Goal: Task Accomplishment & Management: Complete application form

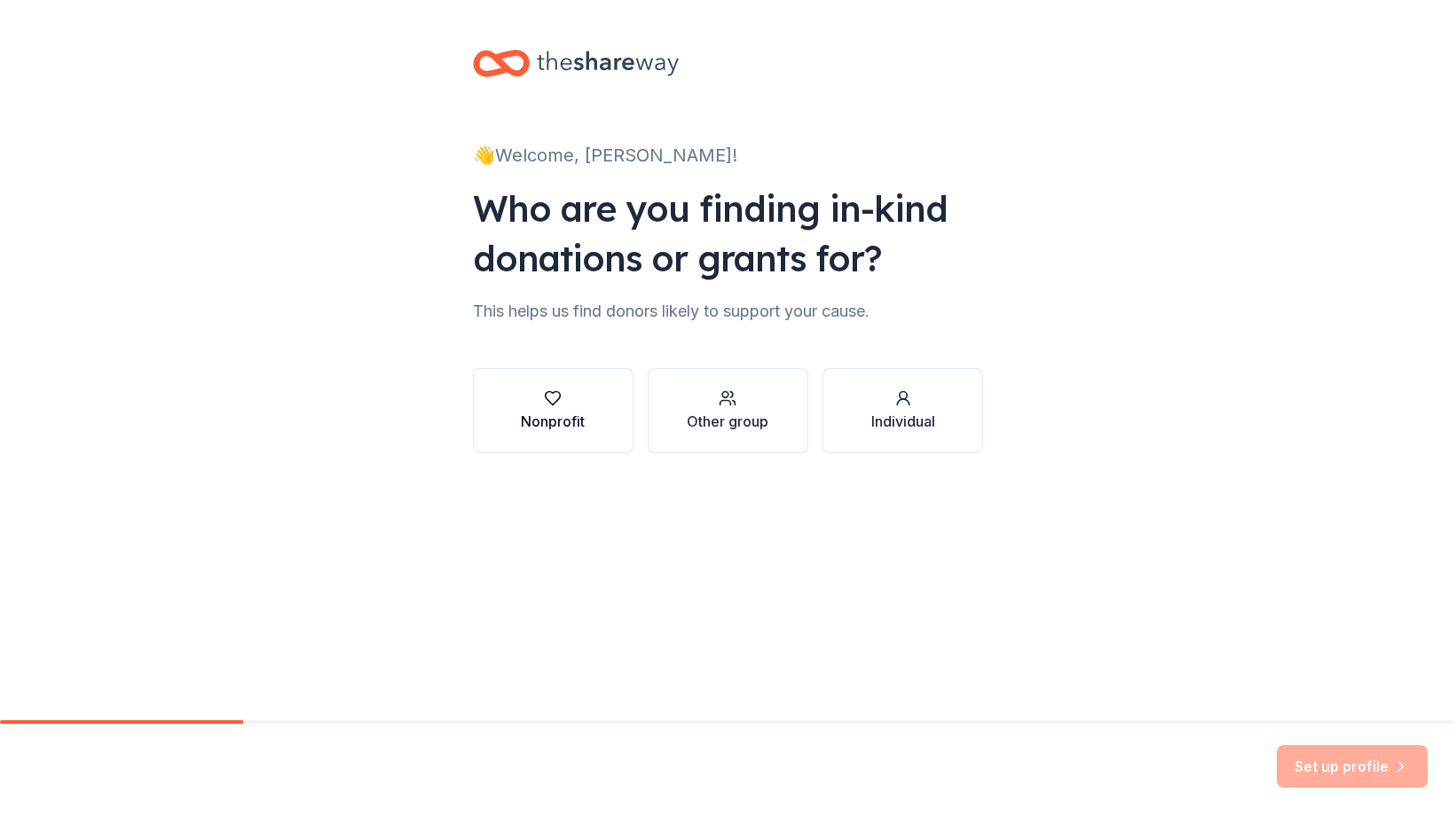
click at [567, 399] on div "button" at bounding box center [553, 399] width 64 height 18
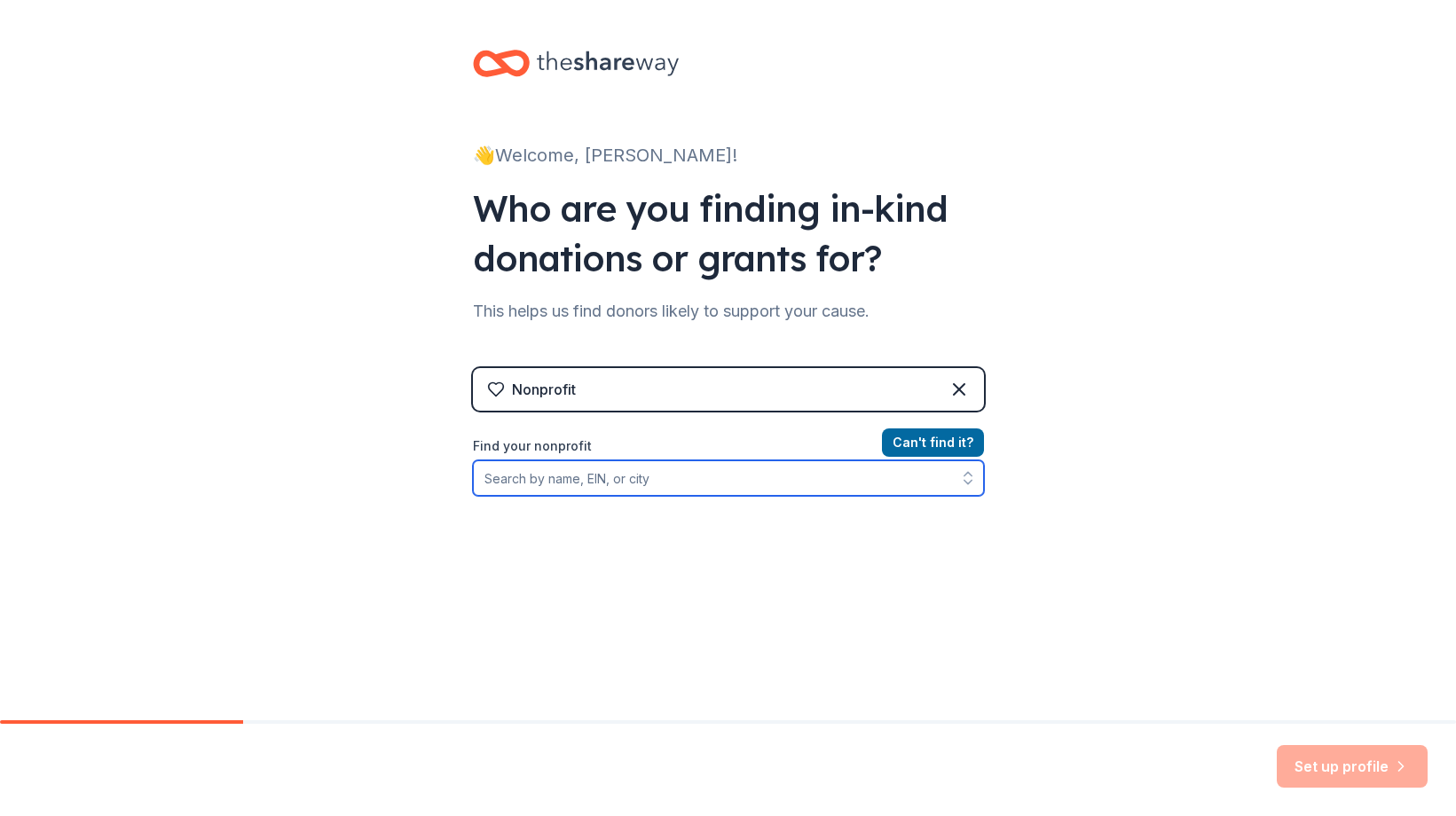
click at [795, 482] on input "Find your nonprofit" at bounding box center [728, 478] width 511 height 35
type input "[GEOGRAPHIC_DATA]"
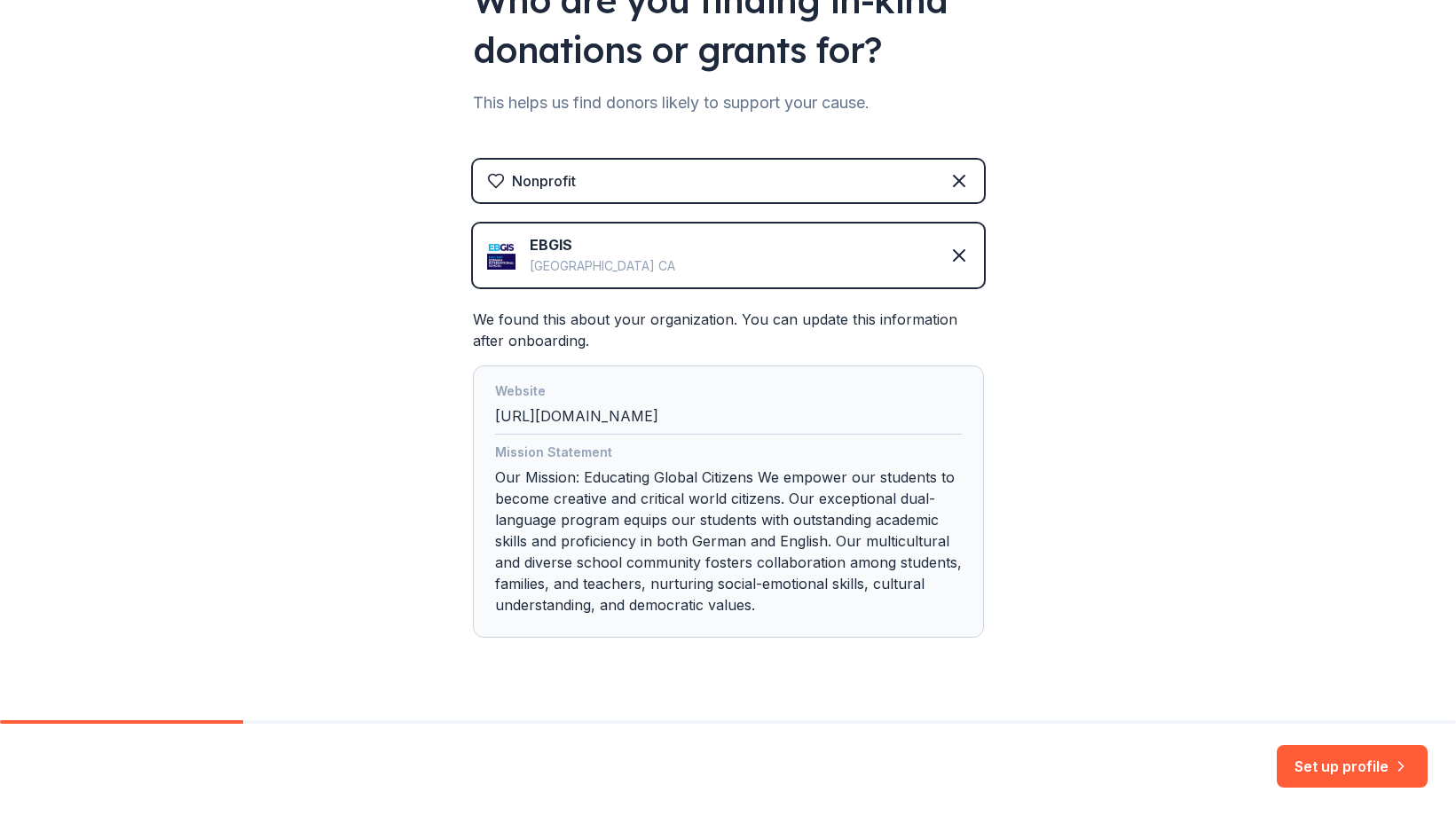
scroll to position [212, 0]
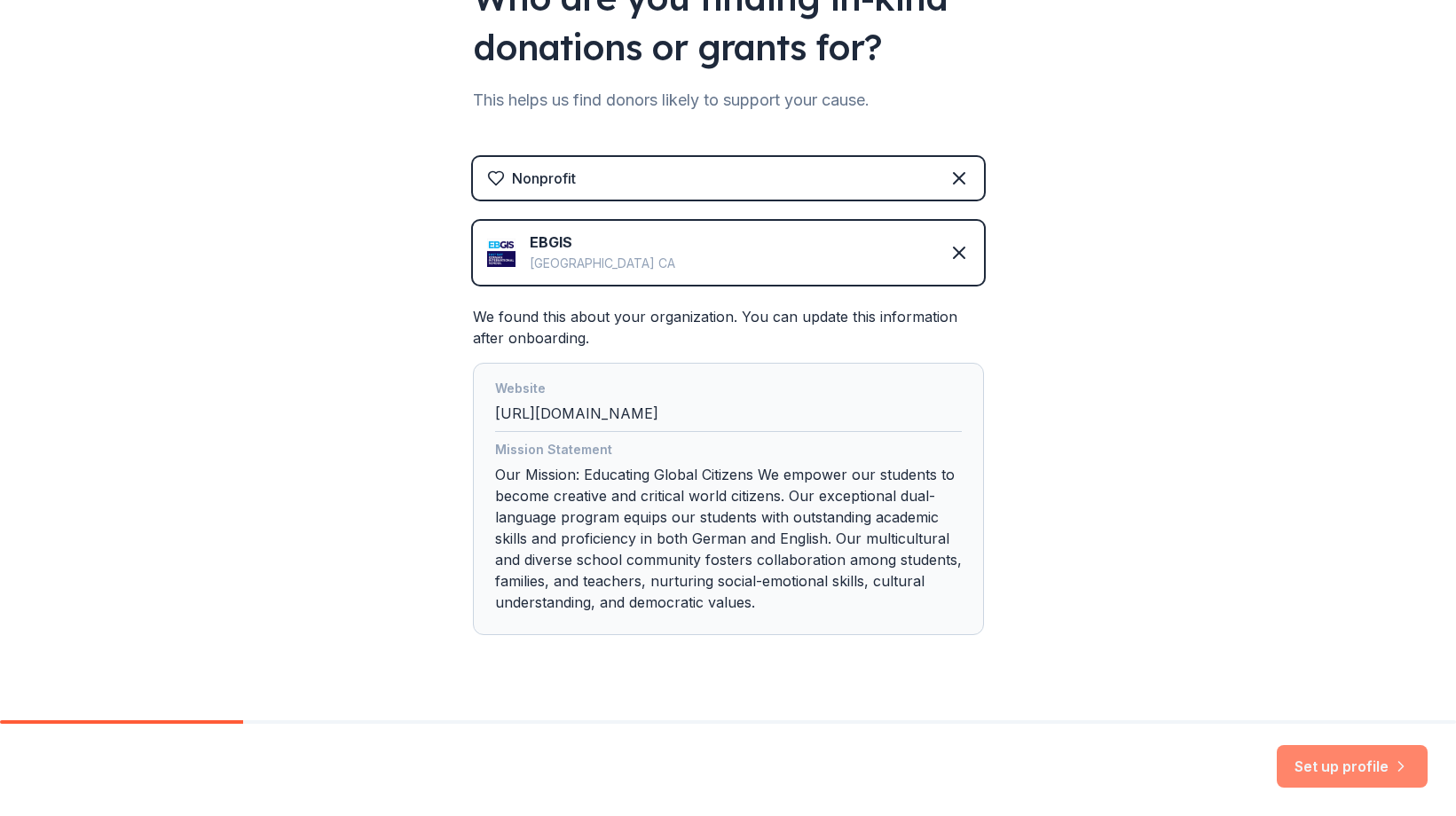
click at [1350, 770] on button "Set up profile" at bounding box center [1352, 767] width 151 height 43
click at [504, 262] on img at bounding box center [501, 253] width 28 height 28
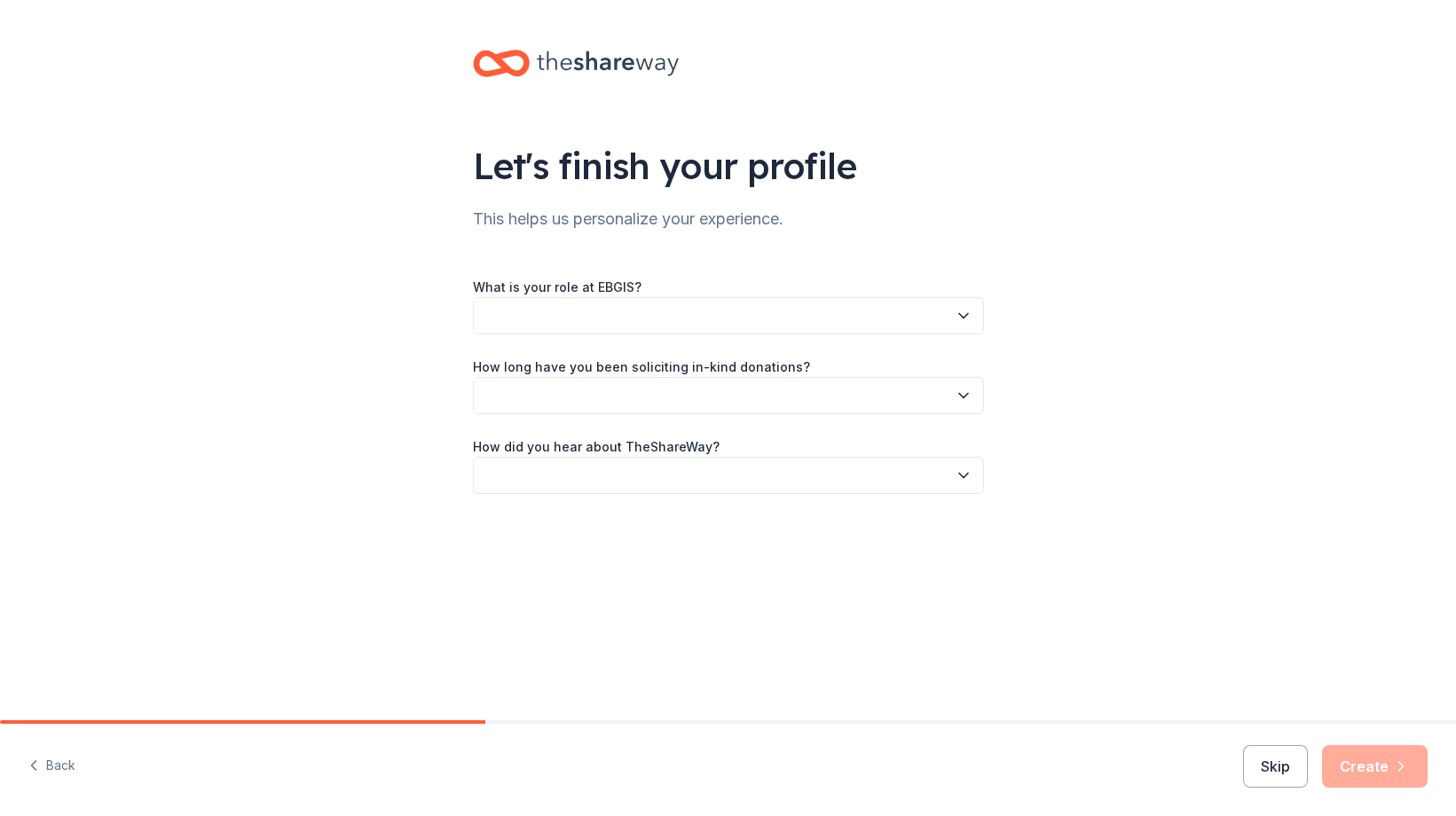
click at [871, 317] on button "button" at bounding box center [728, 316] width 511 height 37
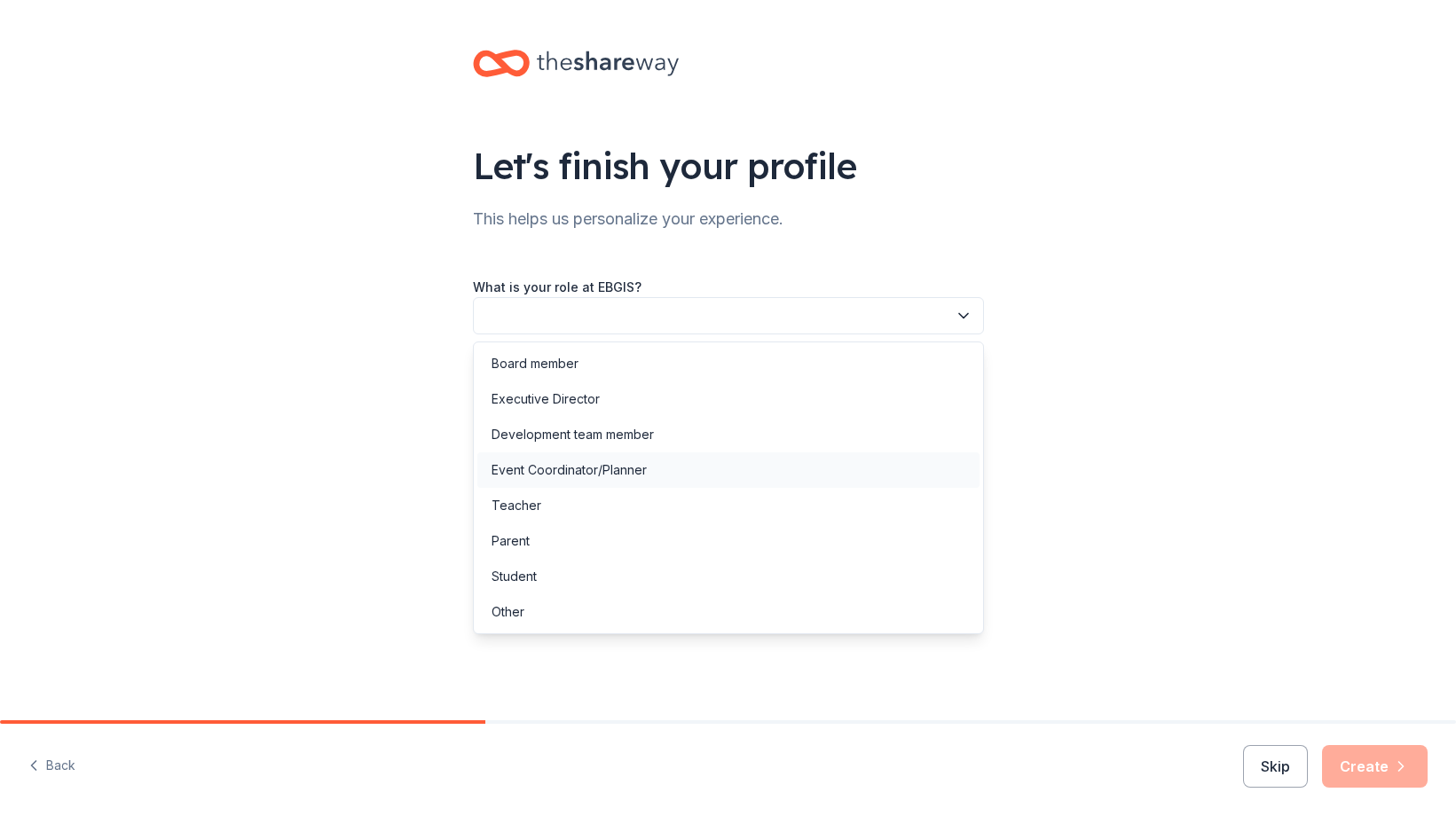
click at [673, 469] on div "Event Coordinator/Planner" at bounding box center [728, 470] width 502 height 35
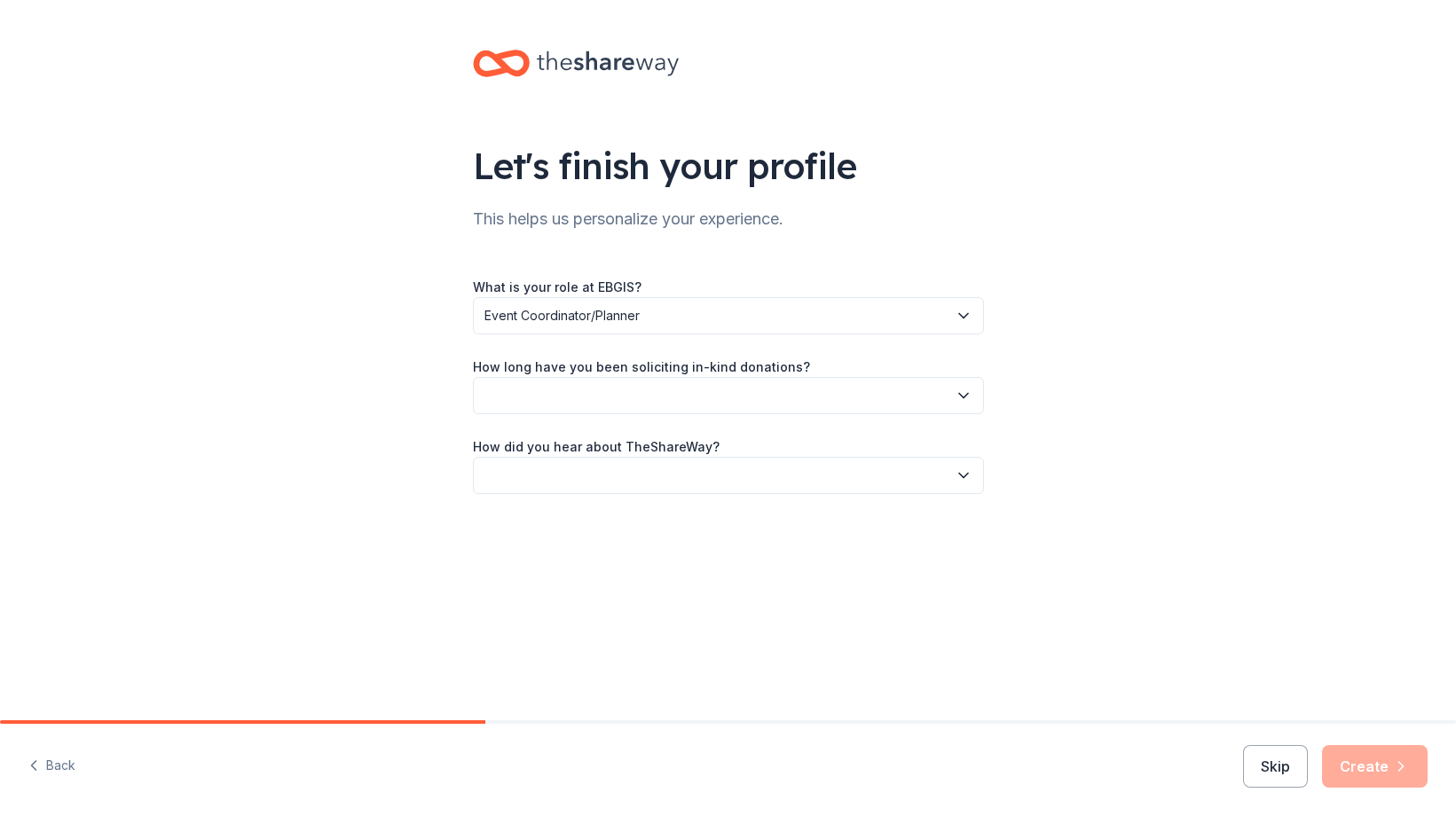
click at [794, 390] on button "button" at bounding box center [728, 396] width 511 height 37
click at [712, 478] on div "1 to 2 years" at bounding box center [728, 479] width 502 height 35
click at [765, 479] on button "button" at bounding box center [728, 476] width 511 height 37
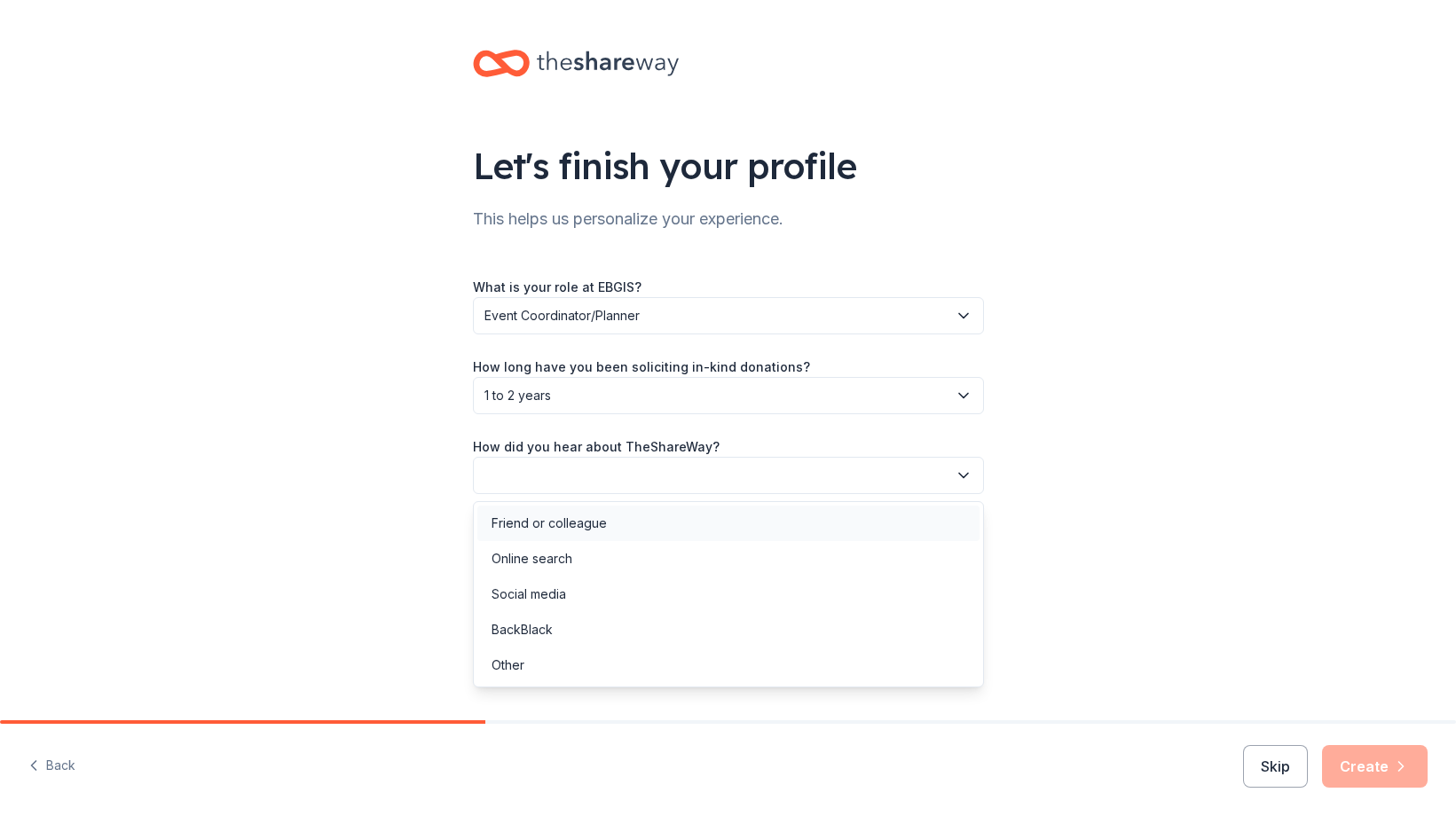
click at [708, 537] on div "Friend or colleague" at bounding box center [728, 524] width 502 height 35
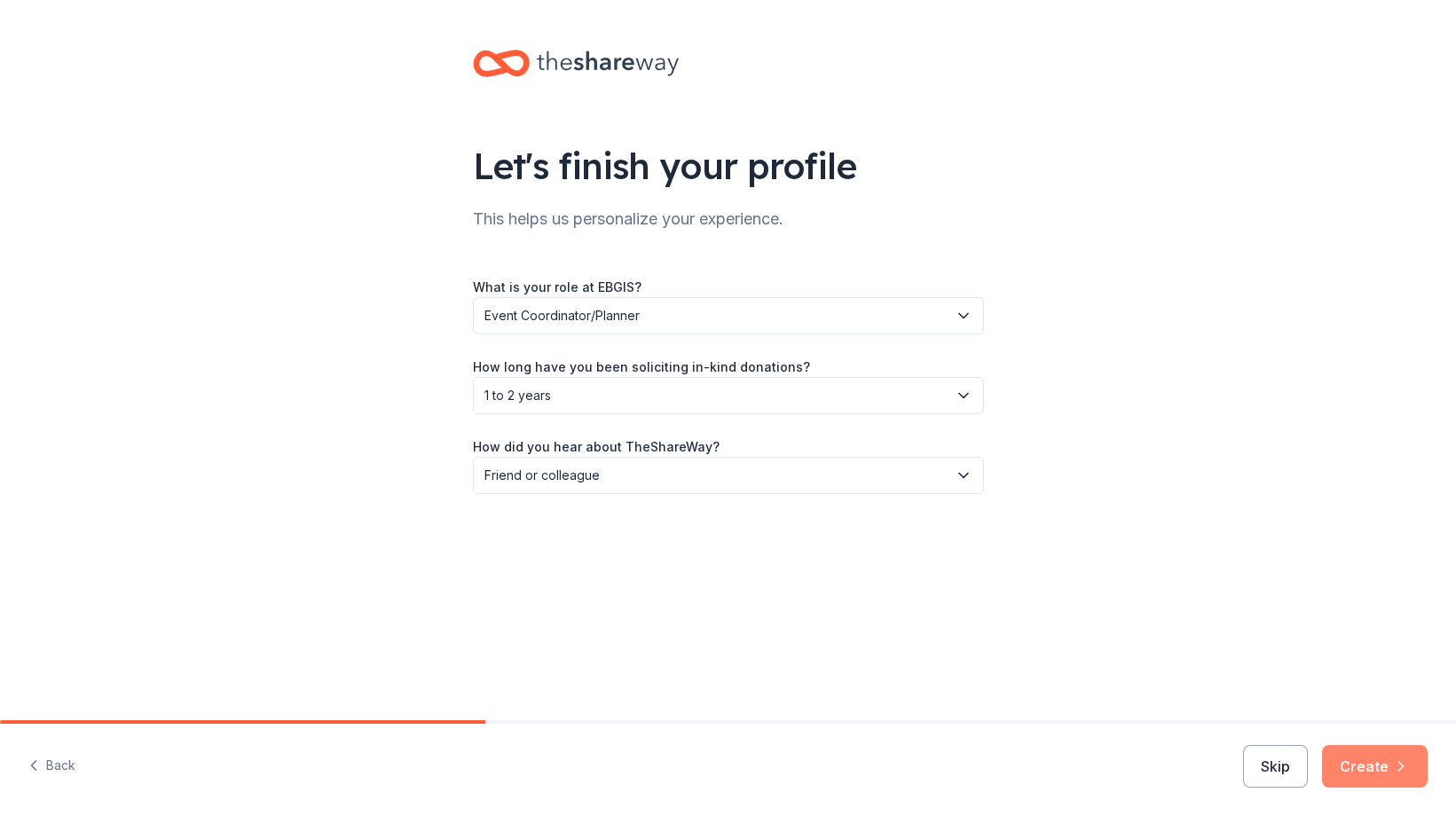
click at [1363, 775] on button "Create" at bounding box center [1374, 767] width 105 height 43
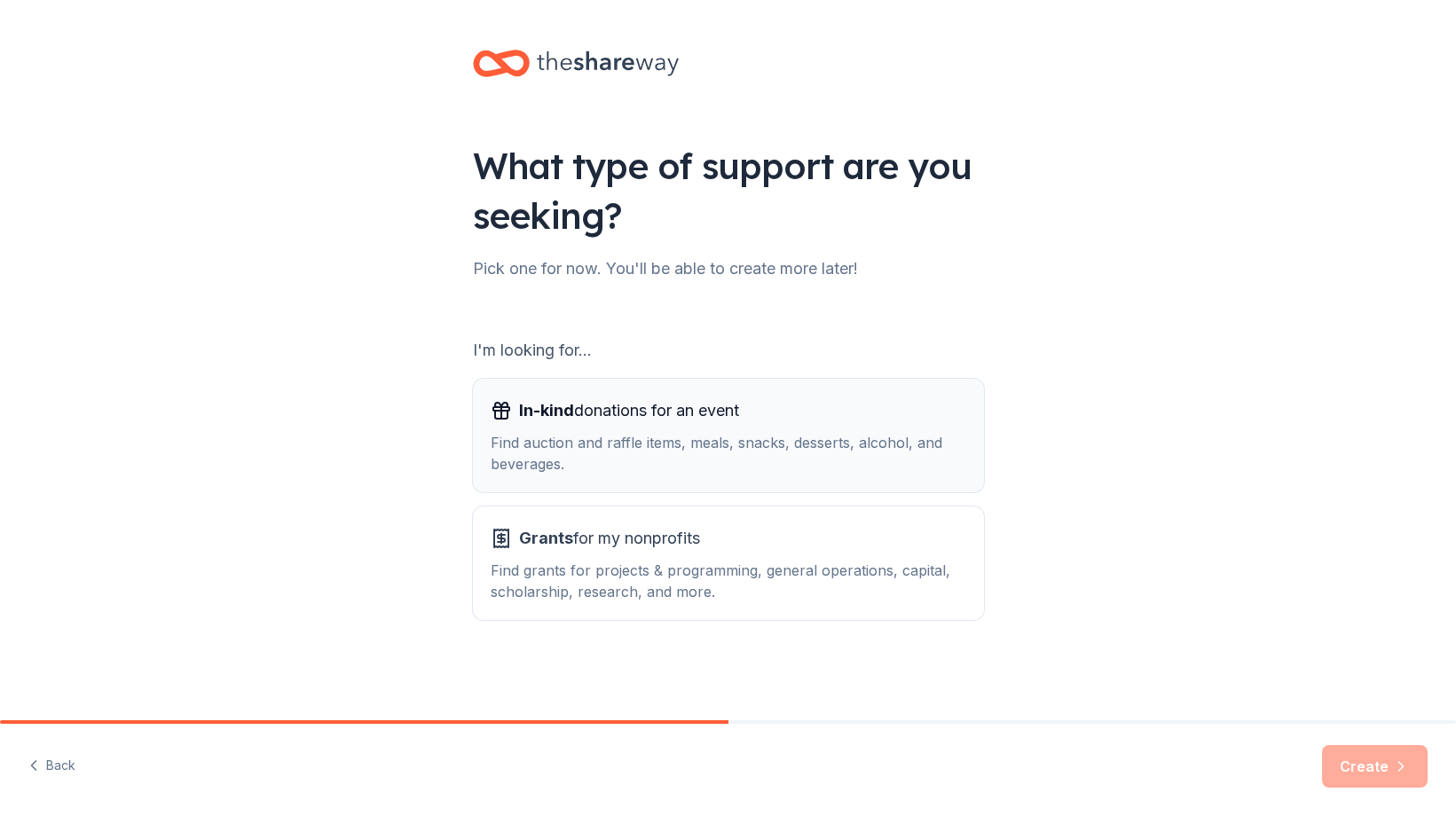
click at [806, 450] on div "Find auction and raffle items, meals, snacks, desserts, alcohol, and beverages." at bounding box center [728, 453] width 476 height 43
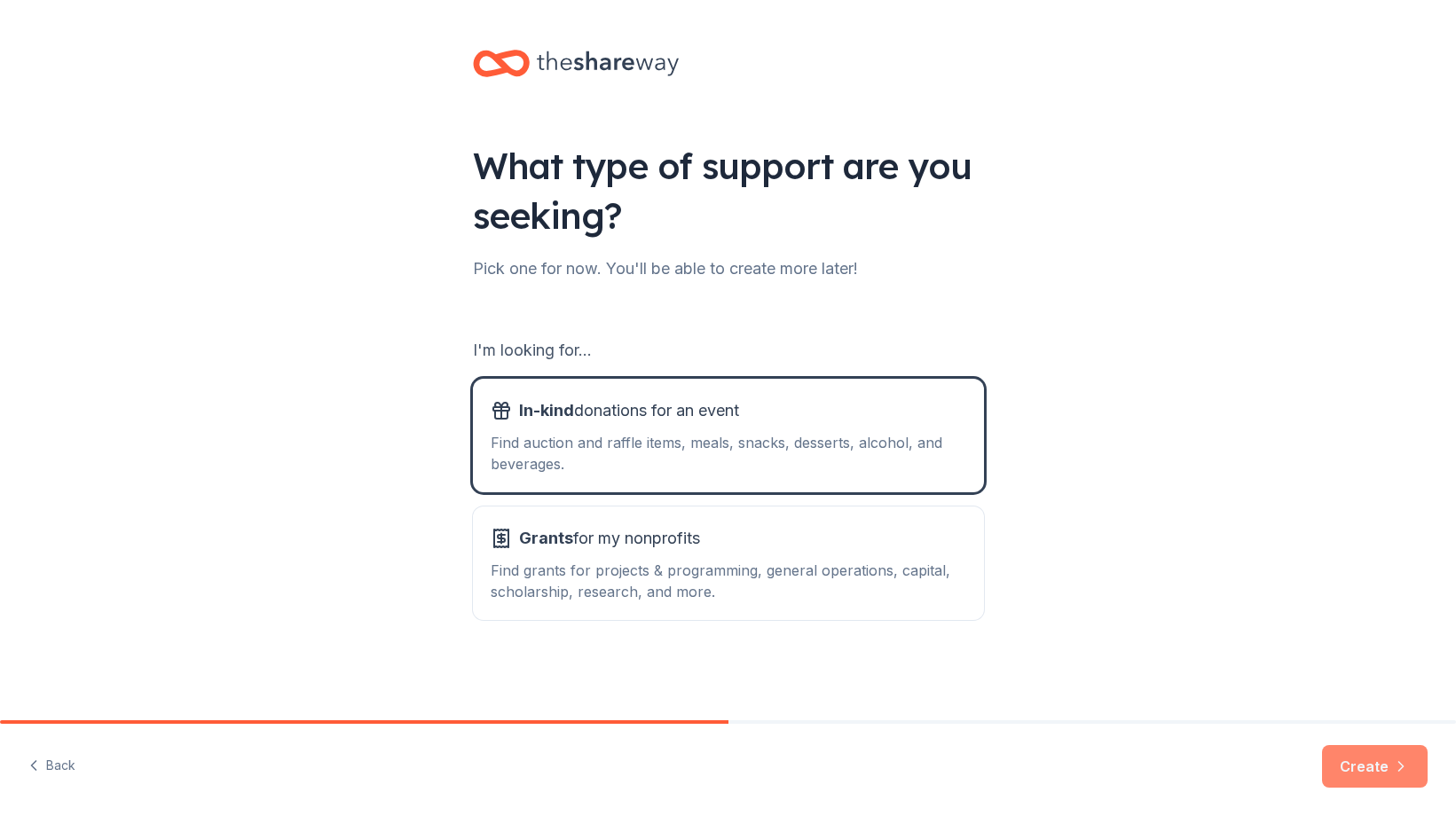
click at [1362, 770] on button "Create" at bounding box center [1374, 767] width 105 height 43
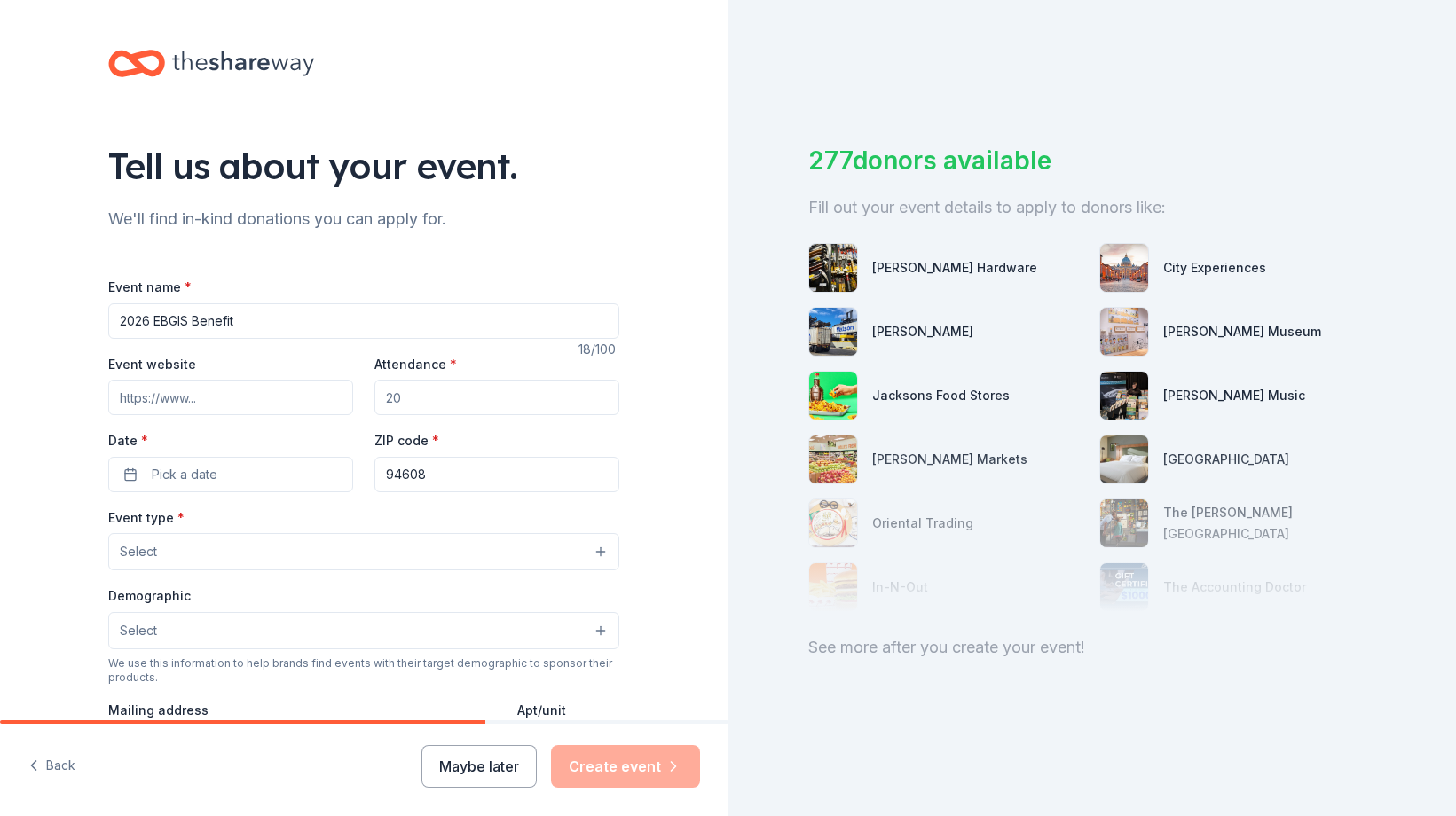
type input "2026 EBGIS Benefit"
click at [531, 394] on input "Attendance *" at bounding box center [496, 398] width 245 height 35
type input "100"
click at [280, 478] on button "Pick a date" at bounding box center [230, 475] width 245 height 35
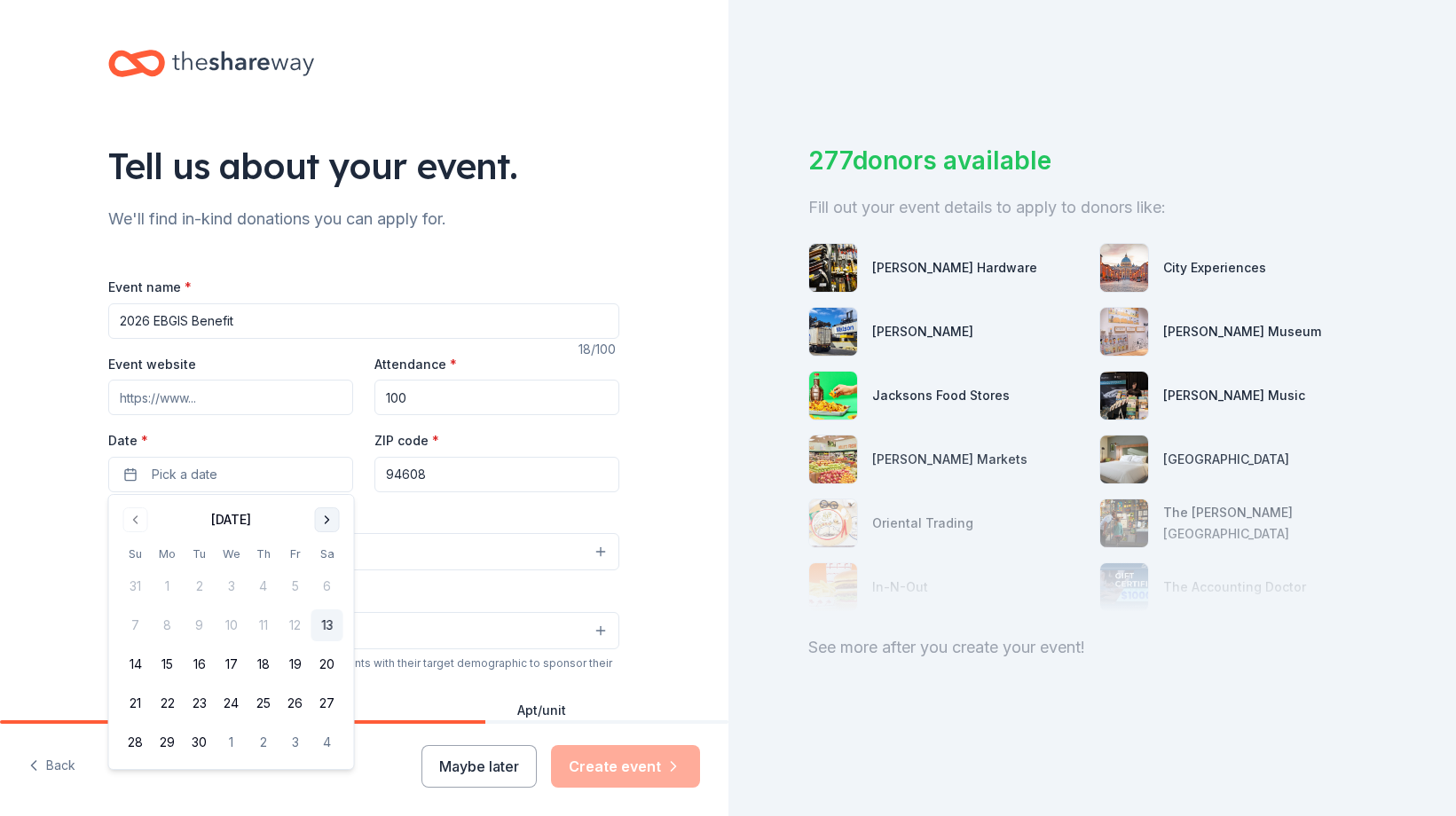
click at [326, 514] on button "Go to next month" at bounding box center [326, 520] width 24 height 24
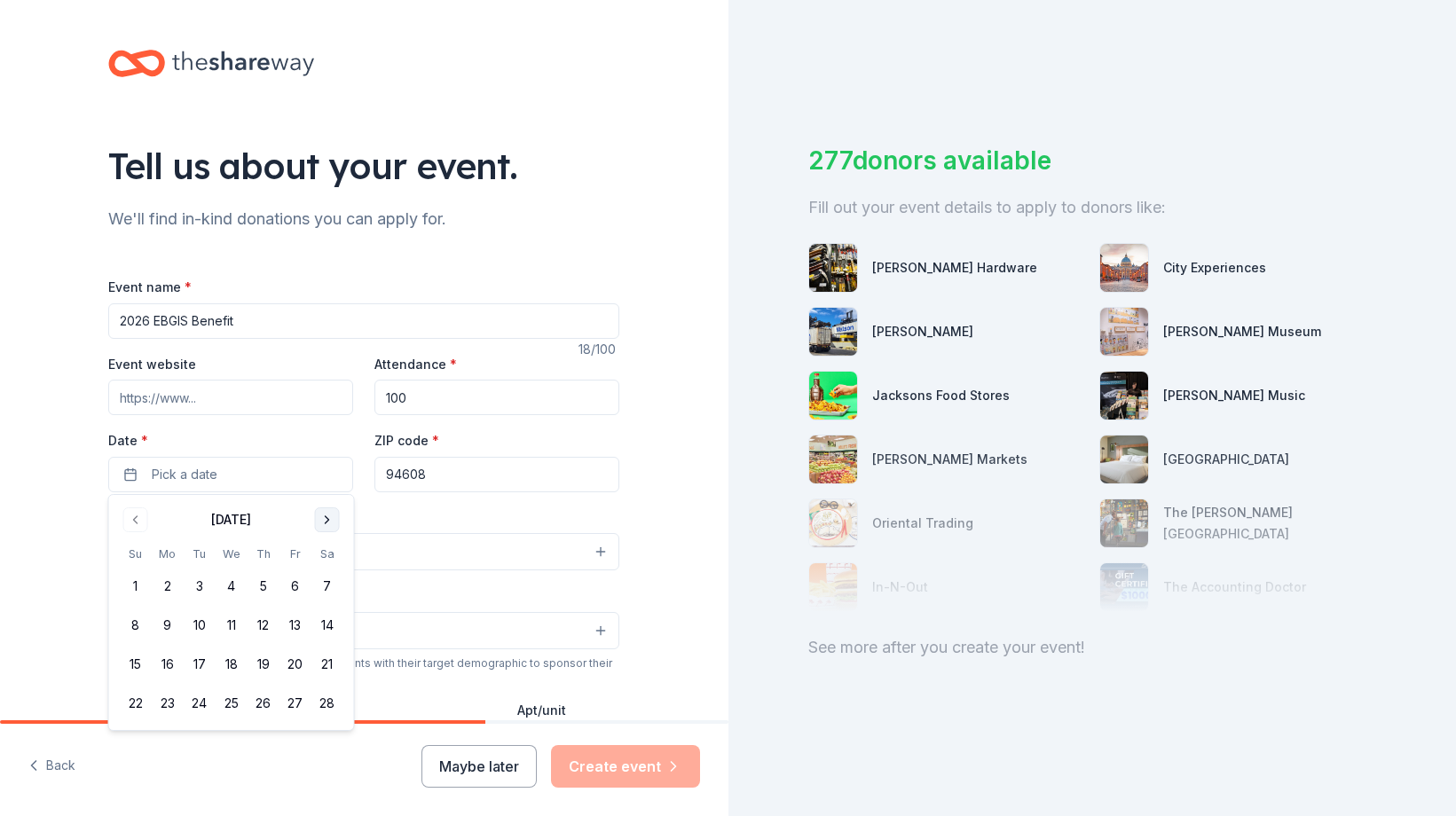
click at [326, 514] on button "Go to next month" at bounding box center [326, 520] width 24 height 24
click at [327, 633] on button "14" at bounding box center [326, 625] width 32 height 32
click at [702, 453] on div "Tell us about your event. We'll find in-kind donations you can apply for. Event…" at bounding box center [364, 590] width 728 height 1181
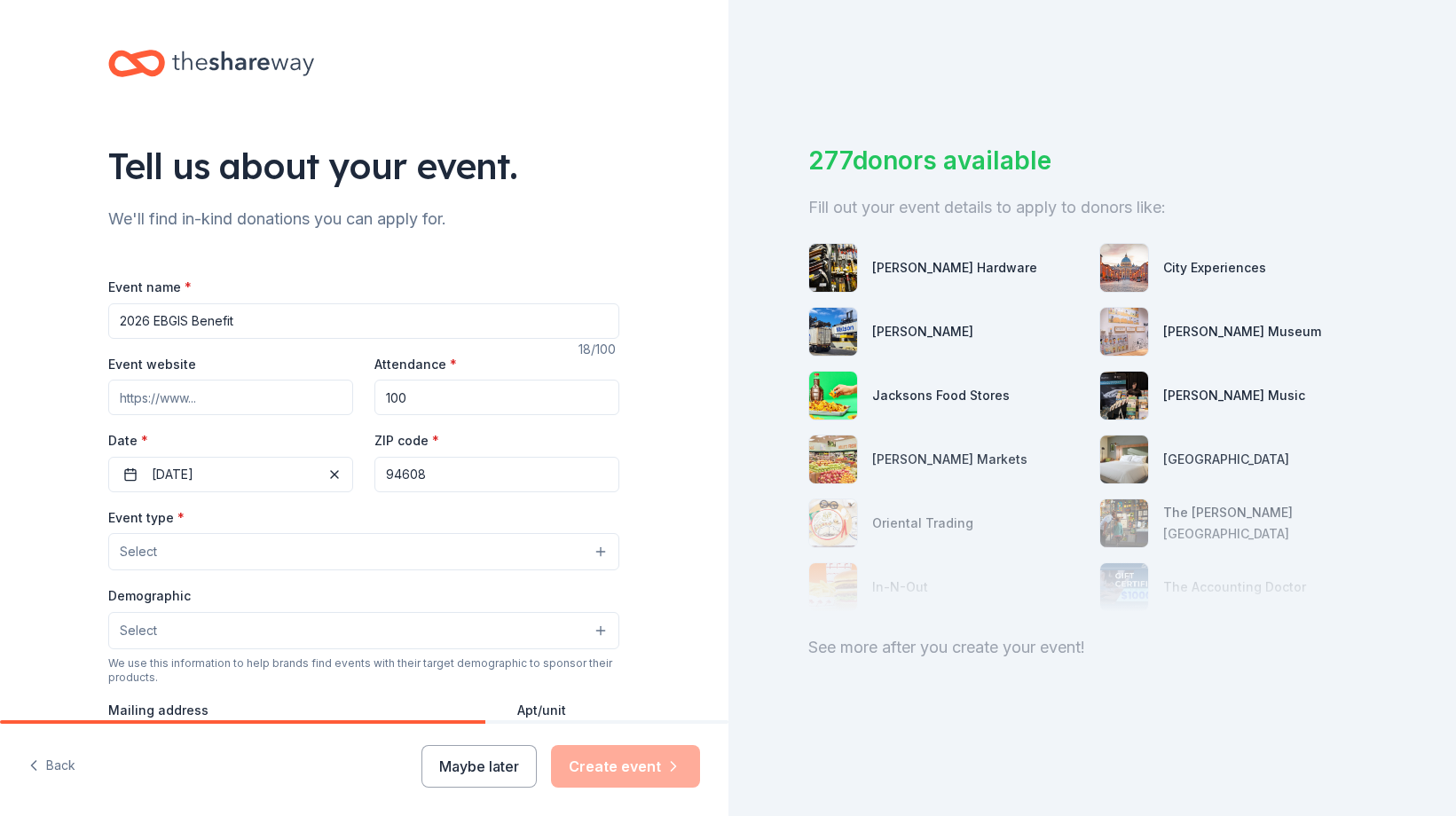
click at [402, 549] on button "Select" at bounding box center [364, 552] width 511 height 37
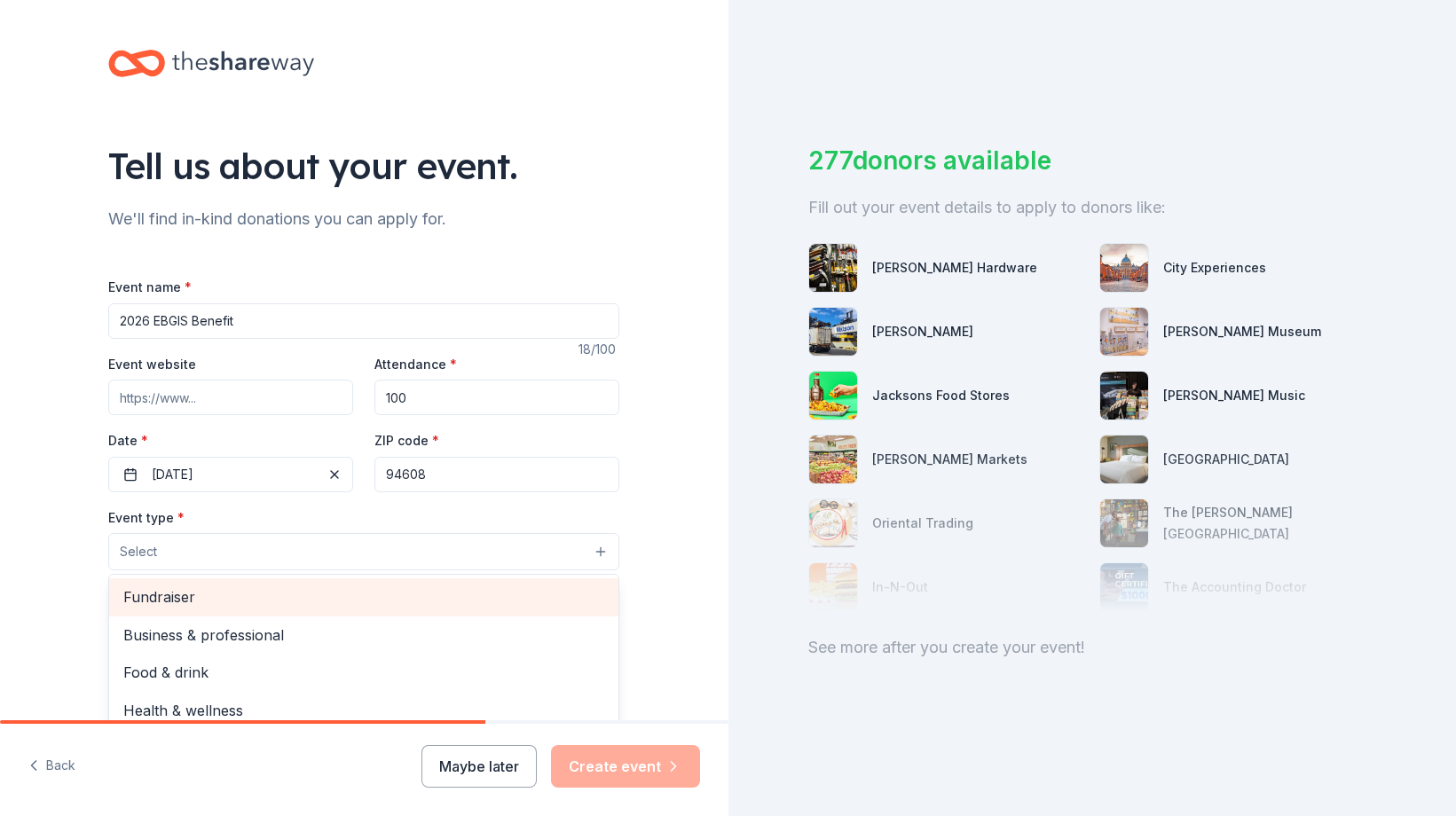
click at [192, 595] on span "Fundraiser" at bounding box center [364, 598] width 480 height 23
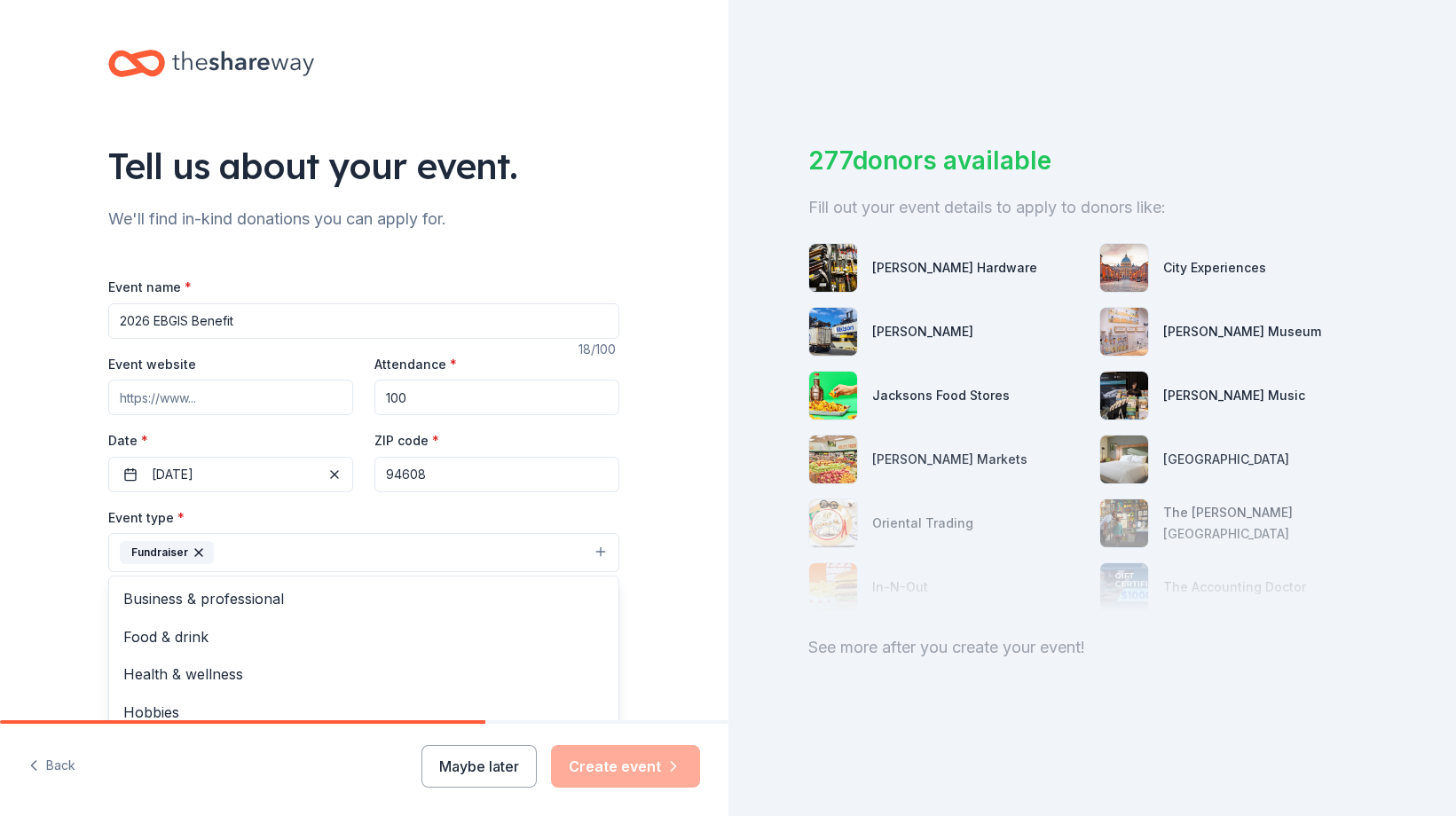
click at [681, 539] on div "Tell us about your event. We'll find in-kind donations you can apply for. Event…" at bounding box center [364, 591] width 728 height 1183
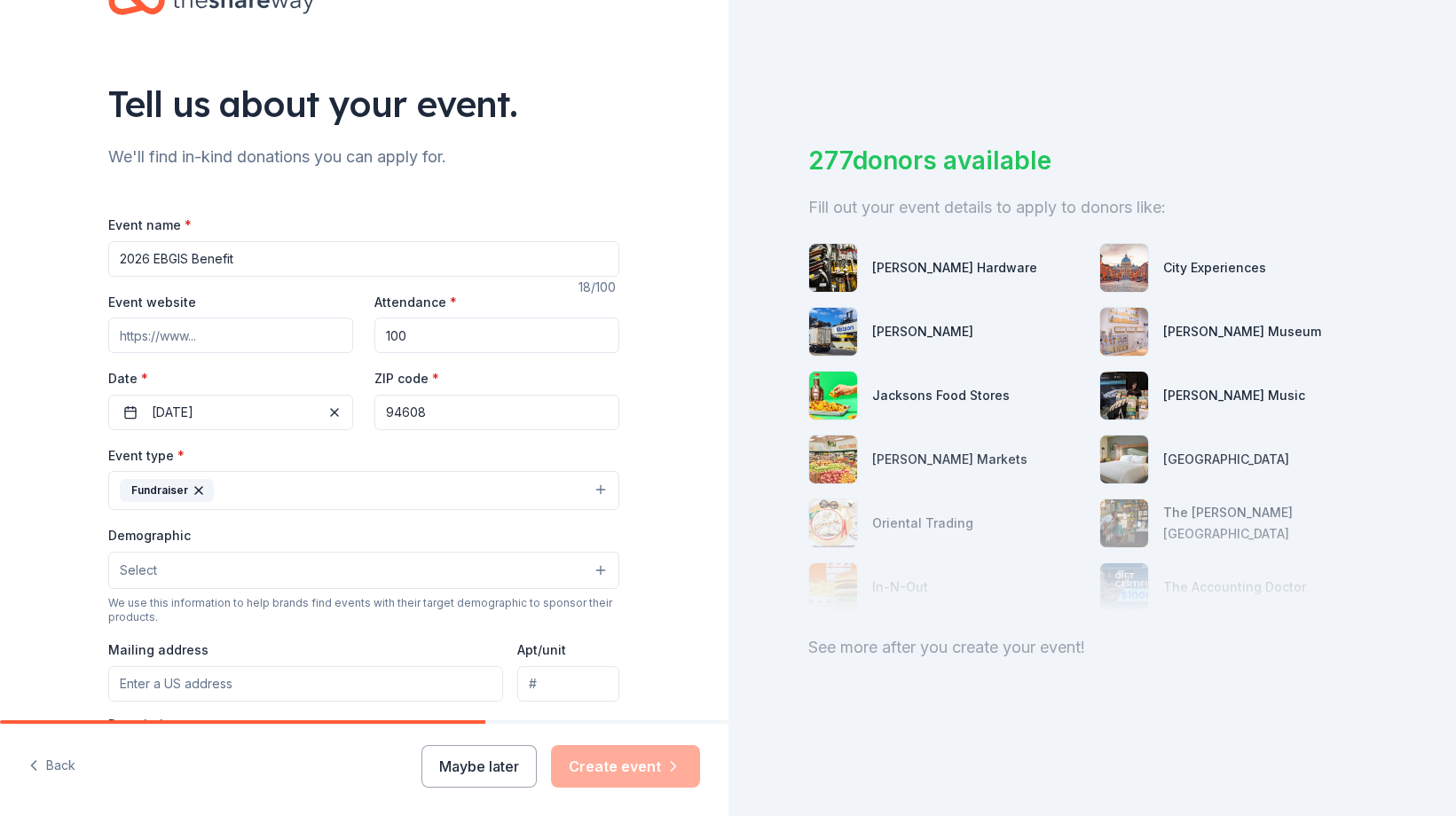
scroll to position [68, 0]
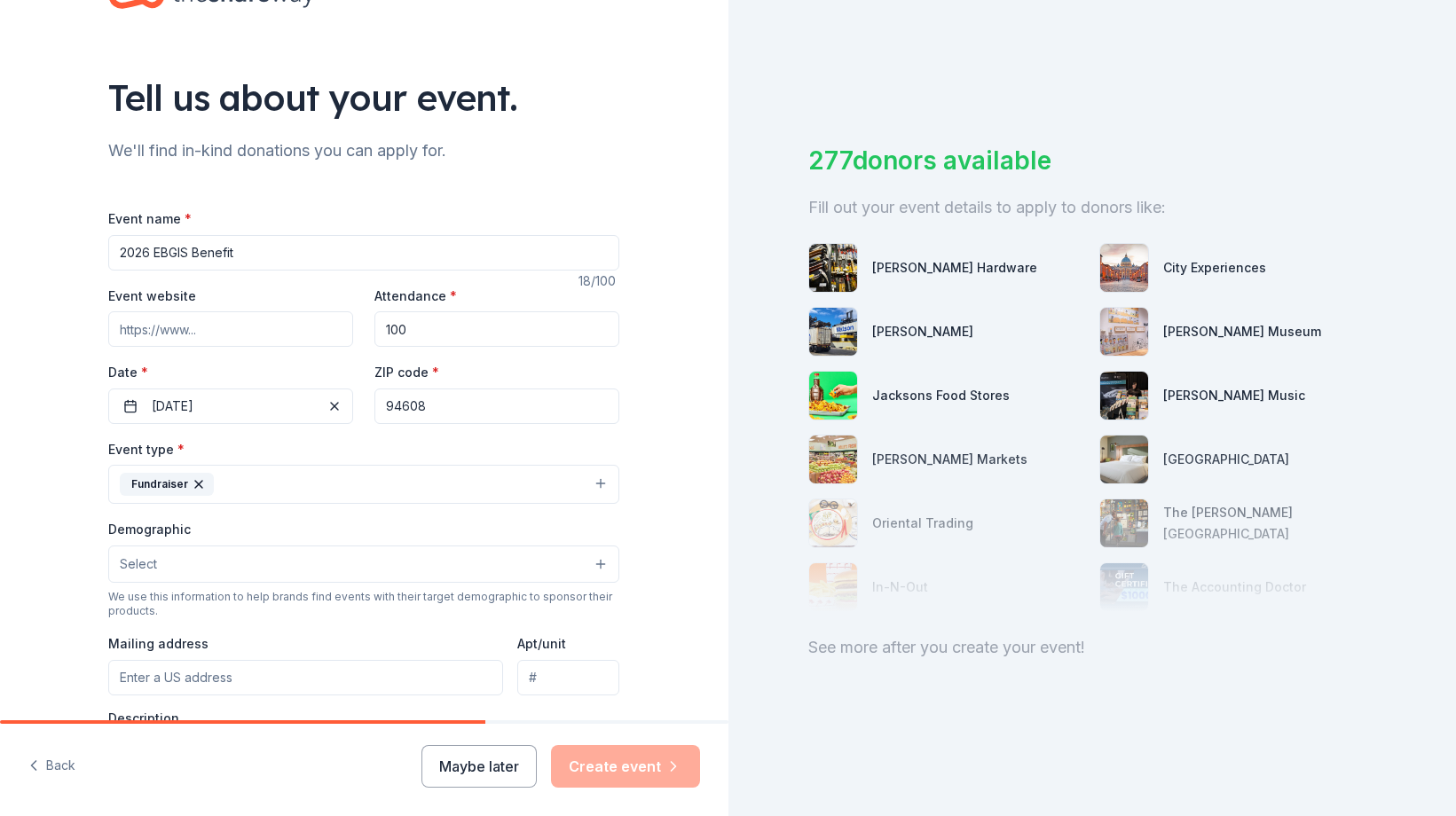
click at [499, 566] on button "Select" at bounding box center [364, 564] width 511 height 37
click at [74, 633] on div "Tell us about your event. We'll find in-kind donations you can apply for. Event…" at bounding box center [364, 523] width 728 height 1183
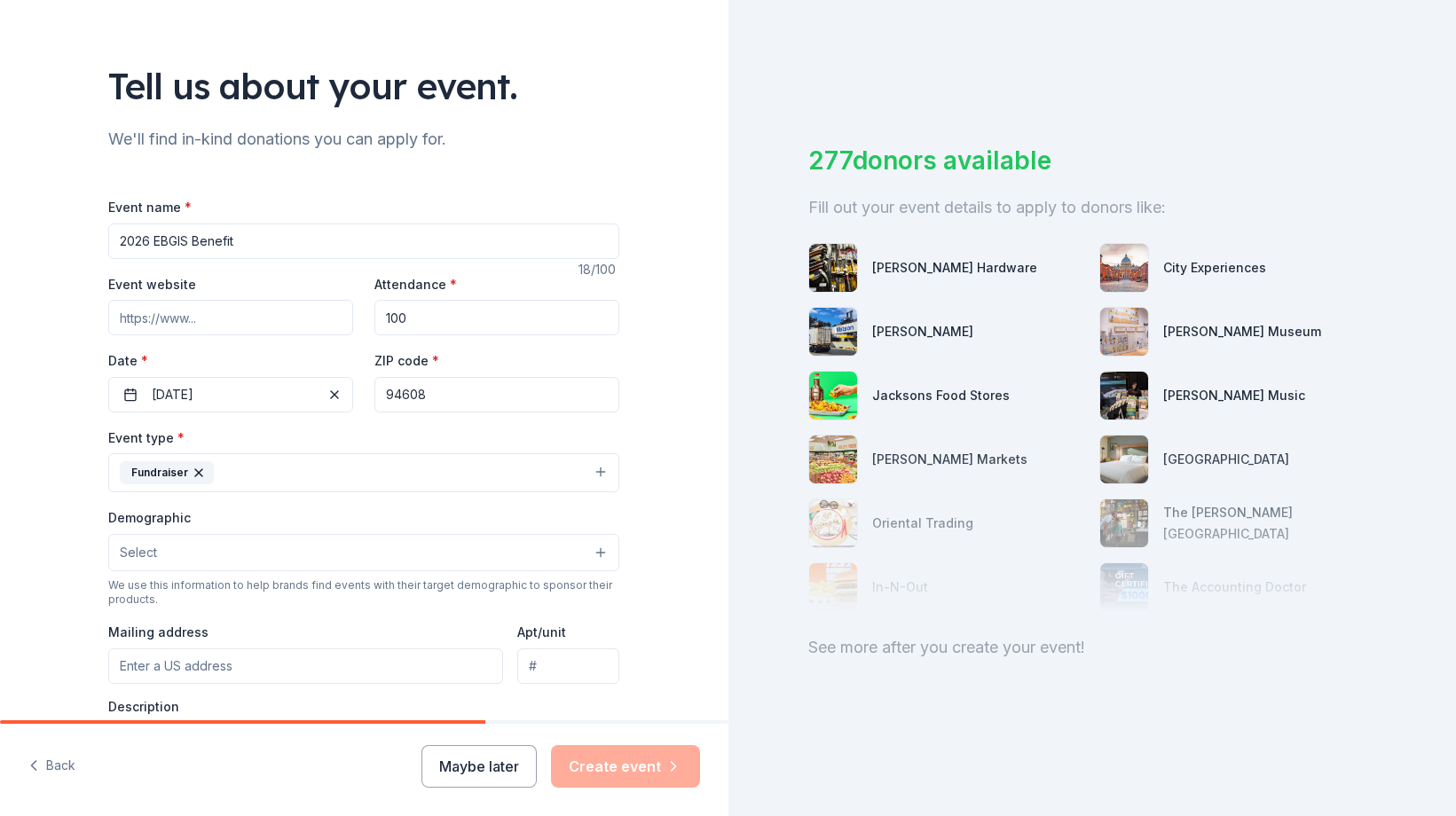
click at [201, 548] on button "Select" at bounding box center [364, 553] width 511 height 37
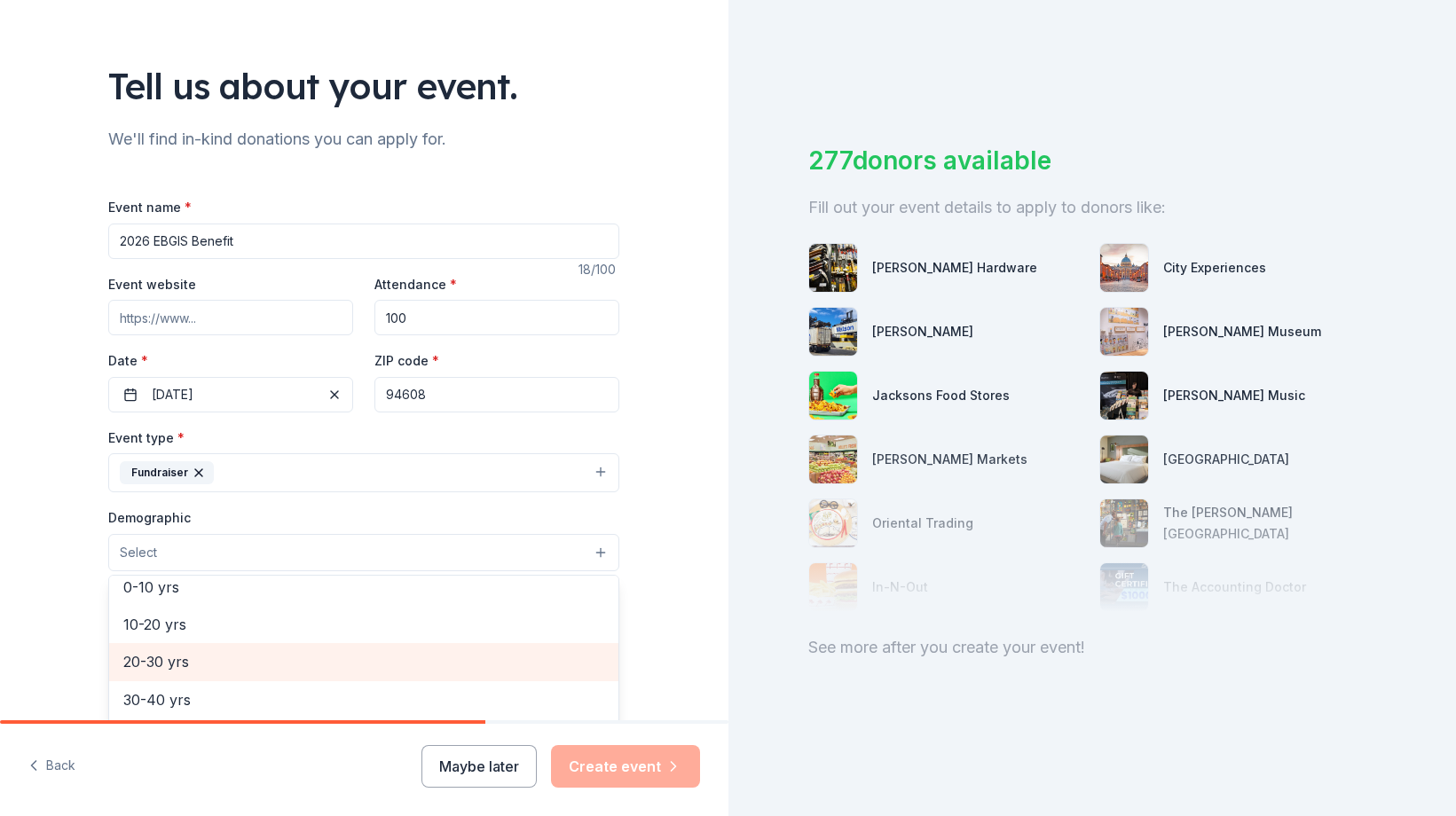
scroll to position [164, 0]
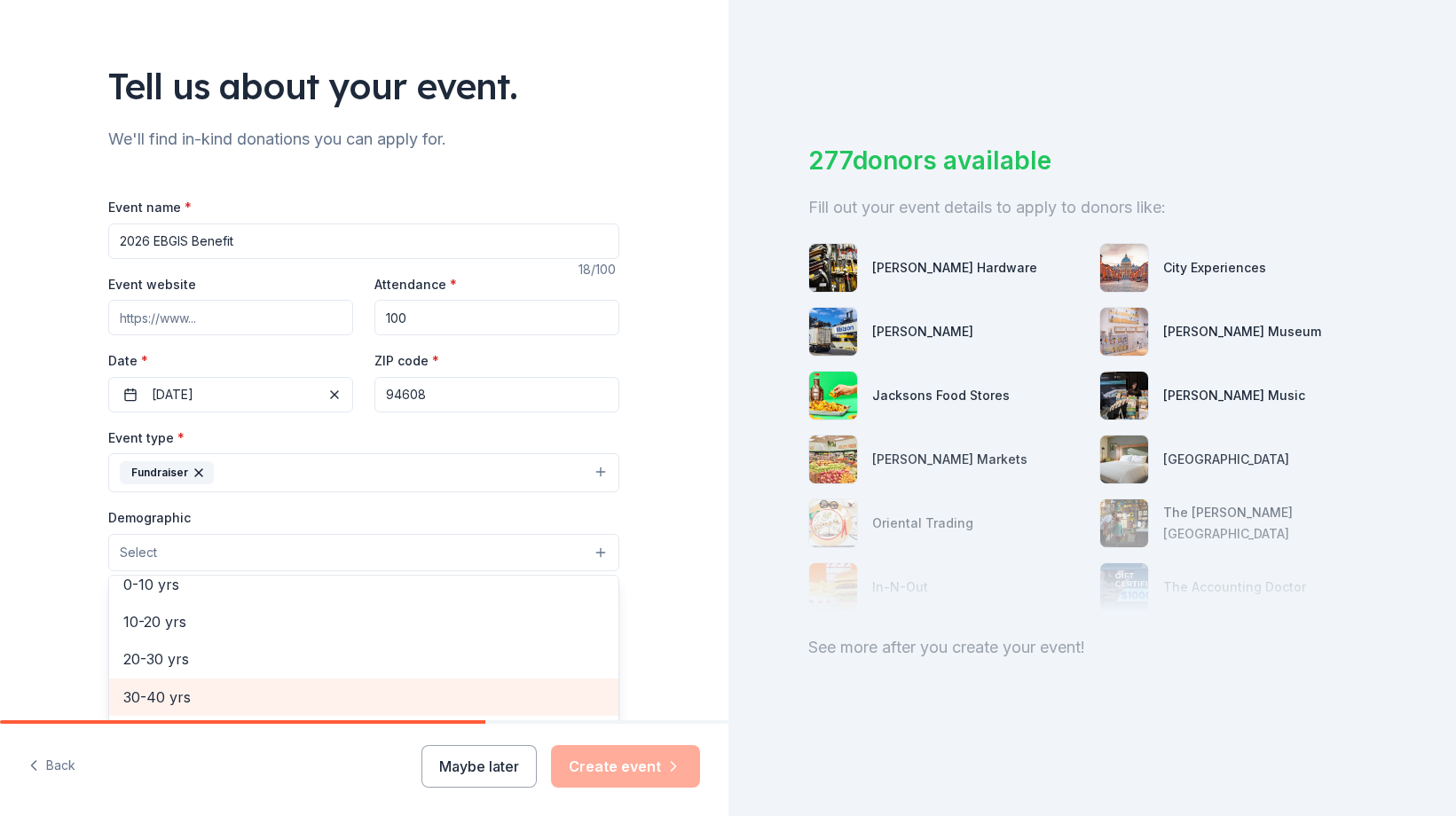
click at [201, 698] on span "30-40 yrs" at bounding box center [364, 698] width 480 height 23
click at [196, 696] on span "40-50 yrs" at bounding box center [364, 699] width 480 height 23
click at [201, 688] on span "50-60 yrs" at bounding box center [364, 688] width 480 height 23
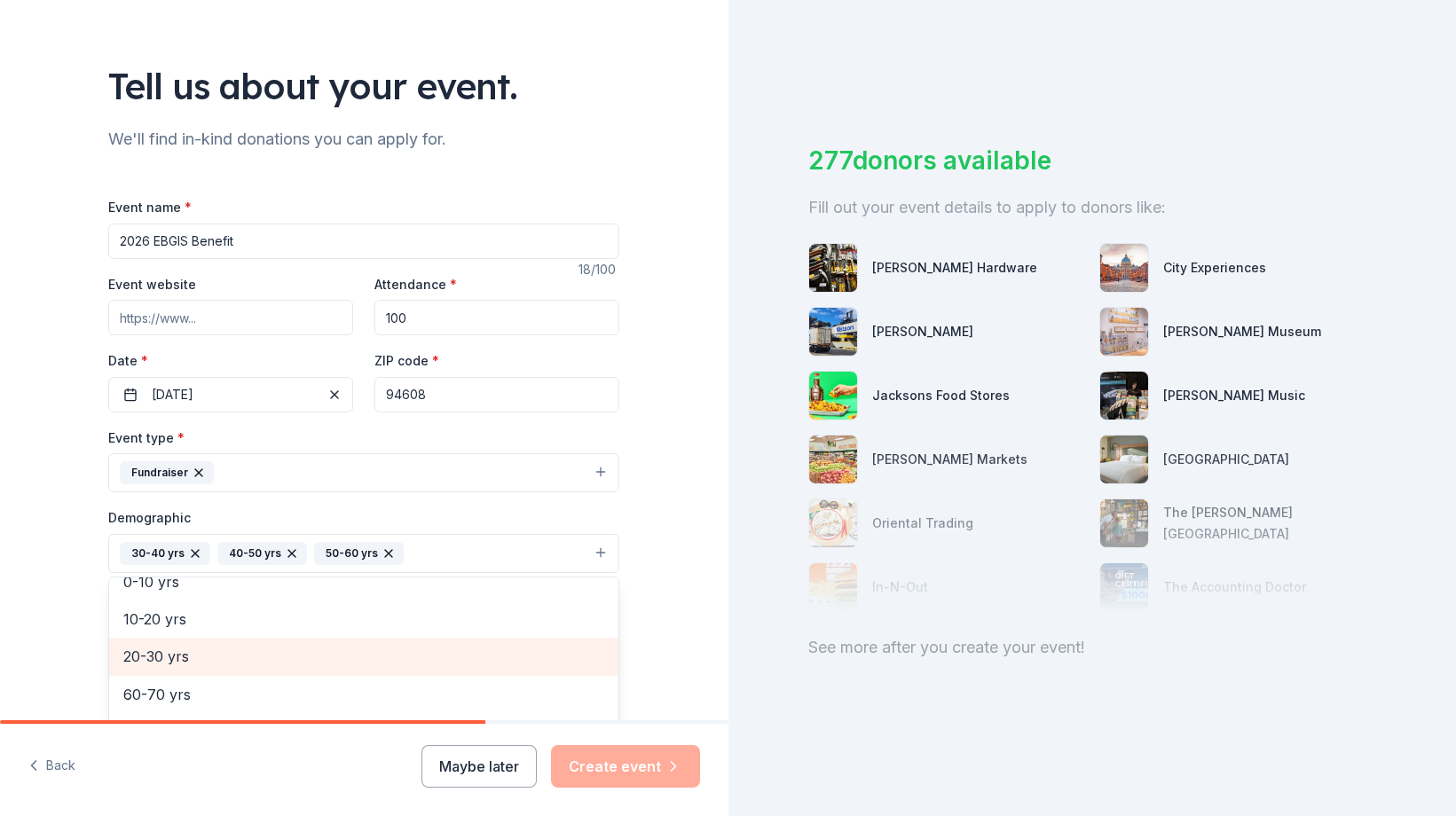
click at [197, 653] on span "20-30 yrs" at bounding box center [364, 657] width 480 height 23
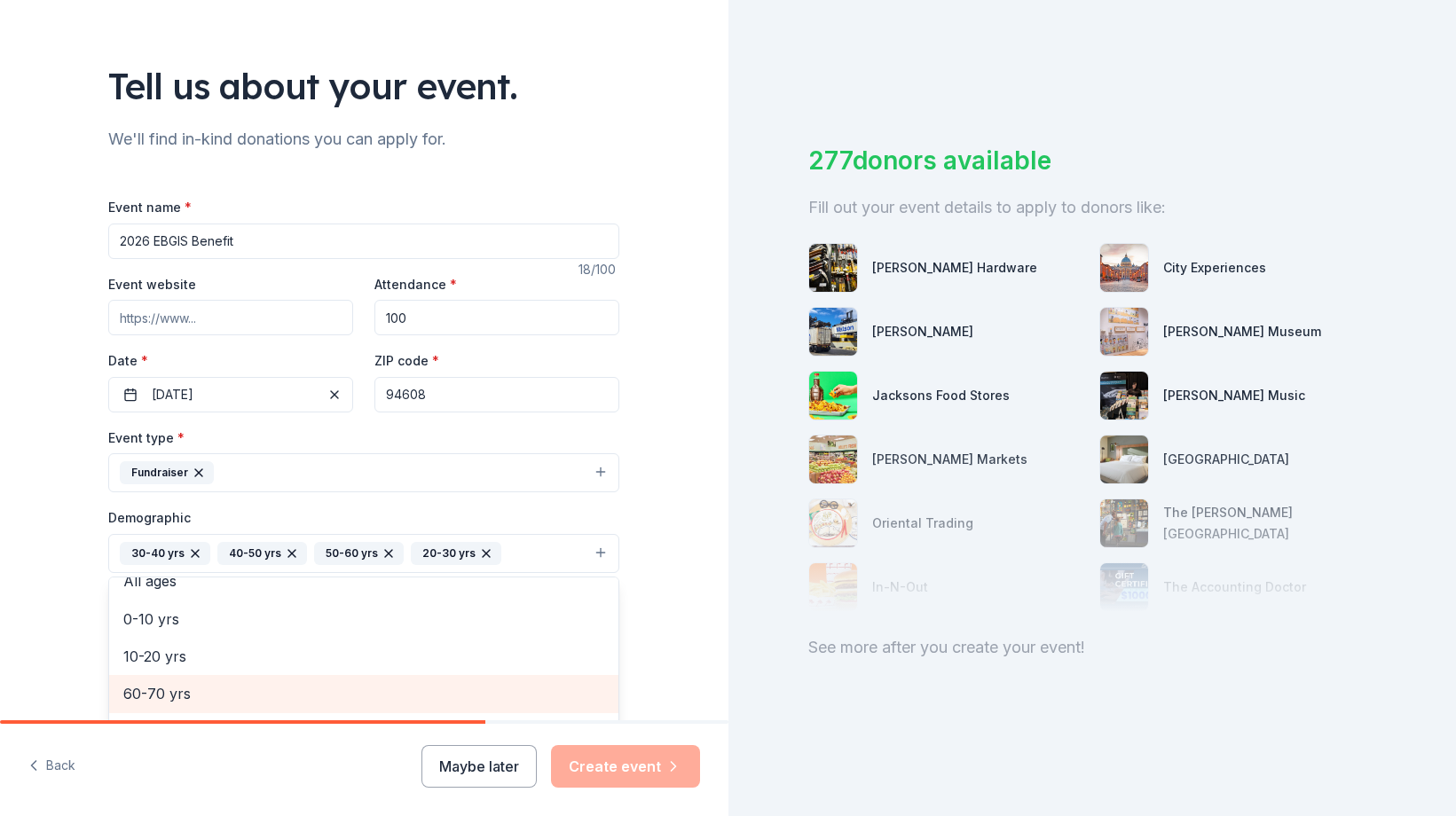
click at [187, 682] on span "60-70 yrs" at bounding box center [364, 694] width 480 height 23
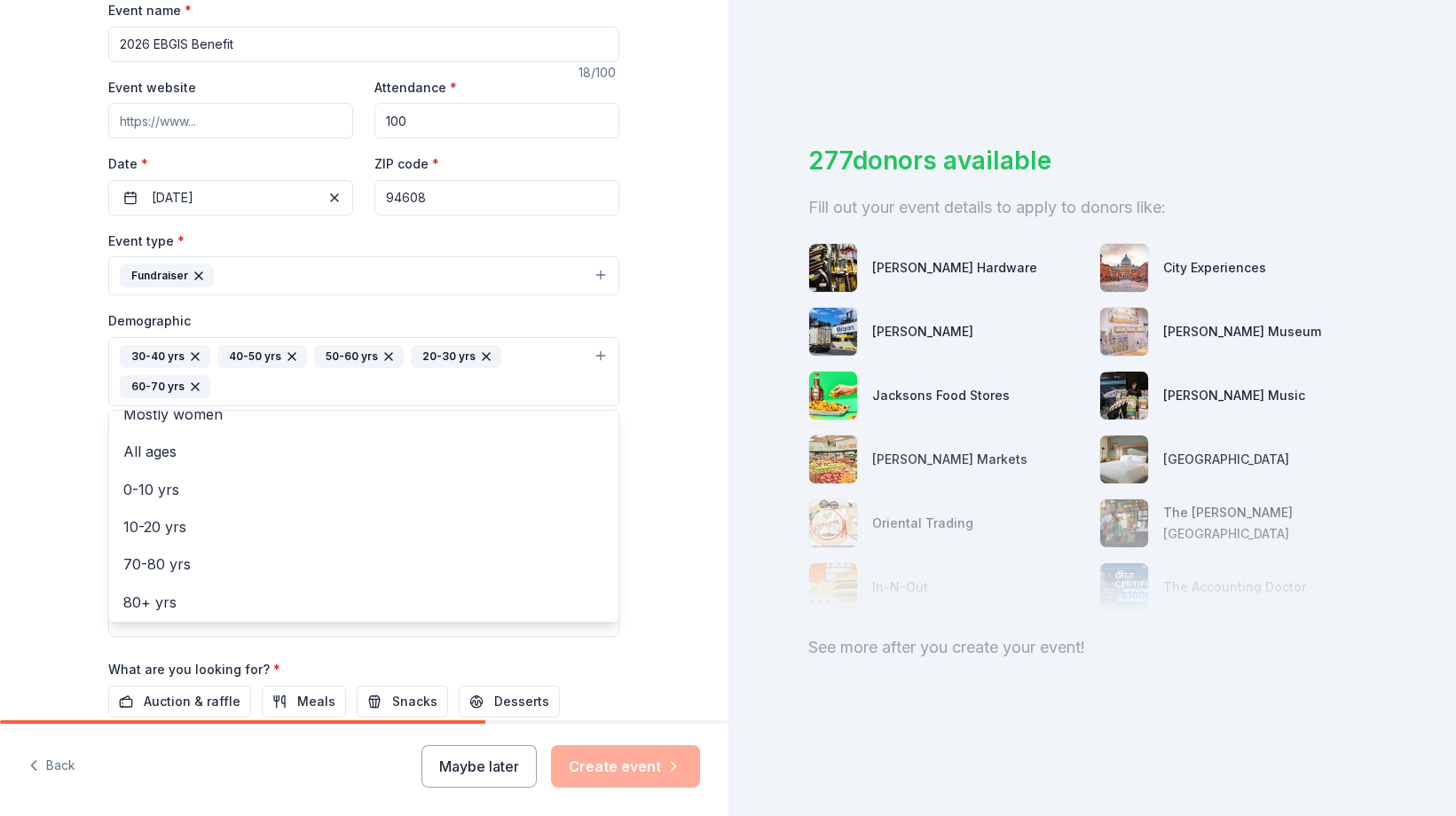
scroll to position [285, 0]
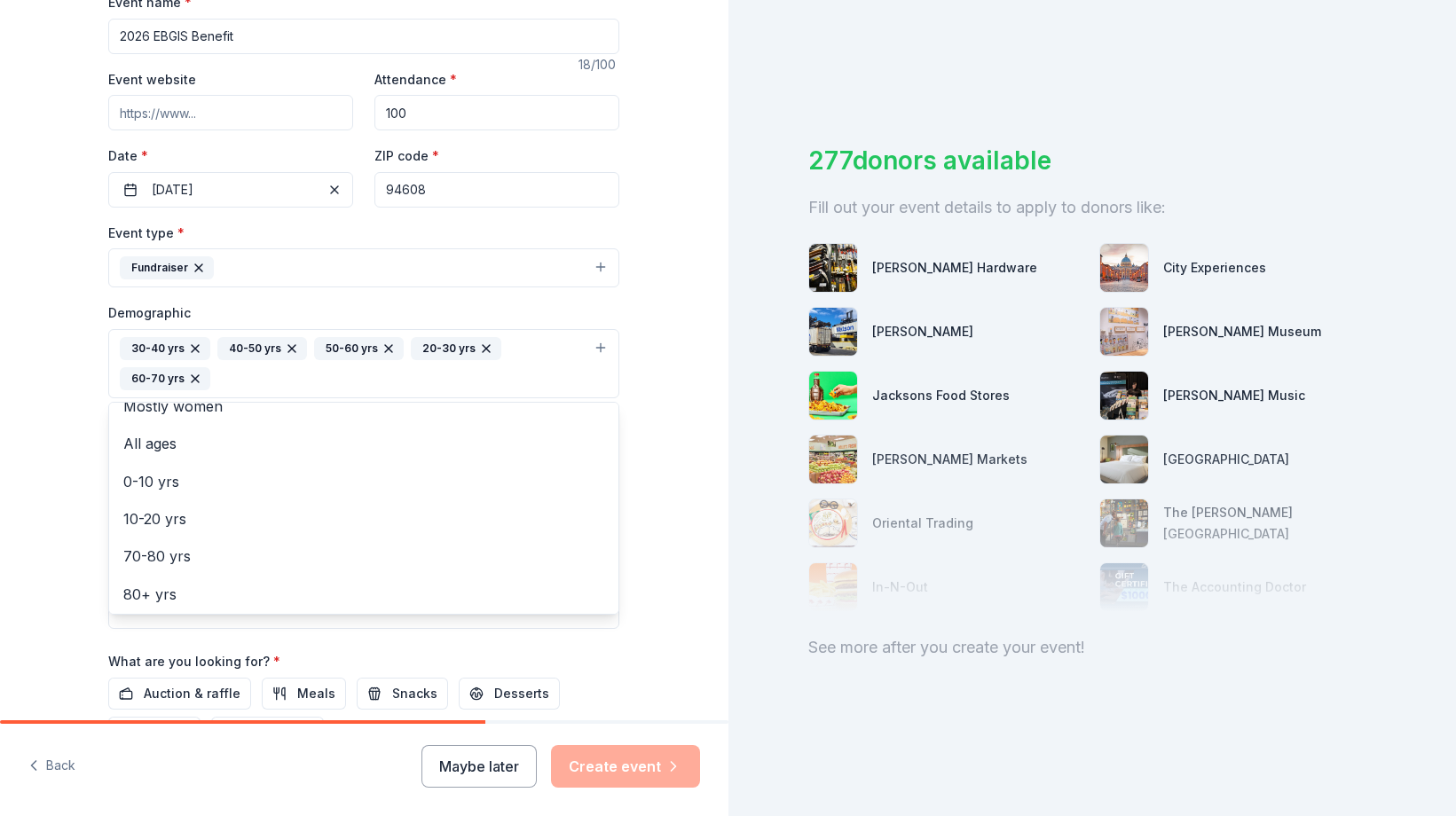
click at [664, 632] on div "Tell us about your event. We'll find in-kind donations you can apply for. Event…" at bounding box center [364, 323] width 728 height 1215
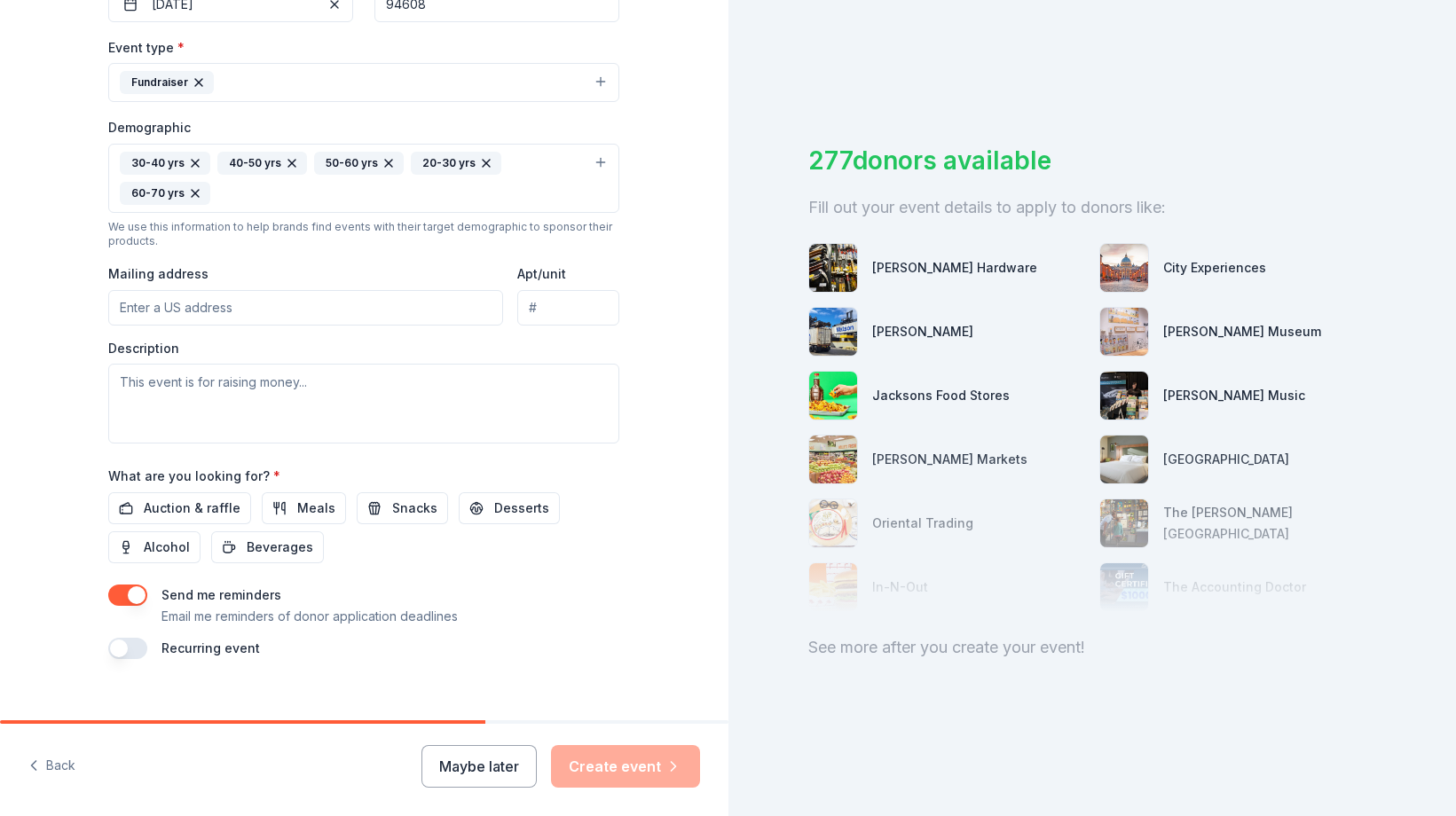
scroll to position [475, 0]
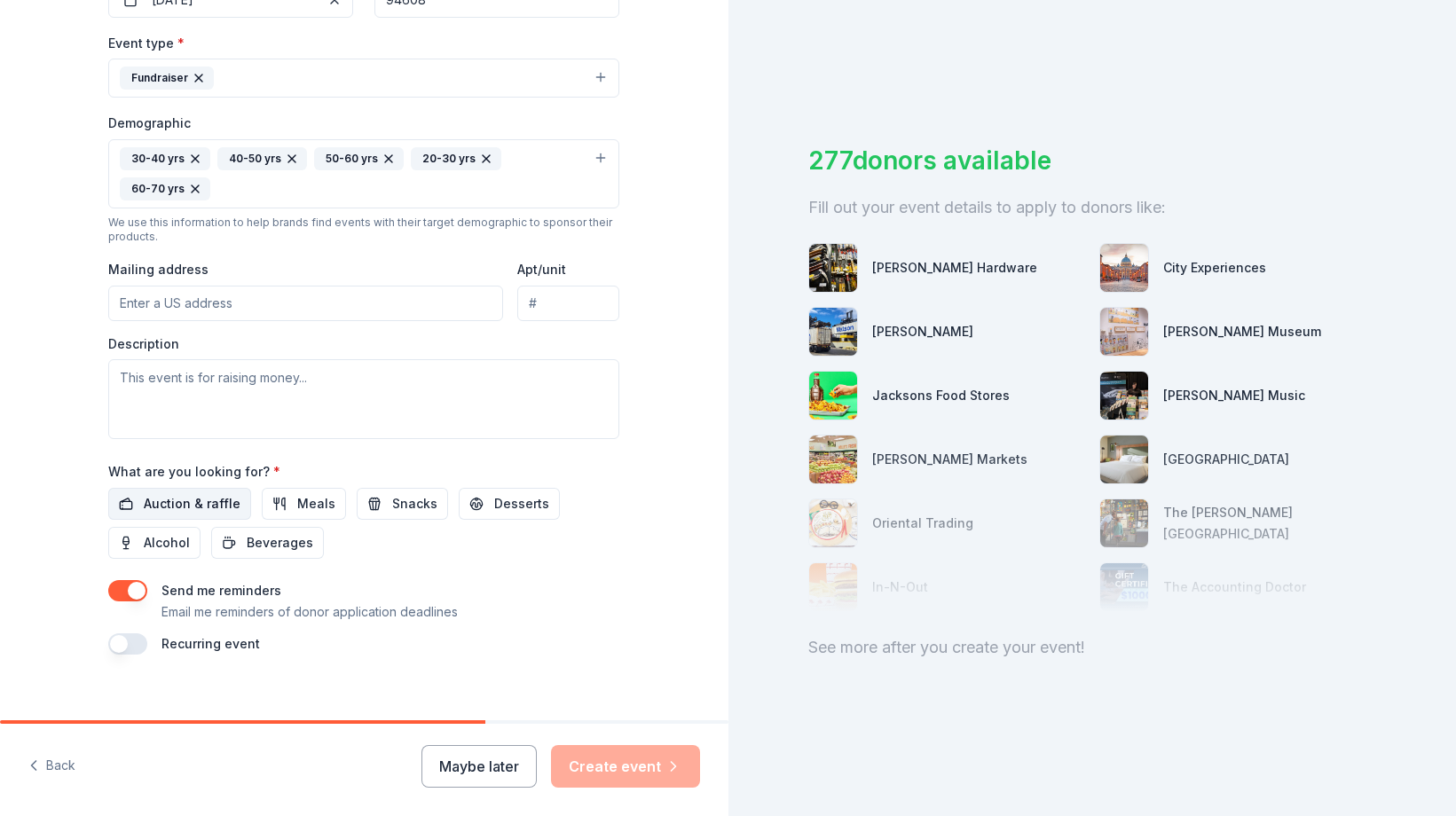
click at [217, 500] on span "Auction & raffle" at bounding box center [191, 504] width 96 height 21
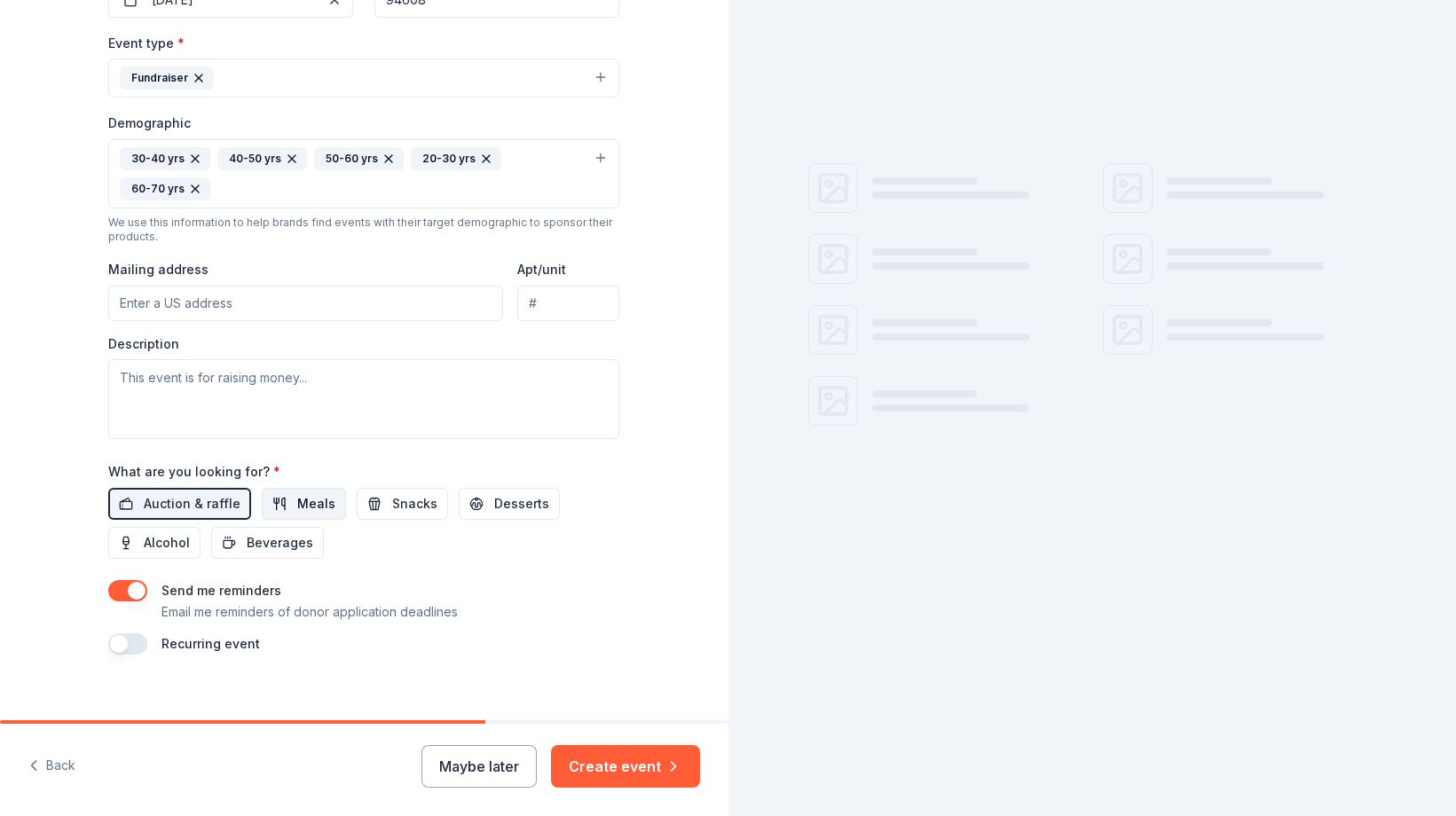
click at [318, 501] on span "Meals" at bounding box center [316, 504] width 38 height 21
click at [499, 500] on span "Desserts" at bounding box center [521, 504] width 55 height 21
click at [403, 508] on span "Snacks" at bounding box center [414, 504] width 45 height 21
click at [155, 535] on span "Alcohol" at bounding box center [166, 543] width 46 height 21
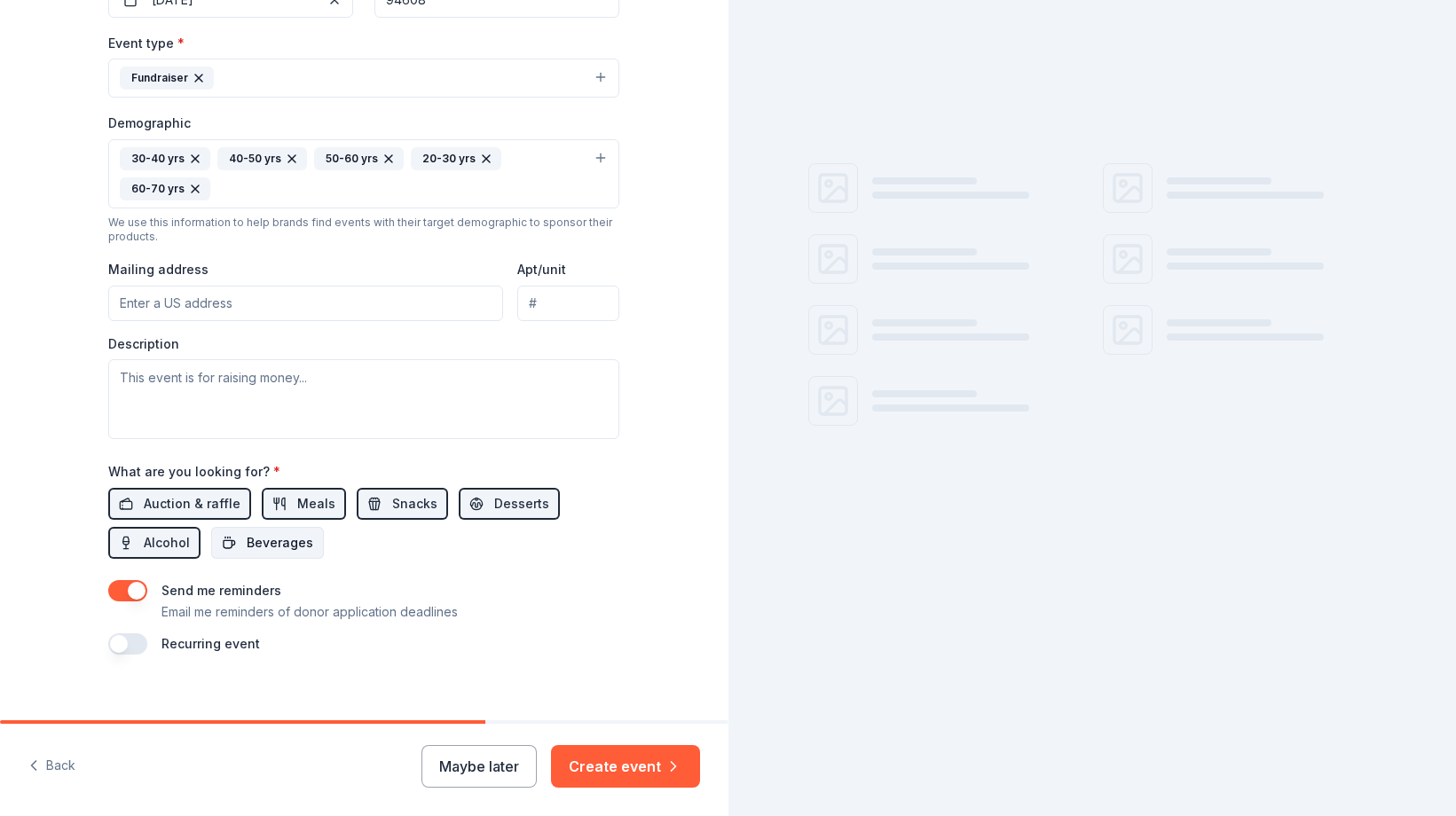
click at [244, 538] on button "Beverages" at bounding box center [268, 543] width 113 height 32
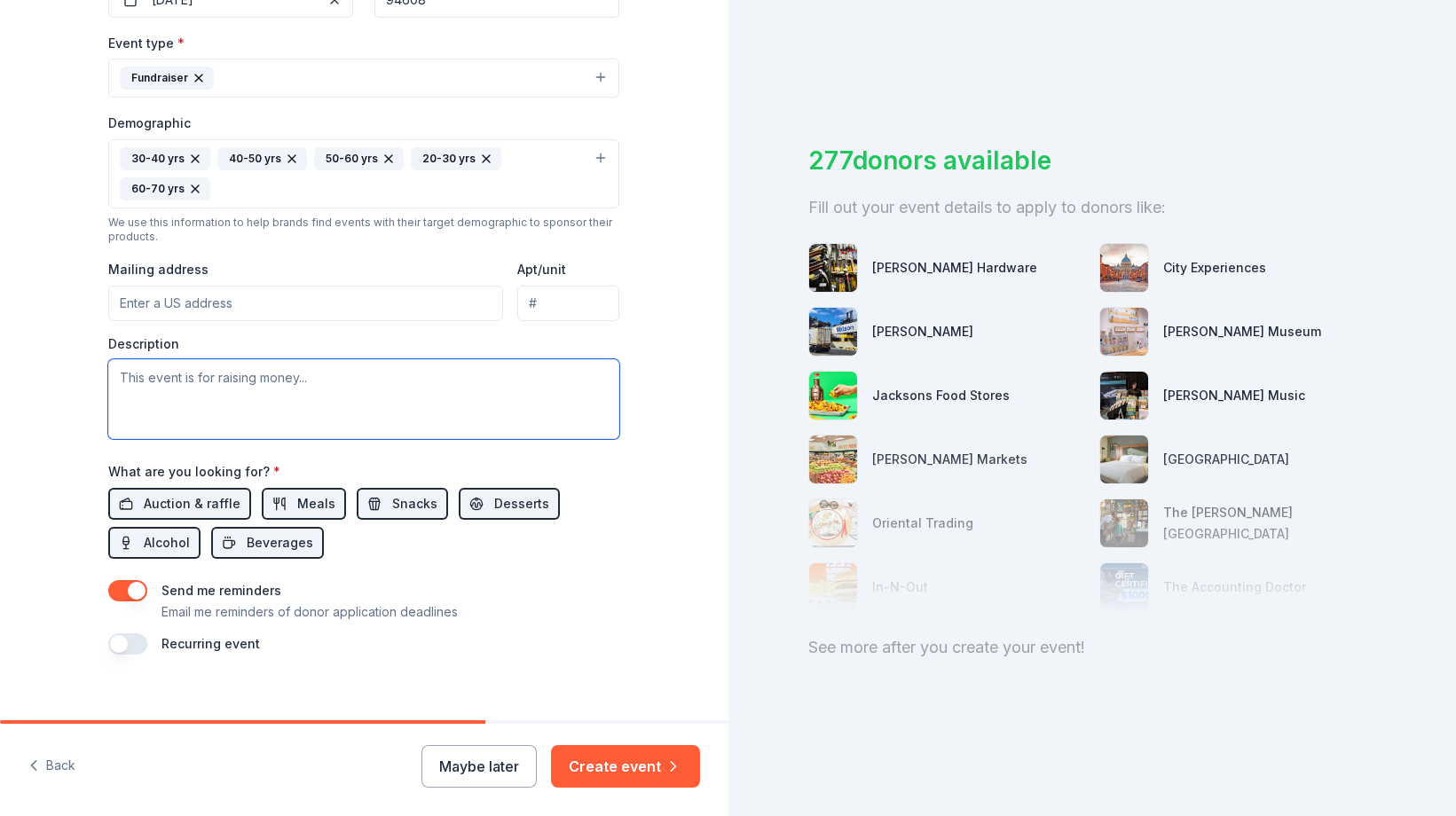
click at [526, 380] on textarea at bounding box center [364, 400] width 511 height 80
paste input "1070 41st Street Emeryville, CA 94608"
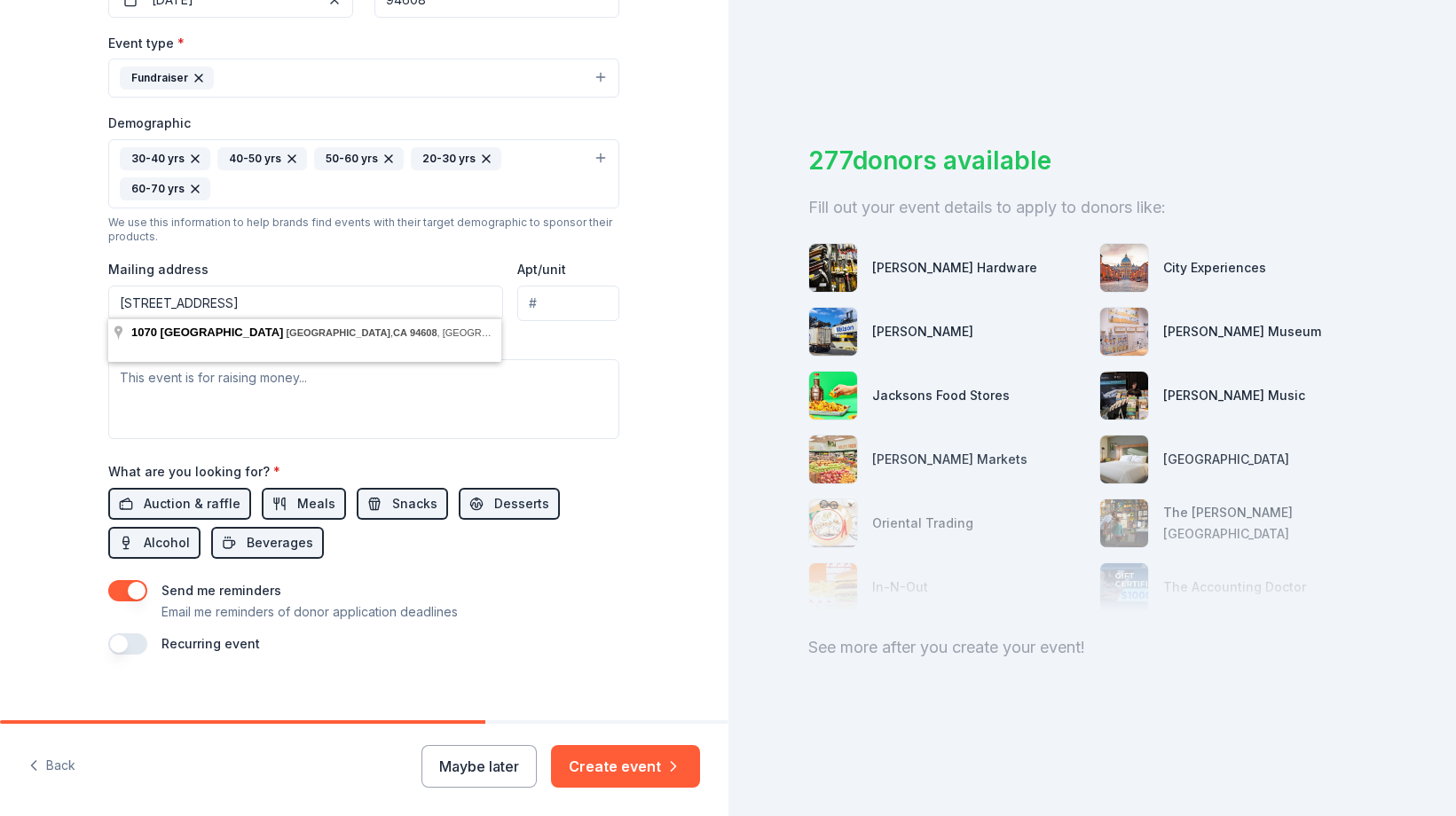
type input "1070 41st Street Emeryville, CA 94608"
click at [324, 391] on textarea at bounding box center [364, 400] width 511 height 80
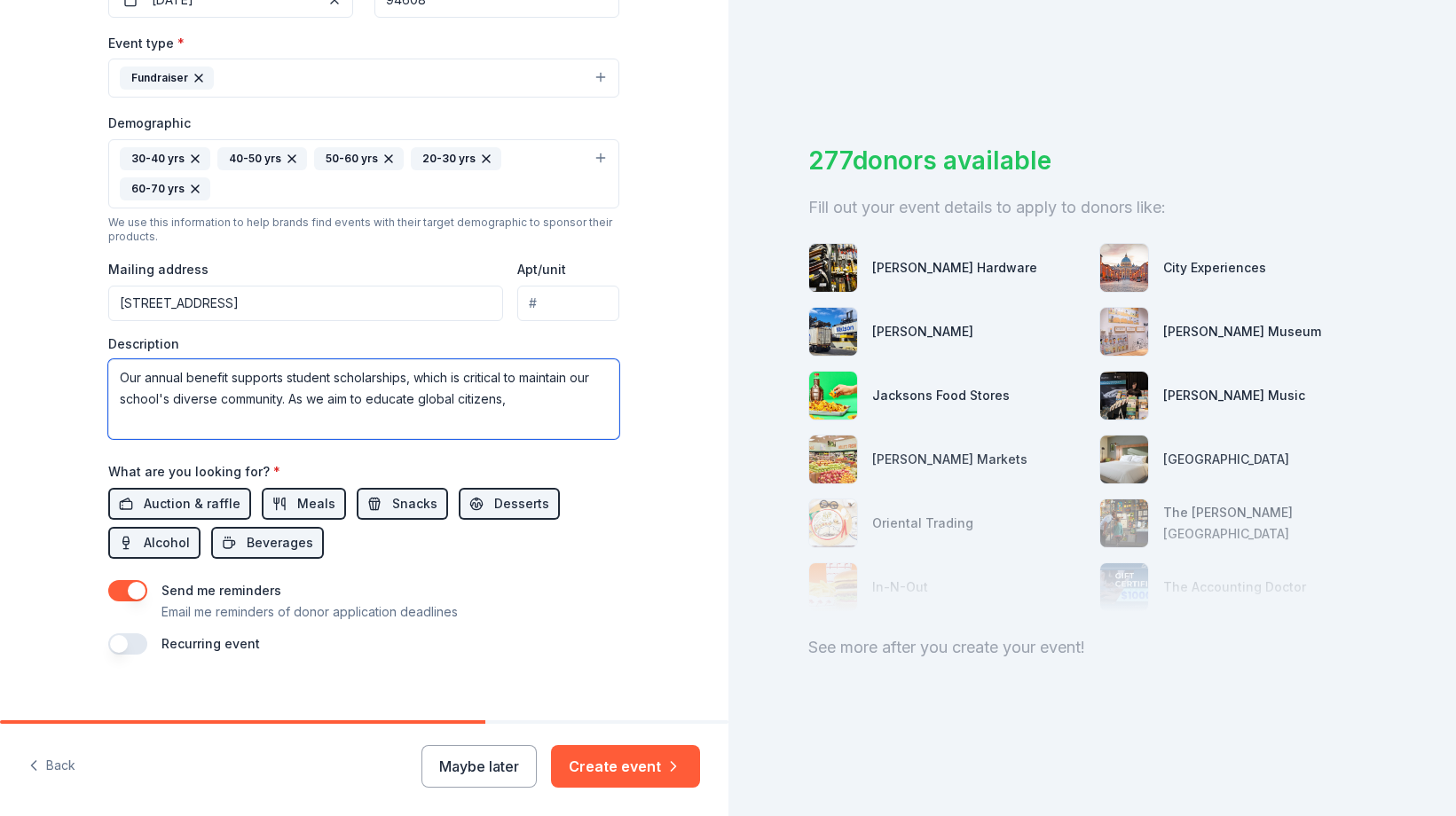
click at [576, 380] on textarea "Our annual benefit supports student scholarships, which is critical to maintain…" at bounding box center [364, 400] width 511 height 80
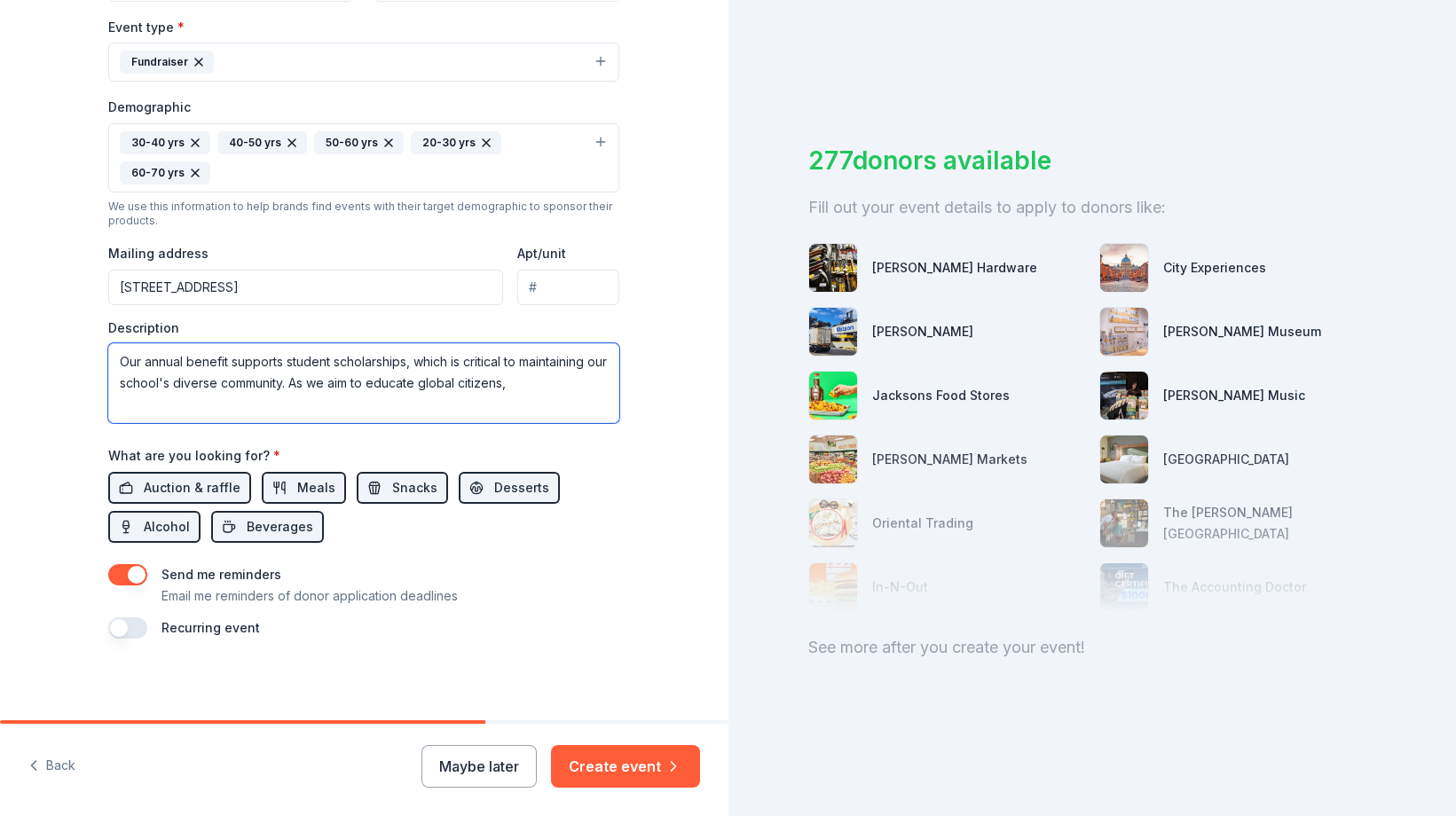
scroll to position [489, 0]
click at [593, 386] on textarea "Our annual benefit supports student scholarships, which is critical to maintain…" at bounding box center [364, 384] width 511 height 80
click at [370, 381] on textarea "Our annual benefit supports student scholarships, which is critical to maintain…" at bounding box center [364, 384] width 511 height 80
click at [367, 381] on textarea "Our annual benefit supports student scholarships, which is critical to maintain…" at bounding box center [364, 384] width 511 height 80
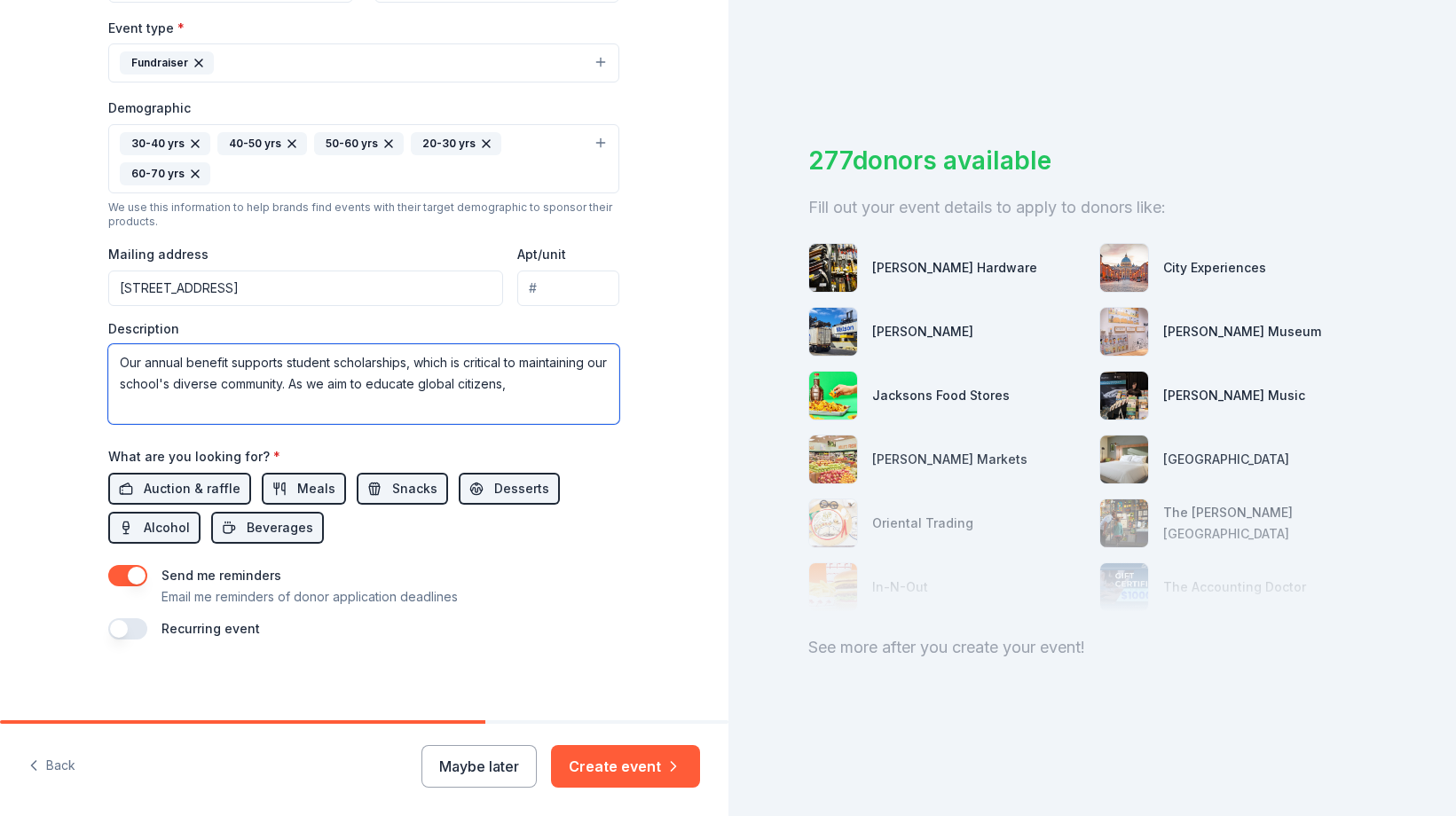
click at [367, 381] on textarea "Our annual benefit supports student scholarships, which is critical to maintain…" at bounding box center [364, 384] width 511 height 80
click at [409, 364] on textarea "Our annual benefit supports student scholarships, which is critical to maintain…" at bounding box center [364, 384] width 511 height 80
click at [425, 405] on textarea "Our annual benefit supports student scholarships and class field trips, which i…" at bounding box center [364, 384] width 511 height 80
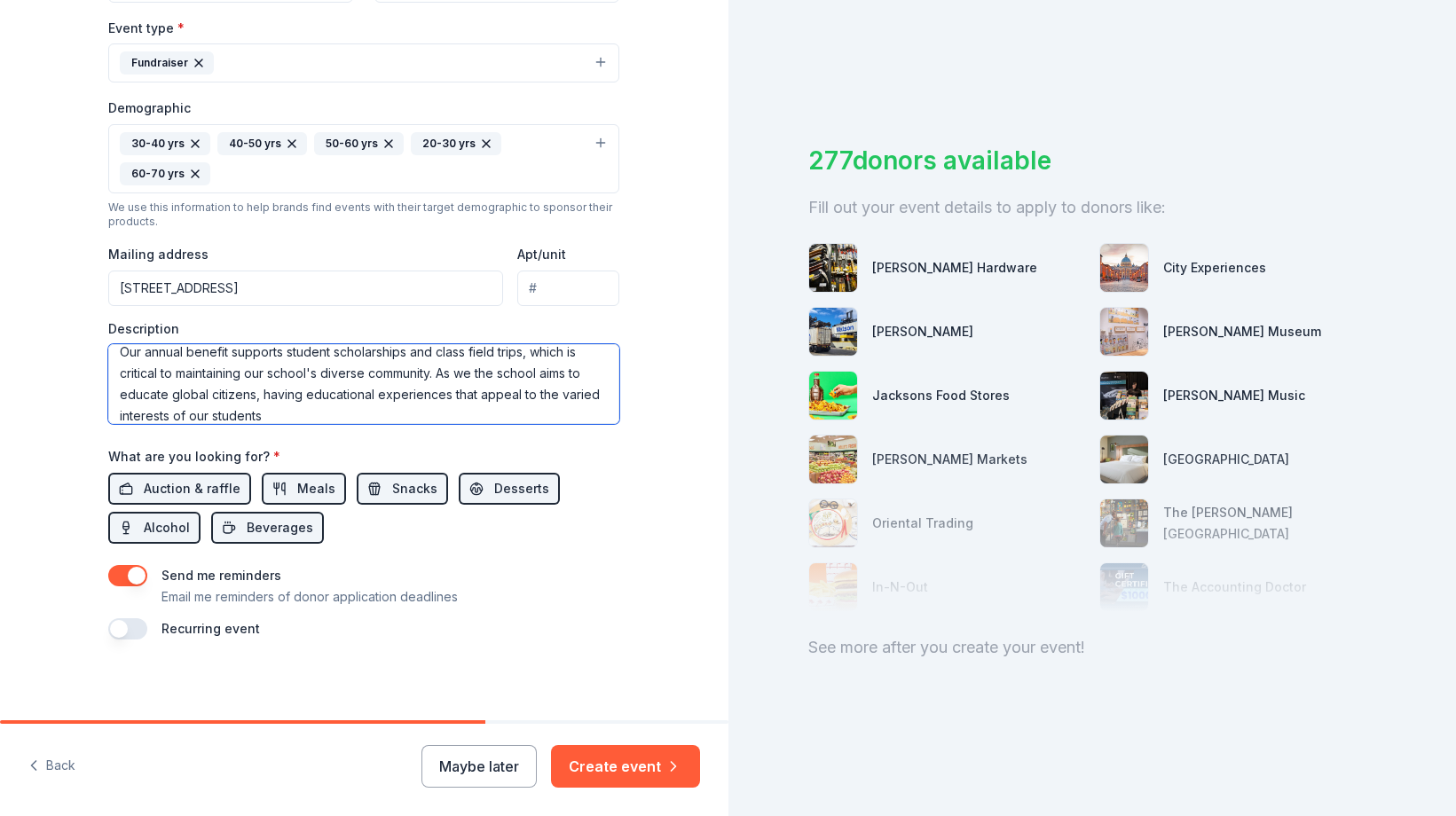
drag, startPoint x: 528, startPoint y: 354, endPoint x: 414, endPoint y: 350, distance: 114.1
click at [414, 350] on textarea "Our annual benefit supports student scholarships and class field trips, which i…" at bounding box center [364, 384] width 511 height 80
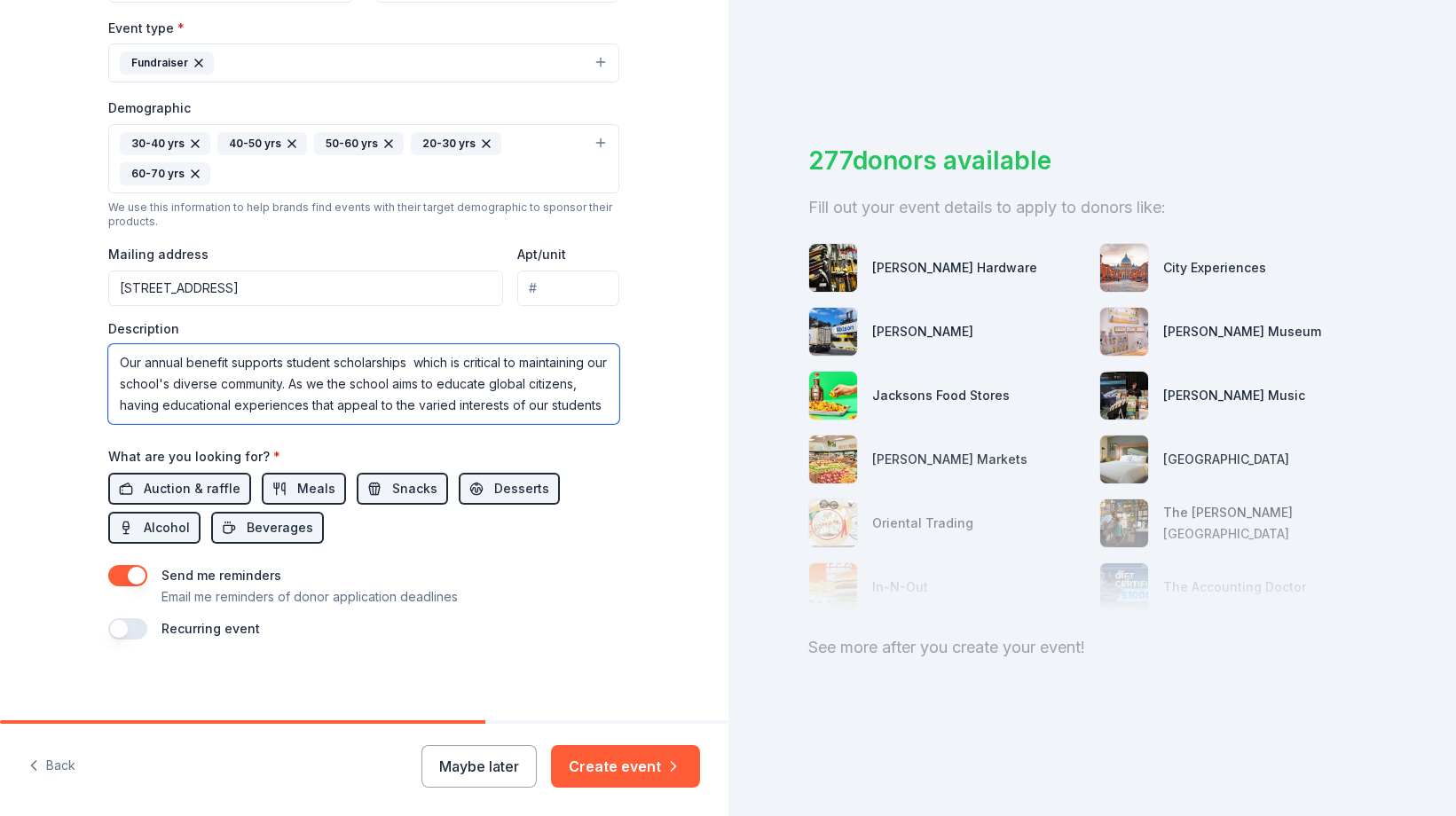
scroll to position [0, 0]
click at [608, 402] on textarea "Our annual benefit supports student scholarships, which is critical to maintain…" at bounding box center [364, 384] width 511 height 80
click at [338, 380] on textarea "Our annual benefit supports student scholarships, which is critical to maintain…" at bounding box center [364, 384] width 511 height 80
click at [607, 404] on textarea "Our annual benefit supports student scholarships, which is critical to maintain…" at bounding box center [364, 384] width 511 height 80
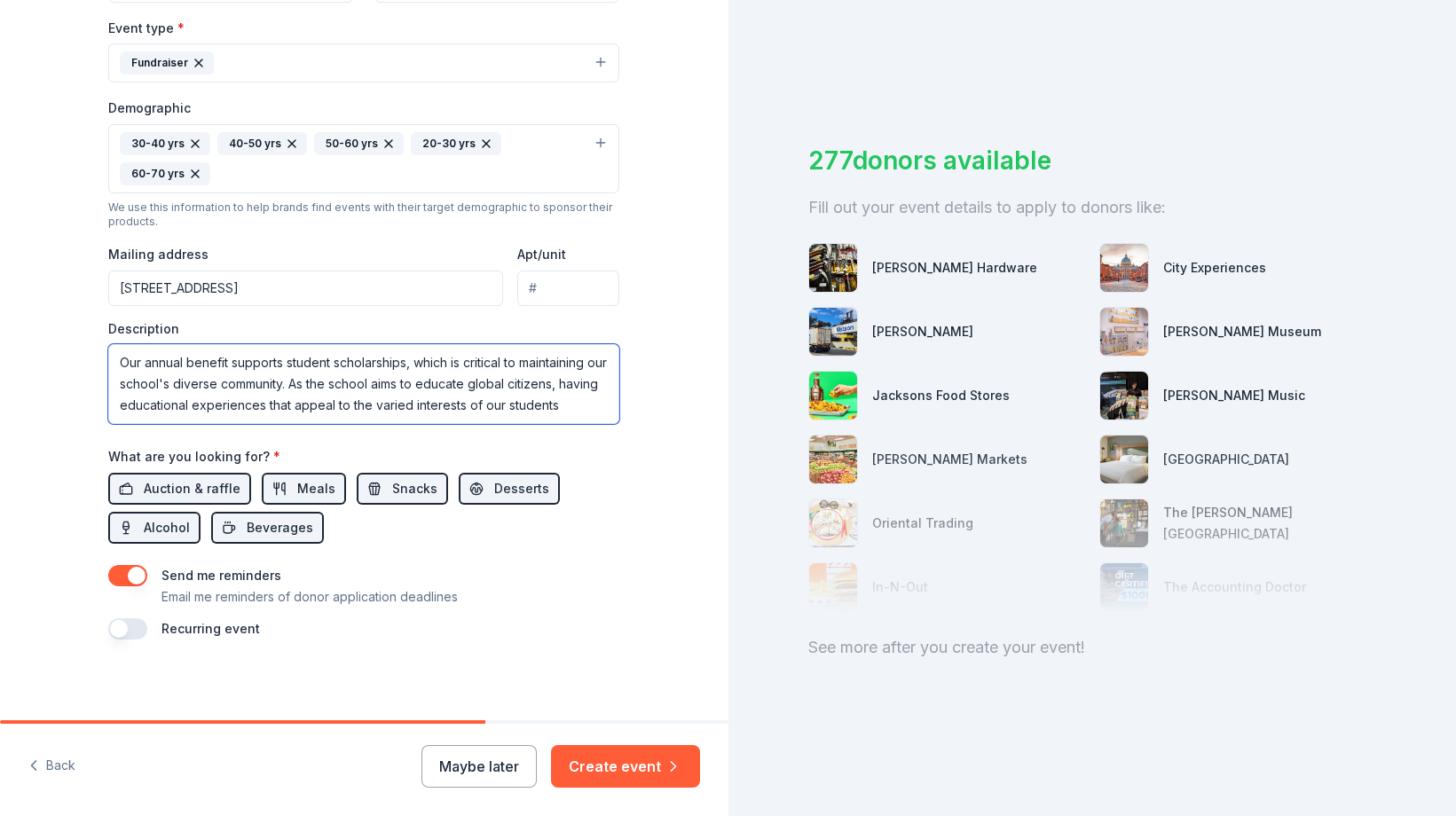
click at [450, 403] on textarea "Our annual benefit supports student scholarships, which is critical to maintain…" at bounding box center [364, 384] width 511 height 80
click at [558, 398] on textarea "Our annual benefit supports student scholarships, which is critical to maintain…" at bounding box center [364, 384] width 511 height 80
click at [124, 409] on textarea "Our annual benefit supports student scholarships, which is critical to maintain…" at bounding box center [364, 384] width 511 height 80
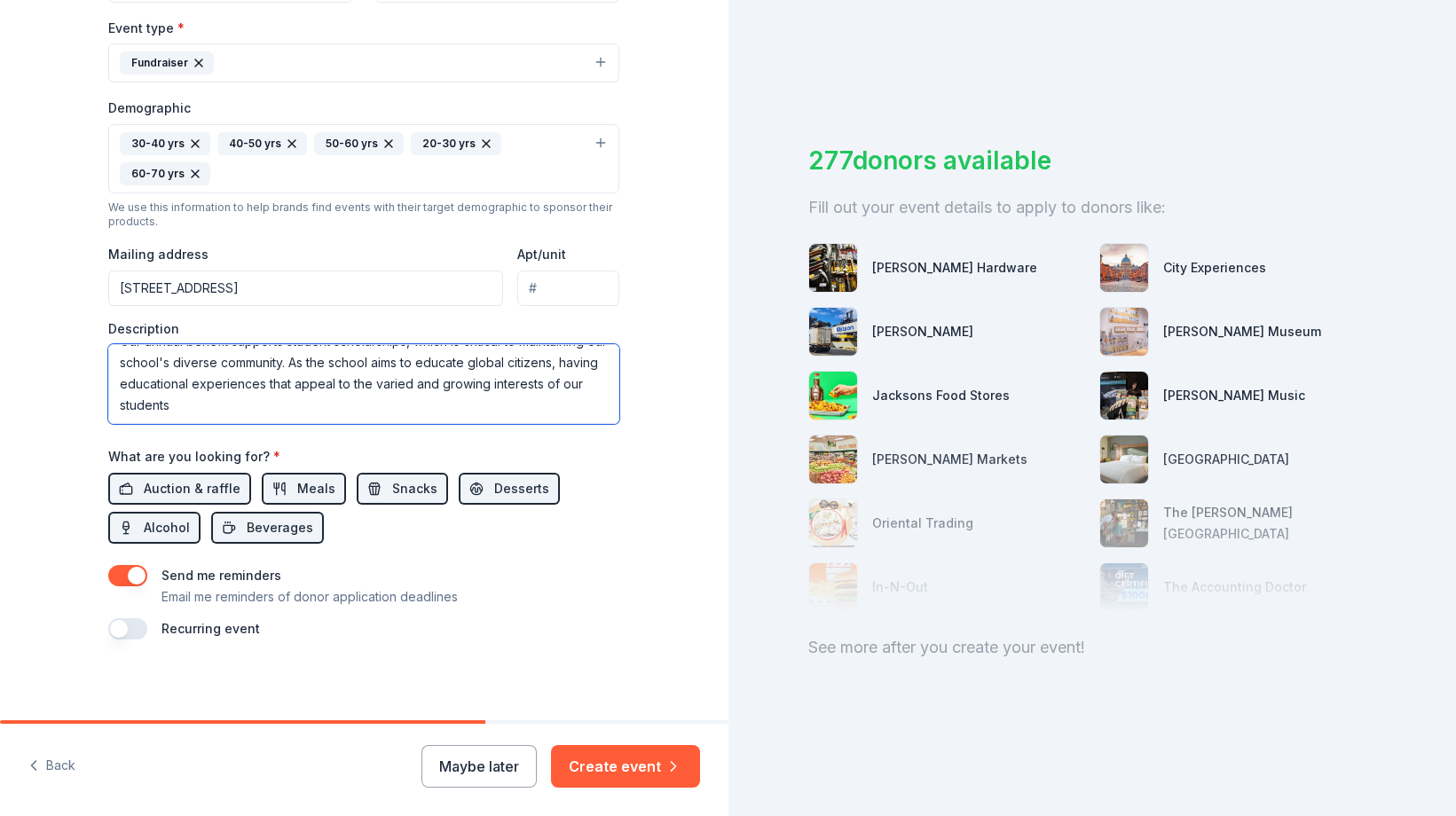
click at [129, 404] on textarea "Our annual benefit supports student scholarships, which is critical to maintain…" at bounding box center [364, 384] width 511 height 80
click at [211, 391] on textarea "Our annual benefit supports student scholarships, which is critical to maintain…" at bounding box center [364, 384] width 511 height 80
click at [160, 378] on textarea "Our annual benefit supports student scholarships, which is critical to maintain…" at bounding box center [364, 384] width 511 height 80
click at [322, 404] on textarea "Our annual benefit supports student scholarships, which is critical to maintain…" at bounding box center [364, 384] width 511 height 80
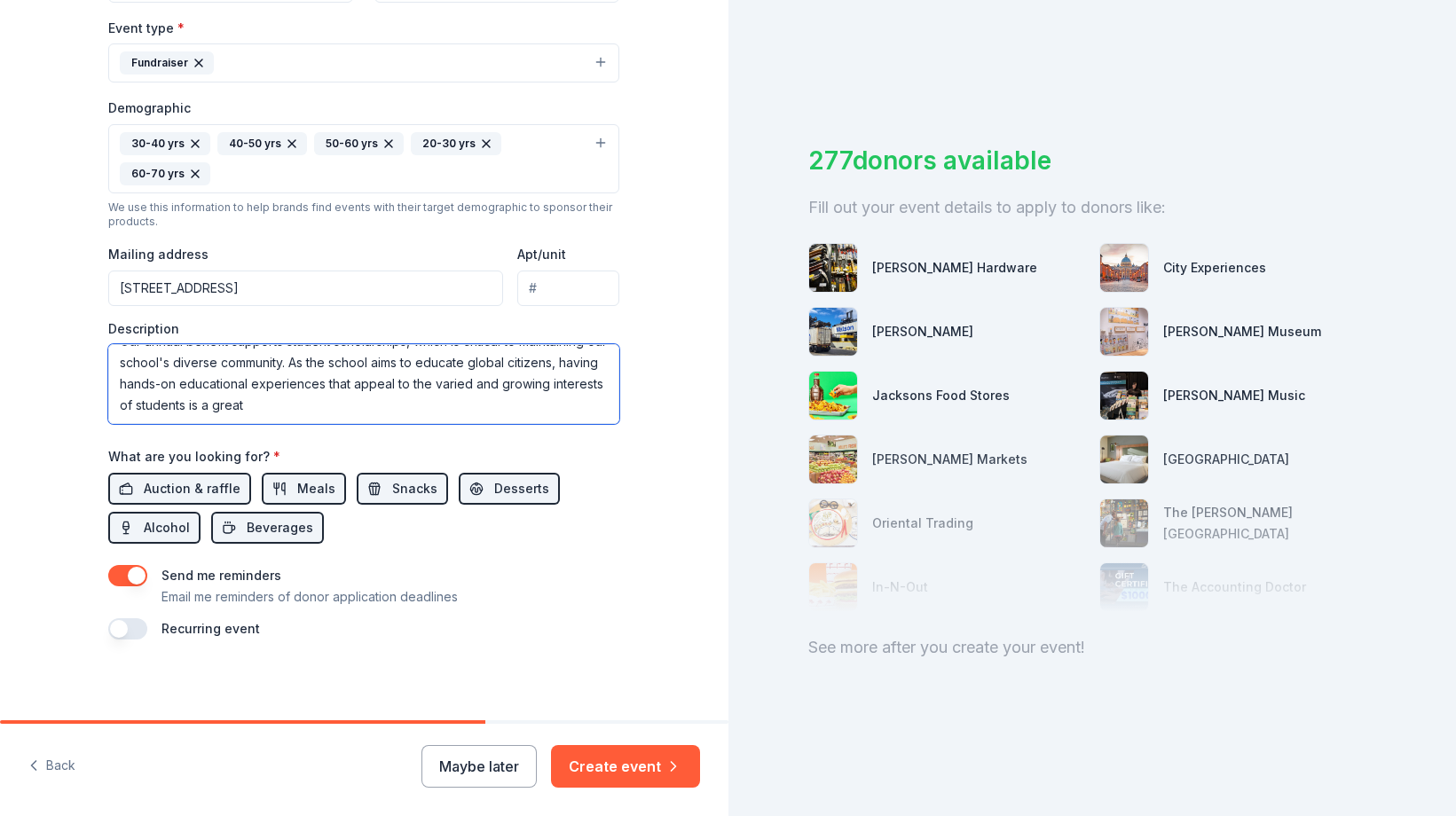
click at [315, 360] on textarea "Our annual benefit supports student scholarships, which is critical to maintain…" at bounding box center [364, 384] width 511 height 80
click at [349, 408] on textarea "Our annual benefit supports student scholarships, which is critical to maintain…" at bounding box center [364, 384] width 511 height 80
click at [337, 359] on textarea "Our annual benefit supports student scholarships, which is critical to maintain…" at bounding box center [364, 384] width 511 height 80
click at [370, 379] on textarea "Our annual benefit supports student scholarships, which is critical to maintain…" at bounding box center [364, 384] width 511 height 80
click at [480, 400] on textarea "Our annual benefit supports student scholarships, which is critical to maintain…" at bounding box center [364, 384] width 511 height 80
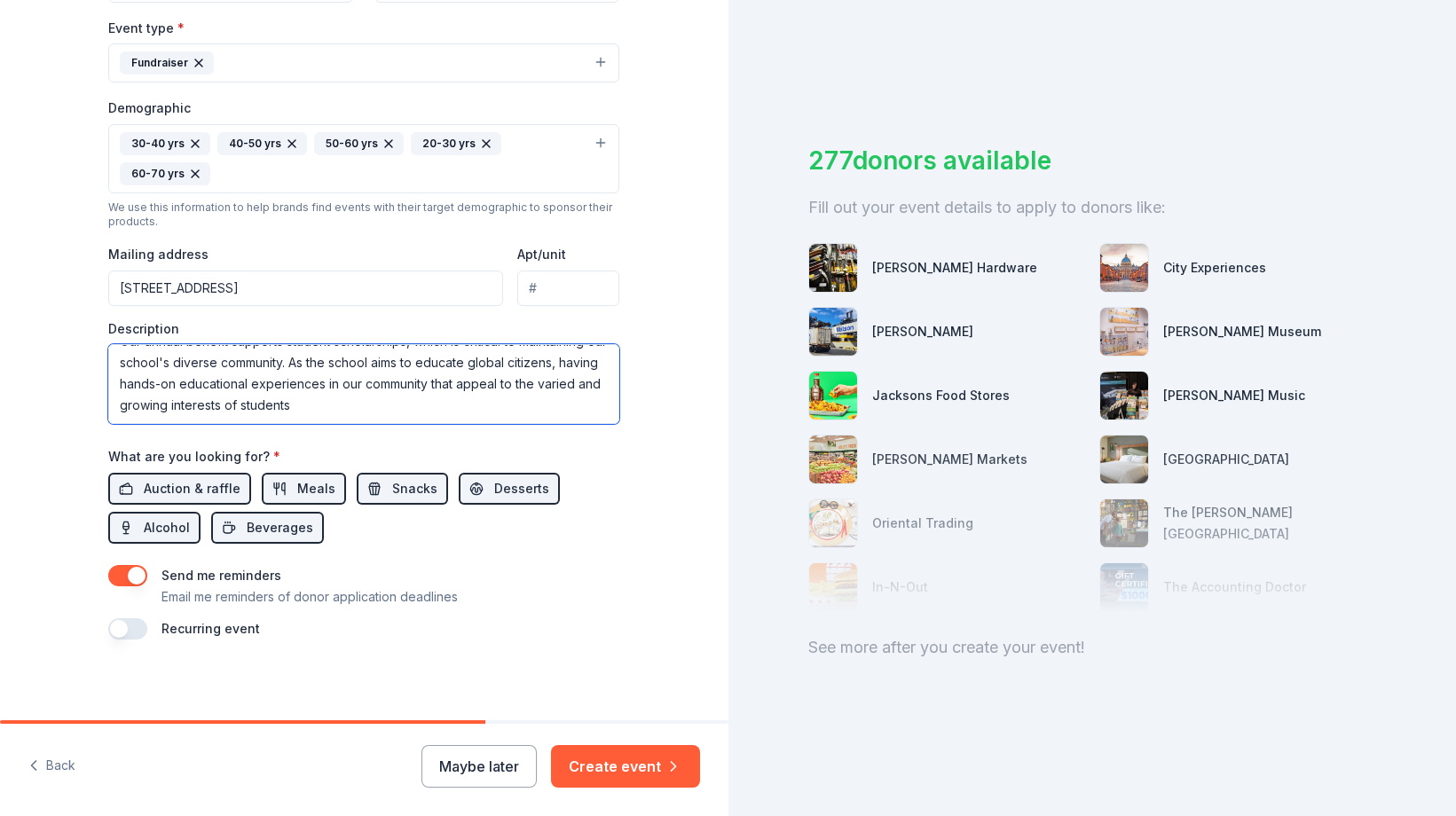
click at [477, 382] on textarea "Our annual benefit supports student scholarships, which is critical to maintain…" at bounding box center [364, 384] width 511 height 80
click at [406, 380] on textarea "Our annual benefit supports student scholarships, which is critical to maintain…" at bounding box center [364, 384] width 511 height 80
click at [517, 378] on textarea "Our annual benefit supports student scholarships, which is critical to maintain…" at bounding box center [364, 384] width 511 height 80
click at [559, 380] on textarea "Our annual benefit supports student scholarships, which is critical to maintain…" at bounding box center [364, 384] width 511 height 80
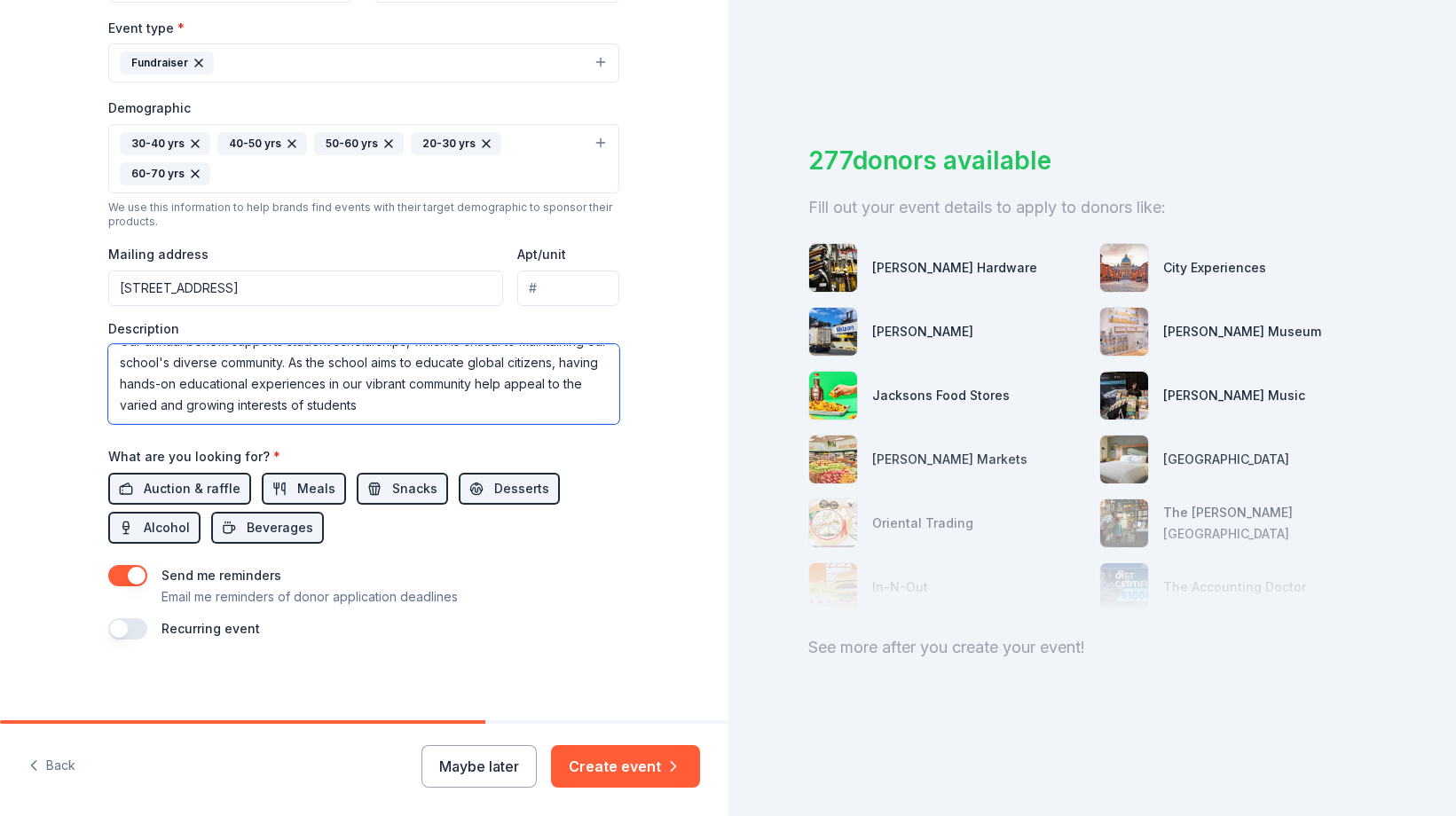
click at [464, 403] on textarea "Our annual benefit supports student scholarships, which is critical to maintain…" at bounding box center [364, 384] width 511 height 80
type textarea "Our annual benefit supports student scholarships, which is critical to maintain…"
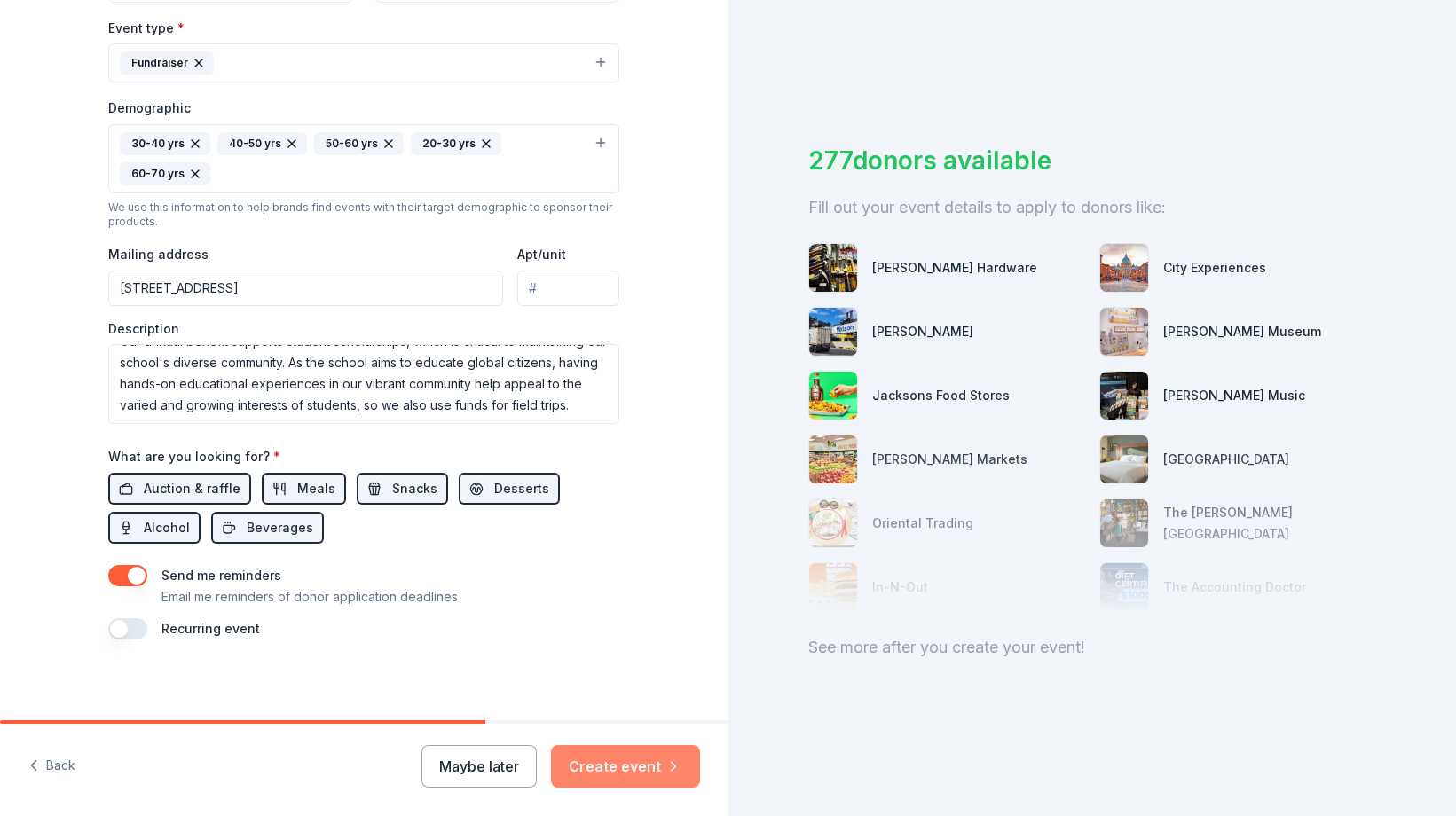
click at [641, 769] on button "Create event" at bounding box center [625, 767] width 149 height 43
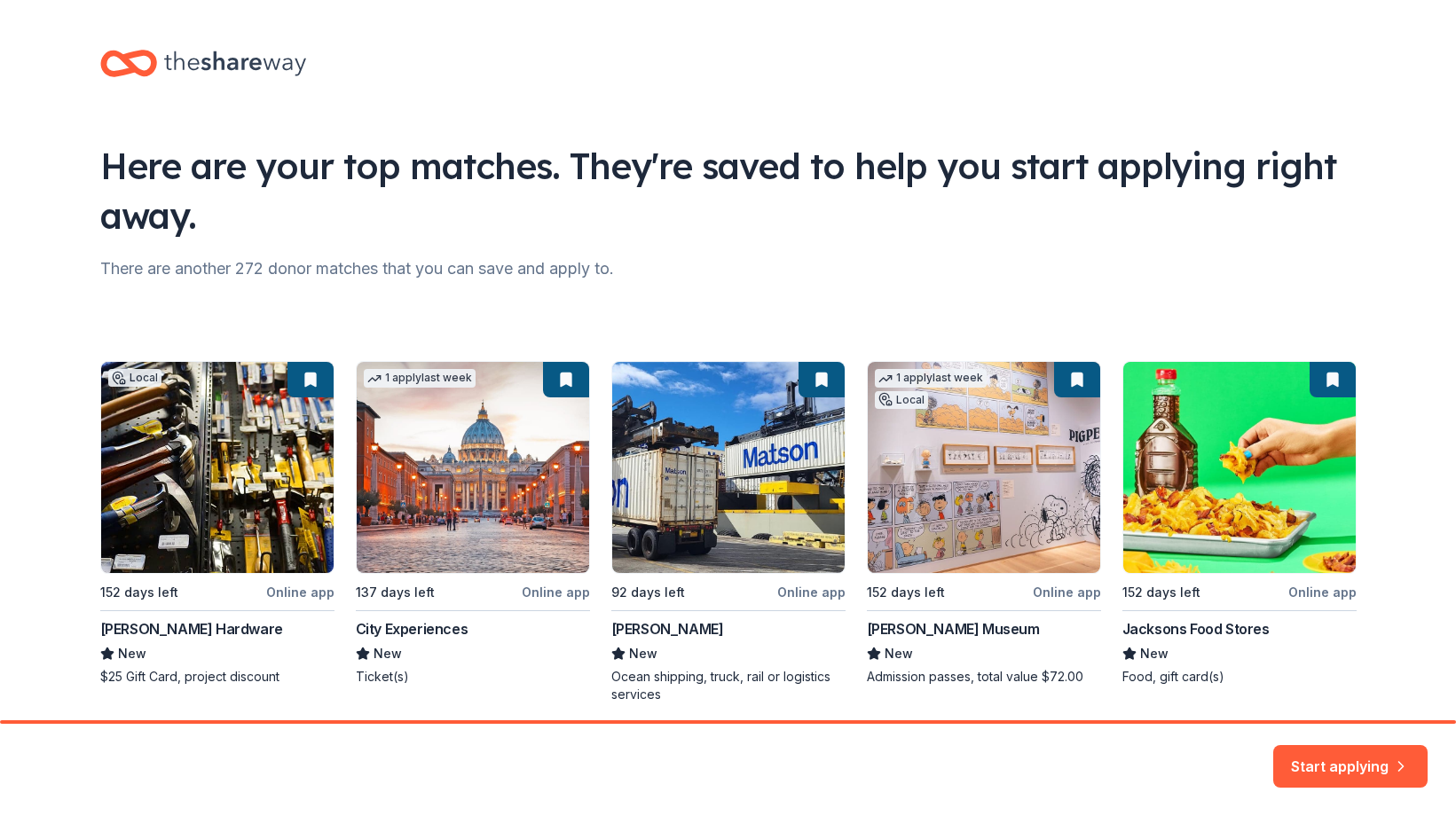
click at [824, 388] on div "Local 152 days left Online app Cole Hardware New $25 Gift Card, project discoun…" at bounding box center [728, 531] width 1256 height 342
click at [822, 380] on div "Local 152 days left Online app Cole Hardware New $25 Gift Card, project discoun…" at bounding box center [728, 531] width 1256 height 342
click at [1328, 758] on button "Start applying" at bounding box center [1350, 757] width 154 height 43
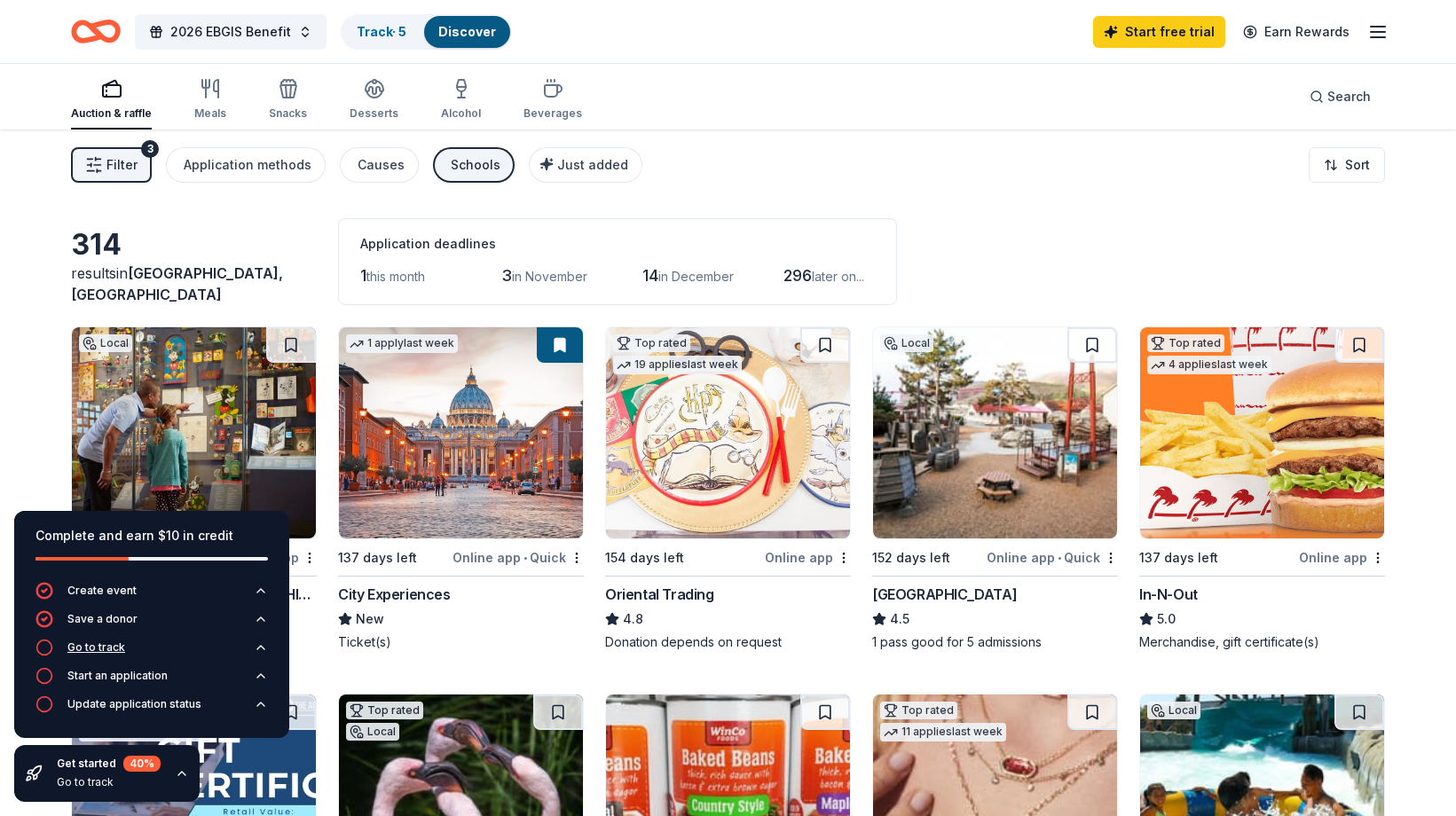
click at [110, 646] on div "Go to track" at bounding box center [96, 647] width 57 height 15
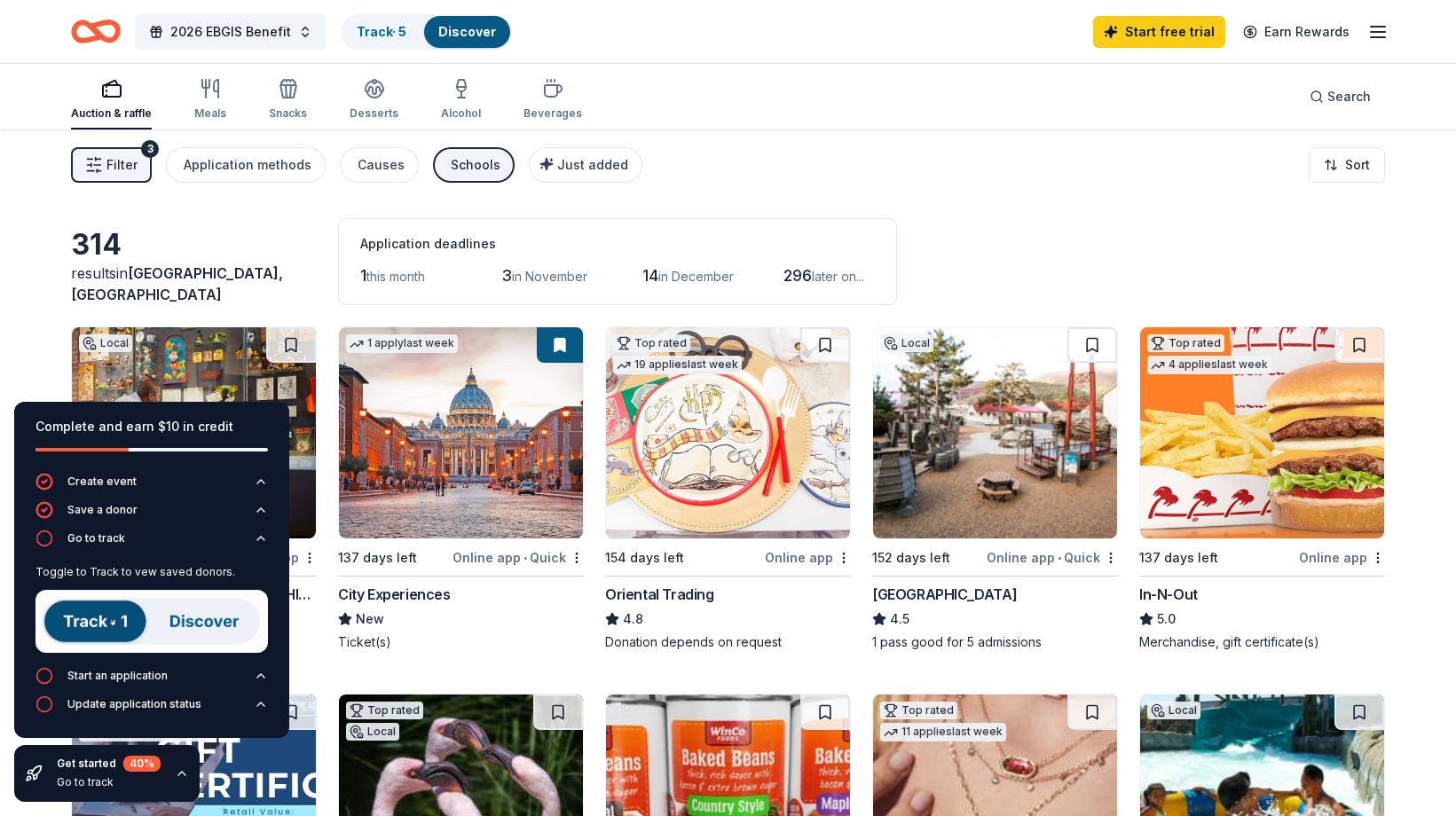
click at [117, 628] on img at bounding box center [151, 621] width 232 height 63
click at [388, 35] on link "Track · 5" at bounding box center [381, 31] width 50 height 15
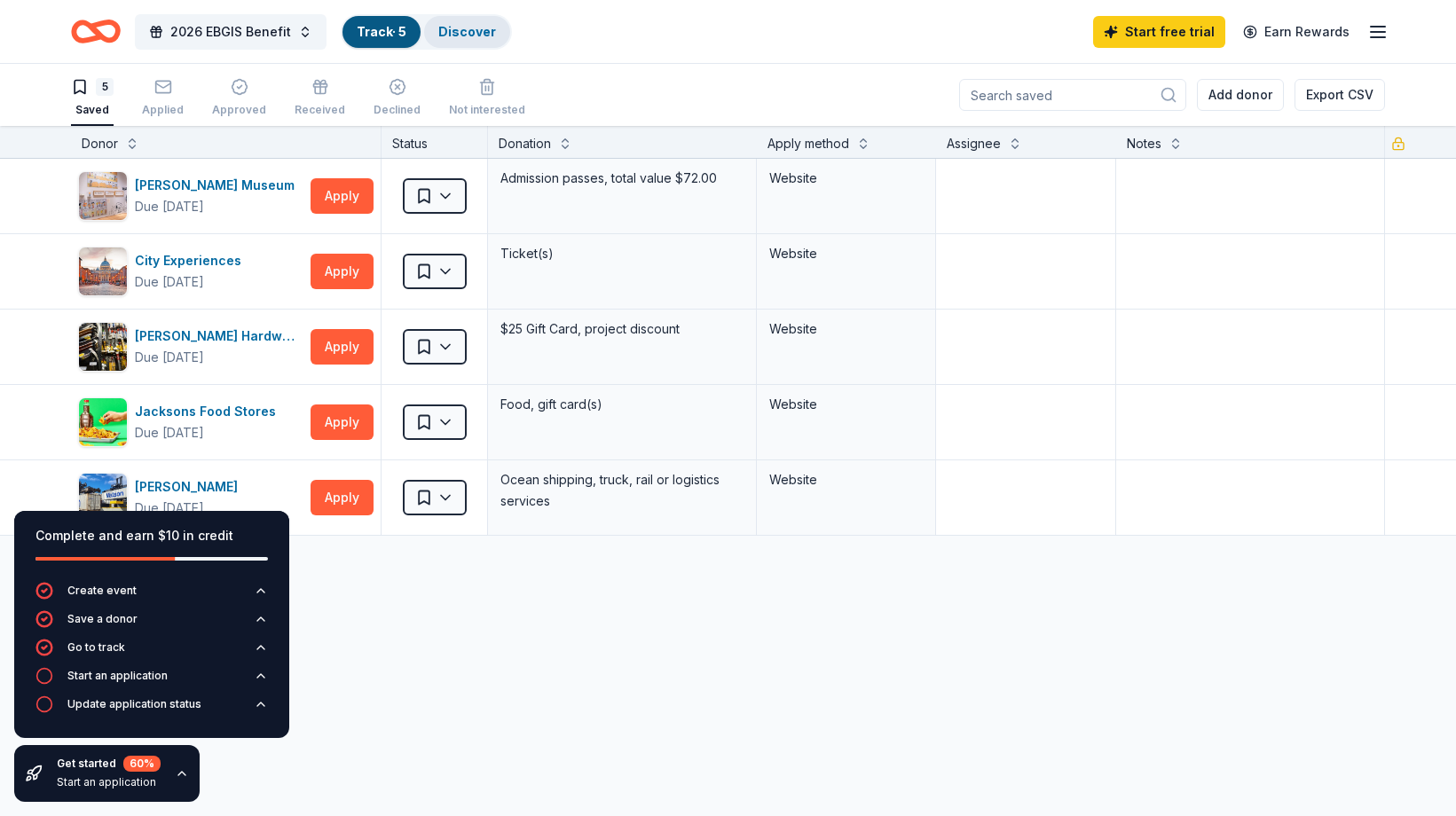
click at [469, 31] on link "Discover" at bounding box center [467, 31] width 57 height 15
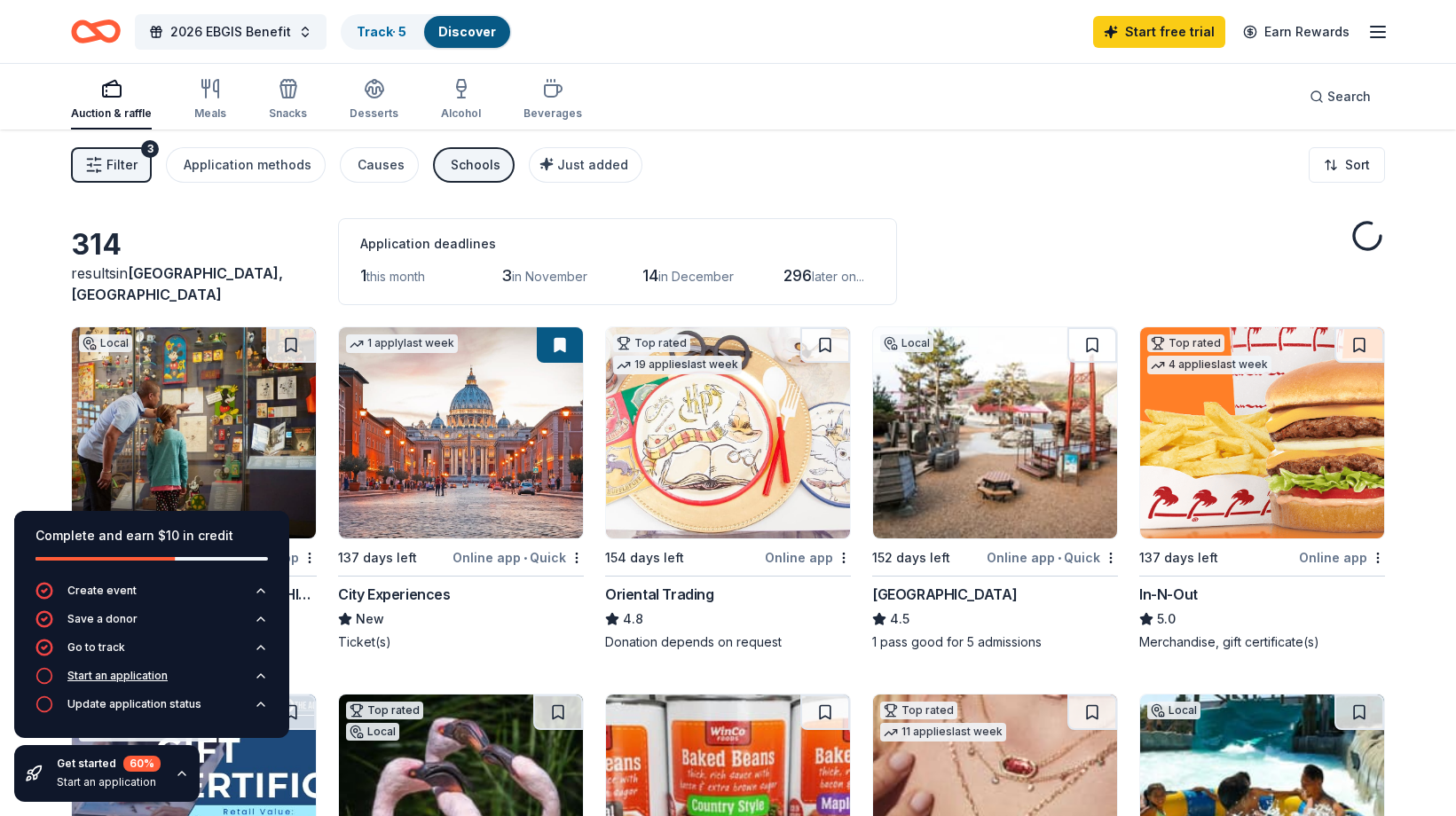
click at [124, 677] on div "Start an application" at bounding box center [117, 676] width 100 height 15
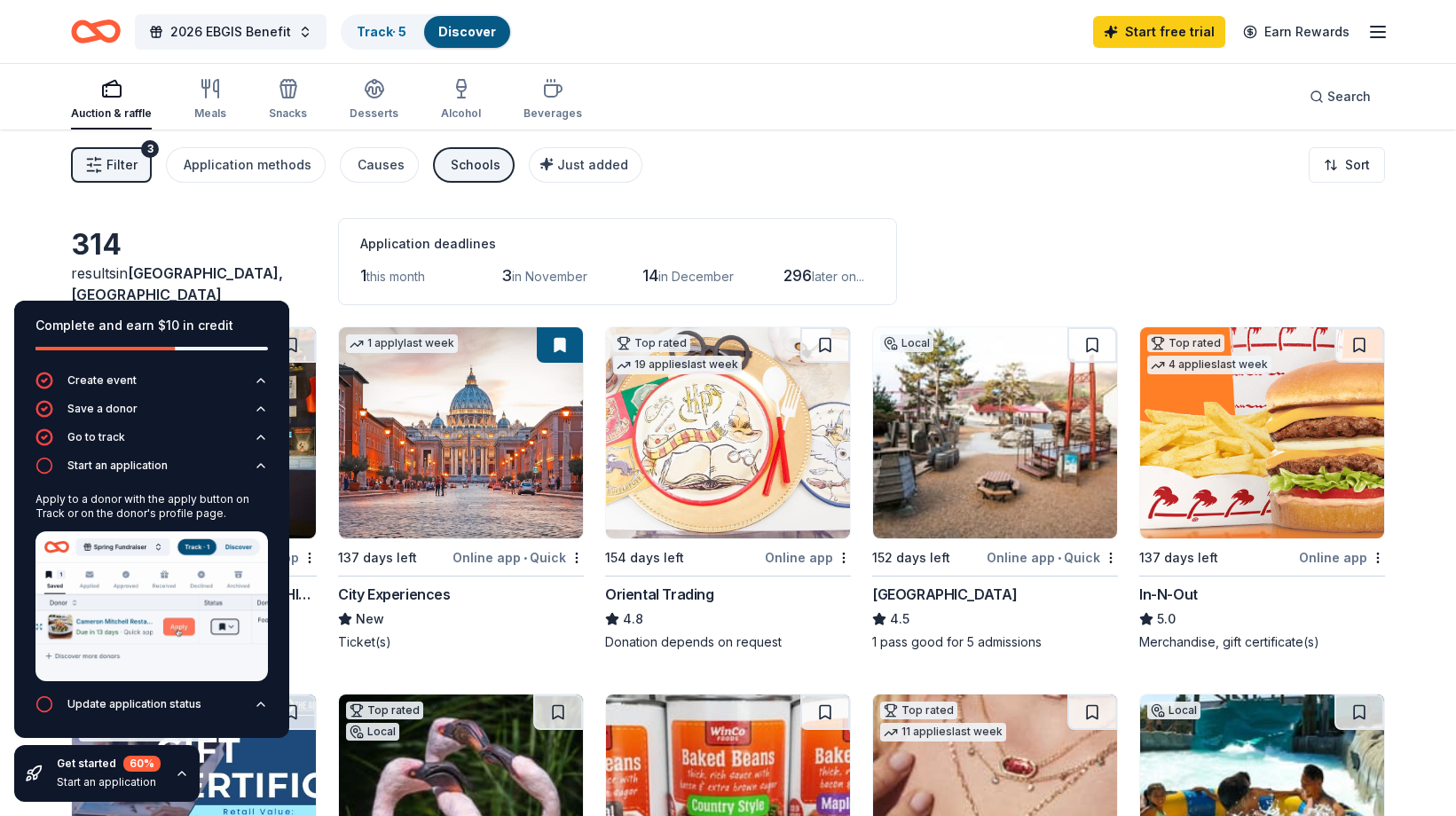
click at [723, 166] on div "Filter 3 Application methods Causes Schools Just added Sort" at bounding box center [728, 165] width 1456 height 71
click at [258, 466] on icon "button" at bounding box center [260, 466] width 15 height 15
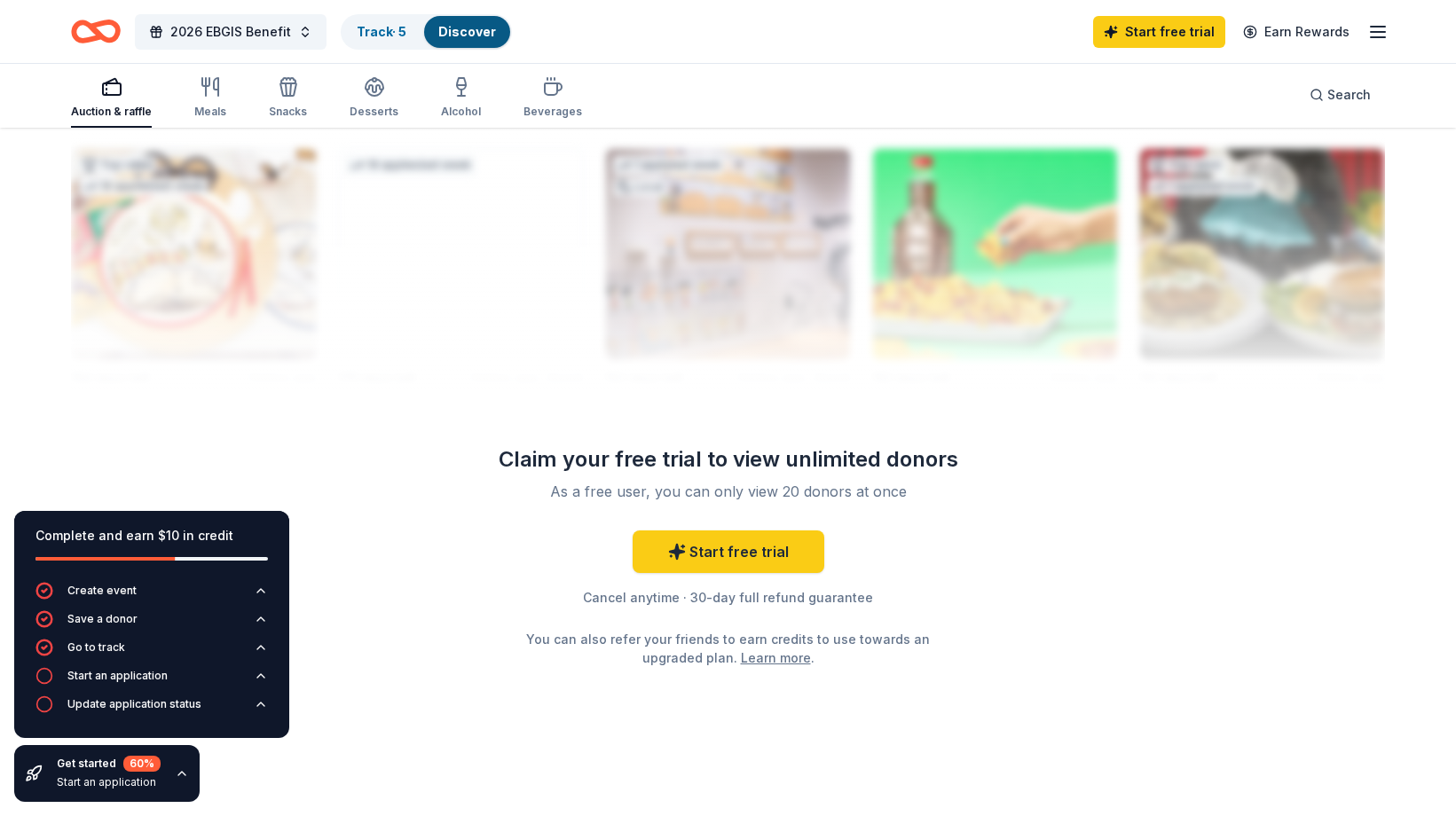
scroll to position [1744, 0]
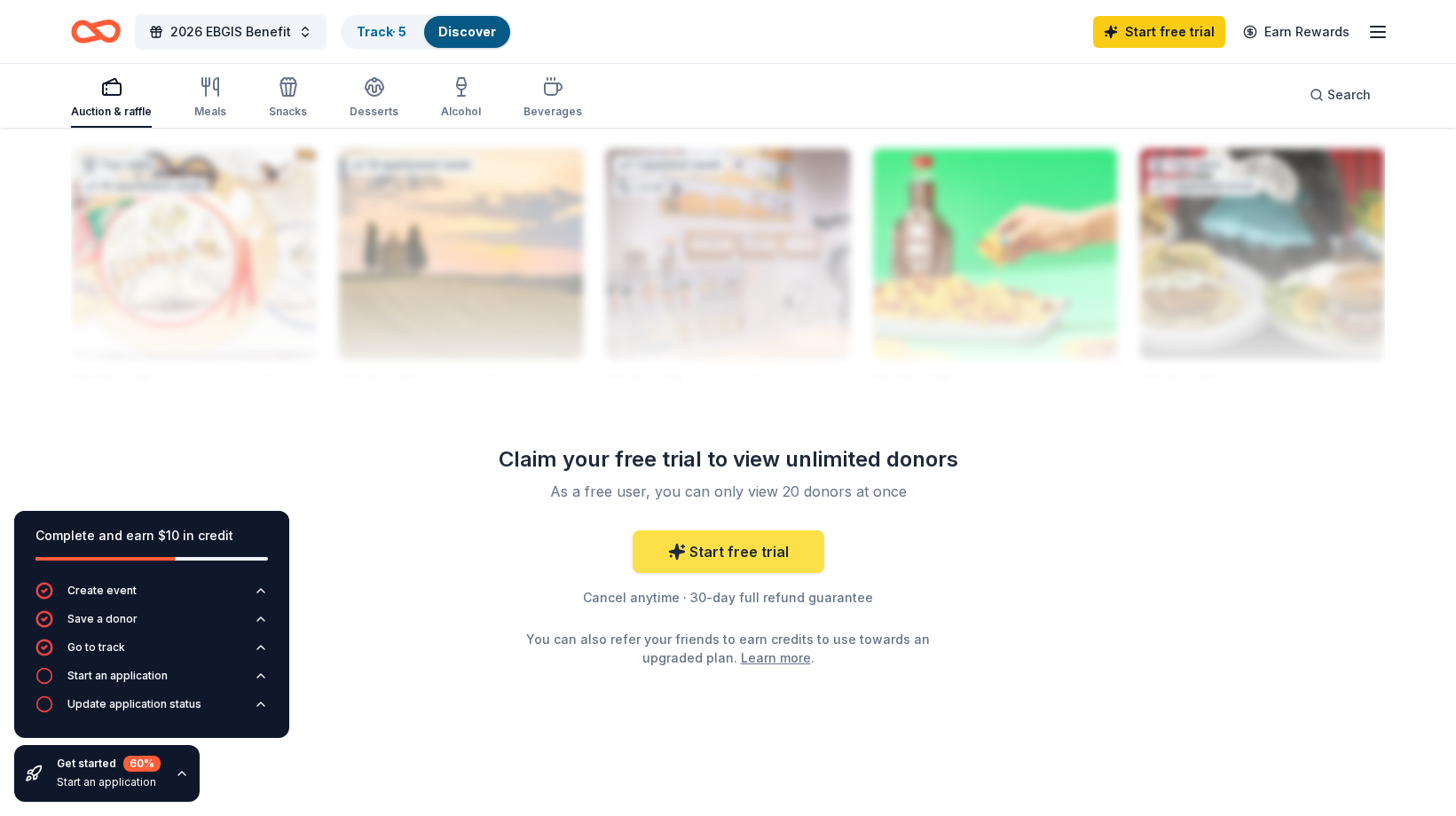
click at [759, 563] on link "Start free trial" at bounding box center [728, 552] width 192 height 43
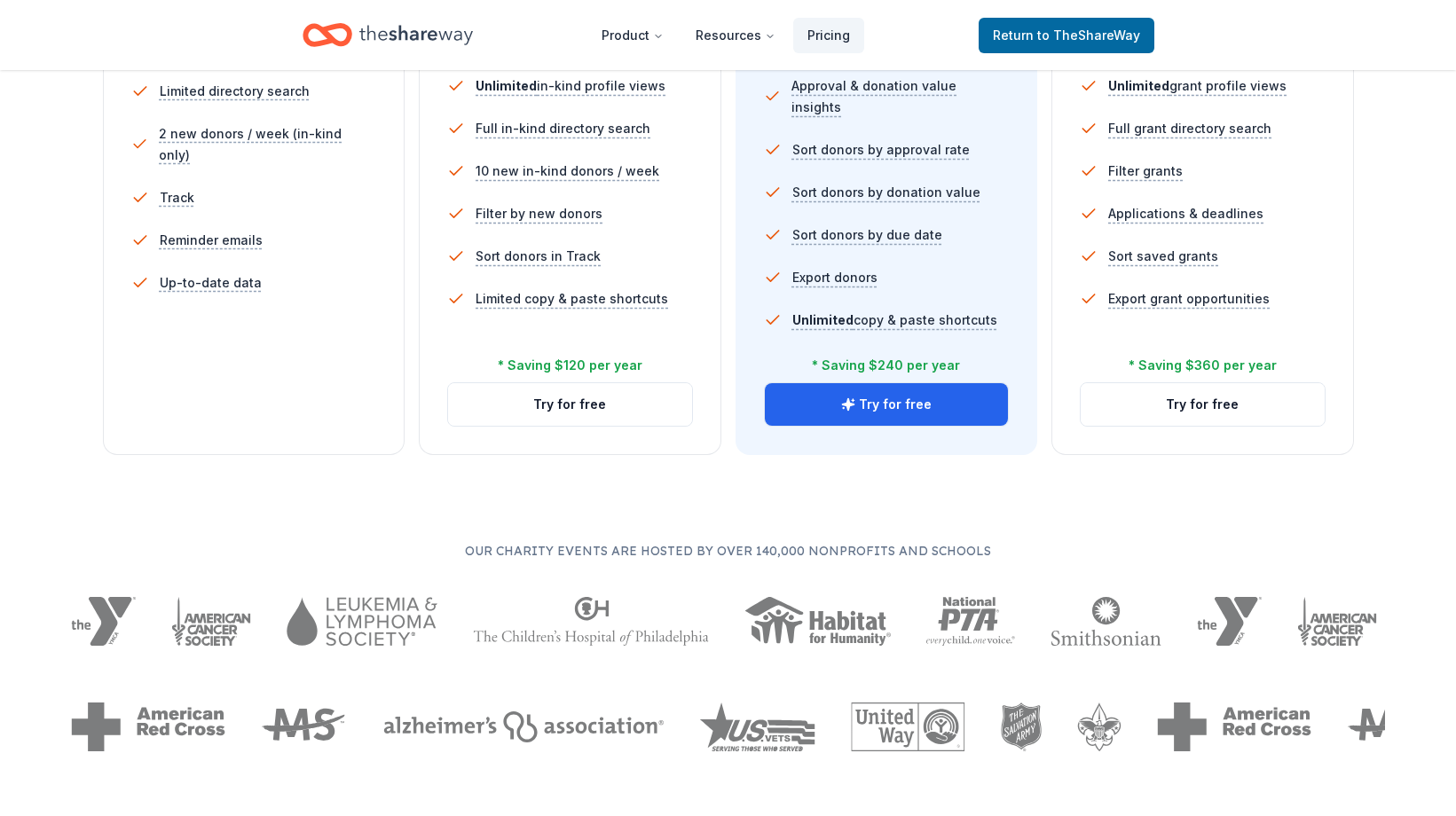
scroll to position [569, 0]
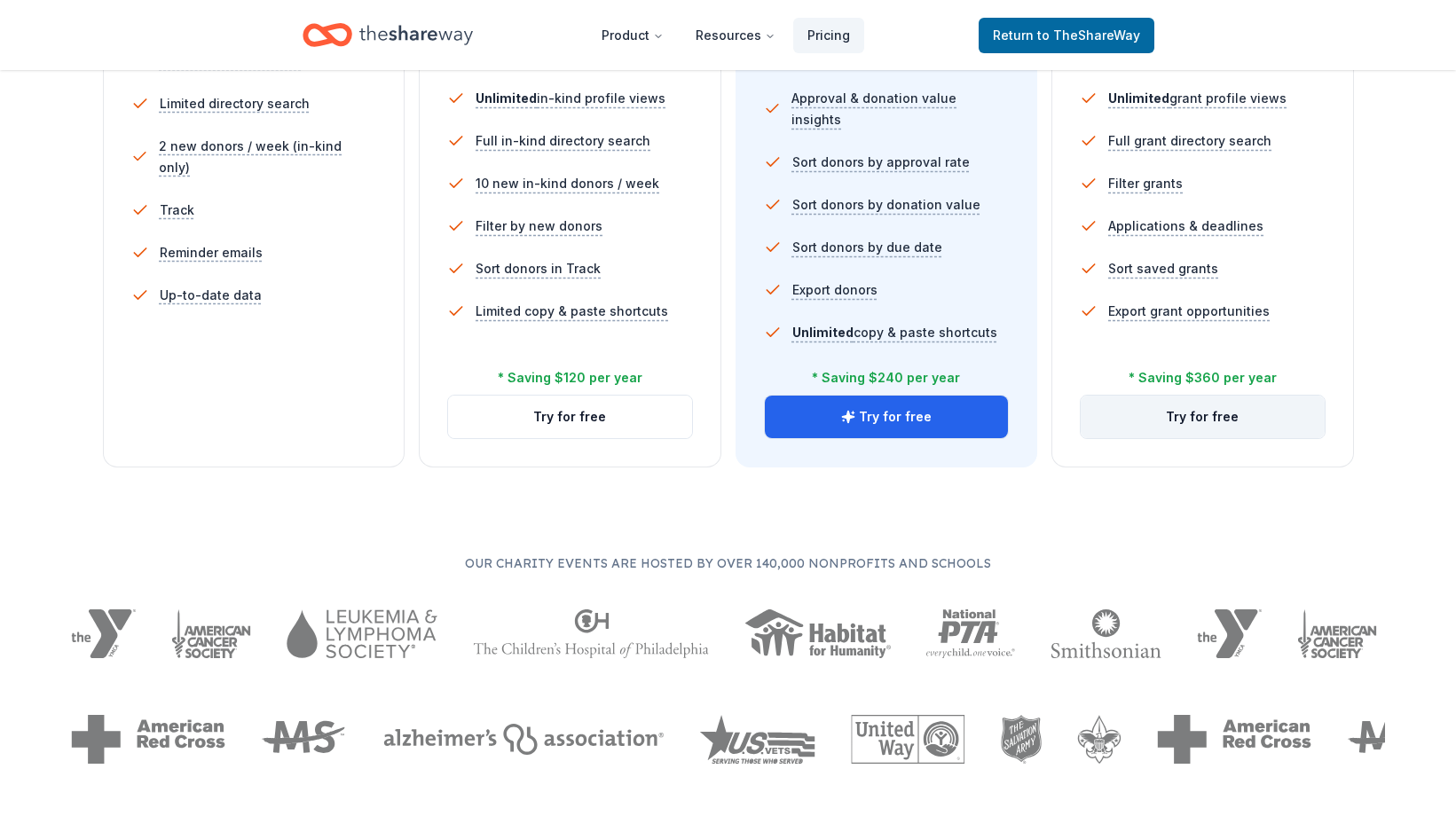
click at [1161, 416] on button "Try for free" at bounding box center [1203, 417] width 244 height 43
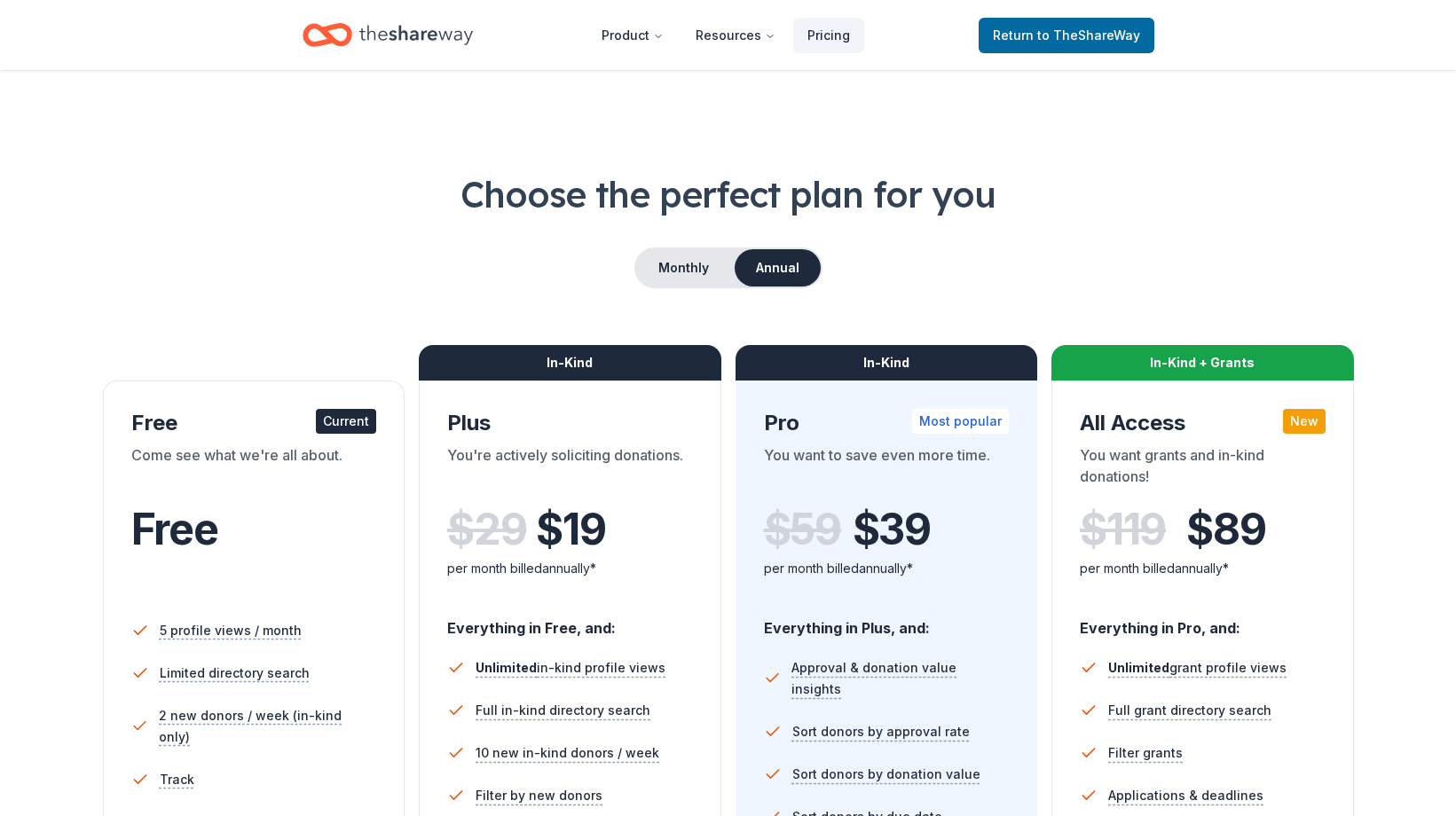
scroll to position [629, 0]
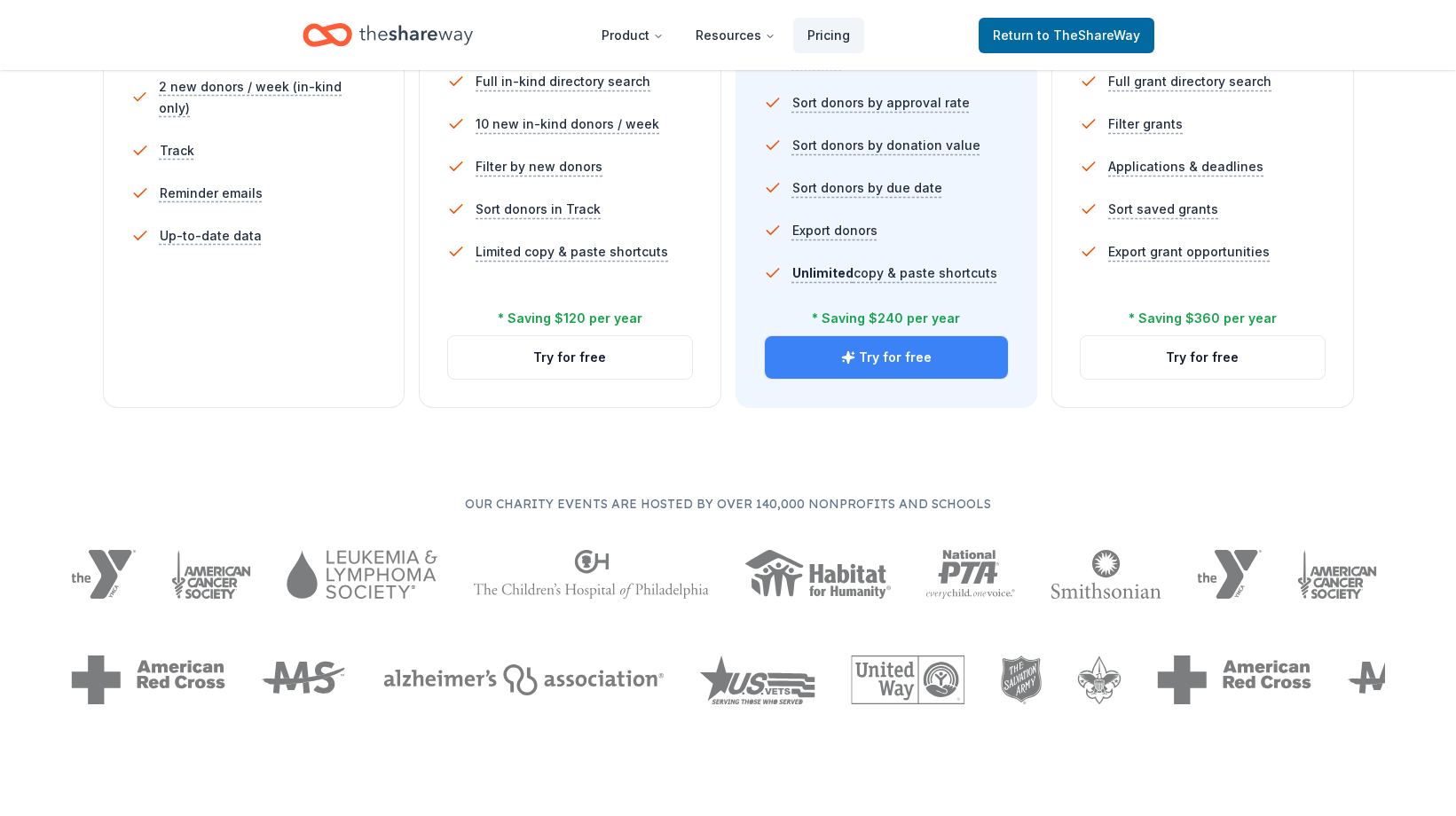
click at [898, 352] on button "Try for free" at bounding box center [887, 358] width 244 height 43
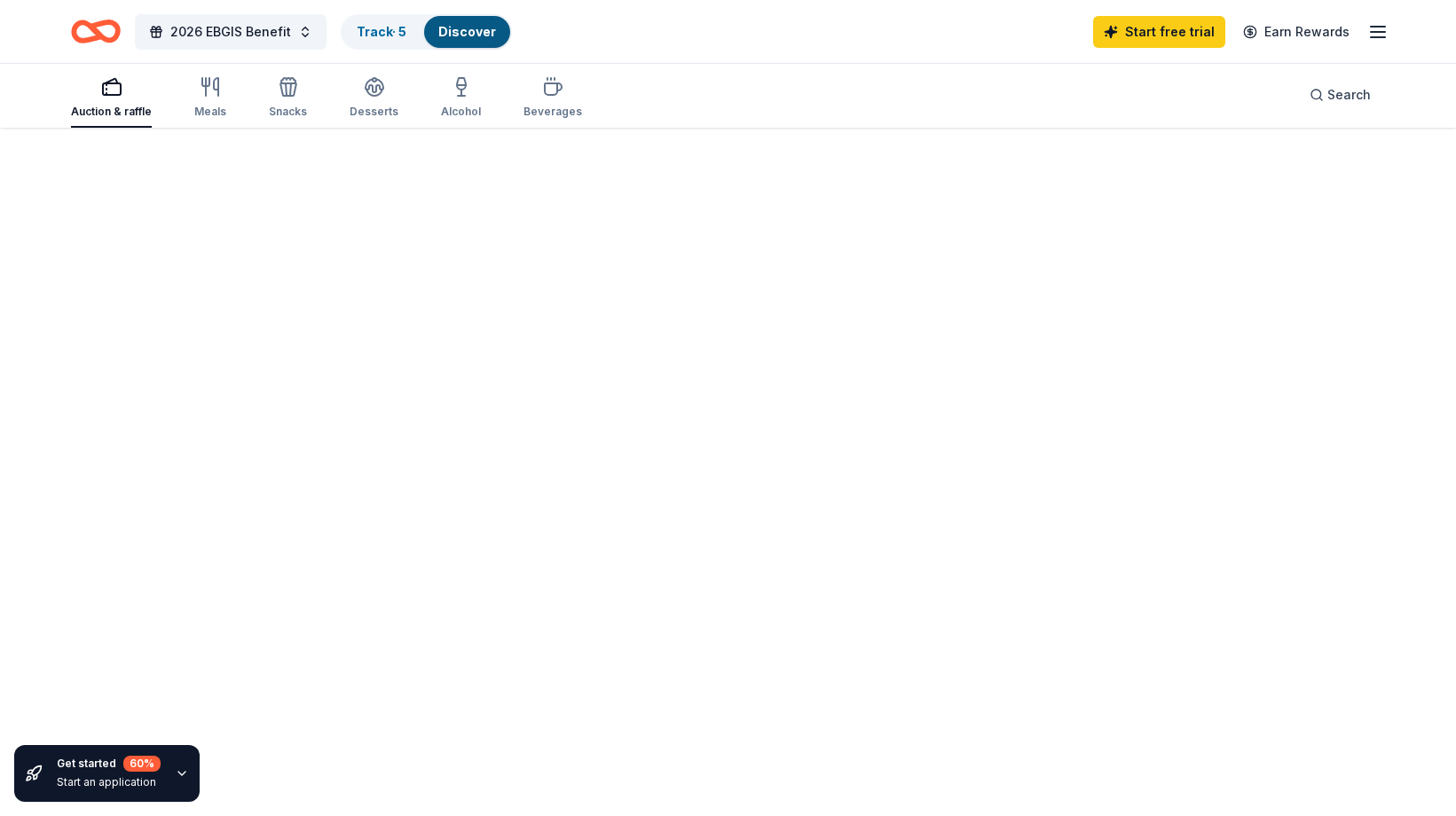
scroll to position [130, 0]
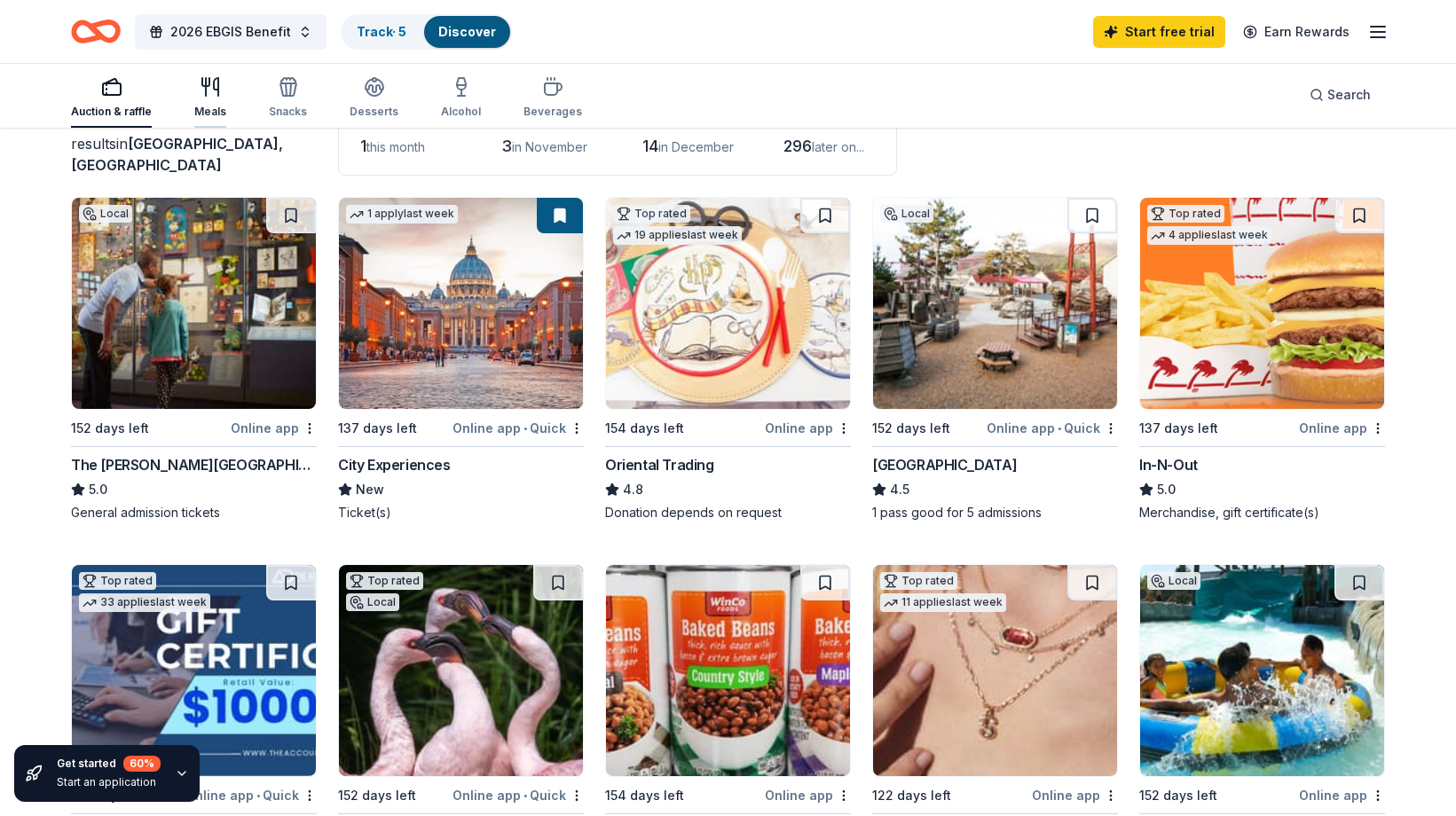
click at [205, 99] on div "Meals" at bounding box center [210, 97] width 32 height 43
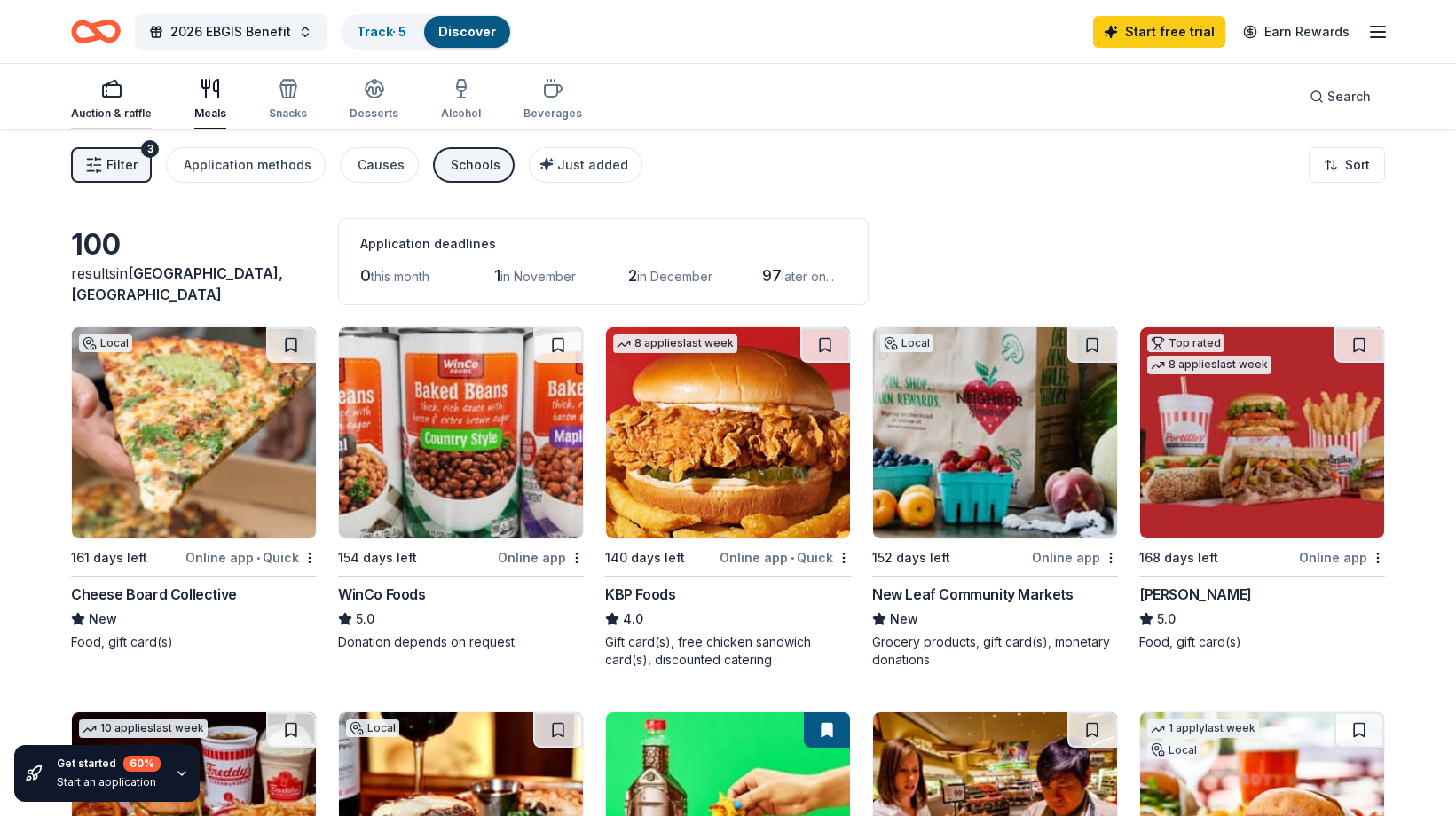
click at [113, 98] on icon "button" at bounding box center [112, 89] width 21 height 21
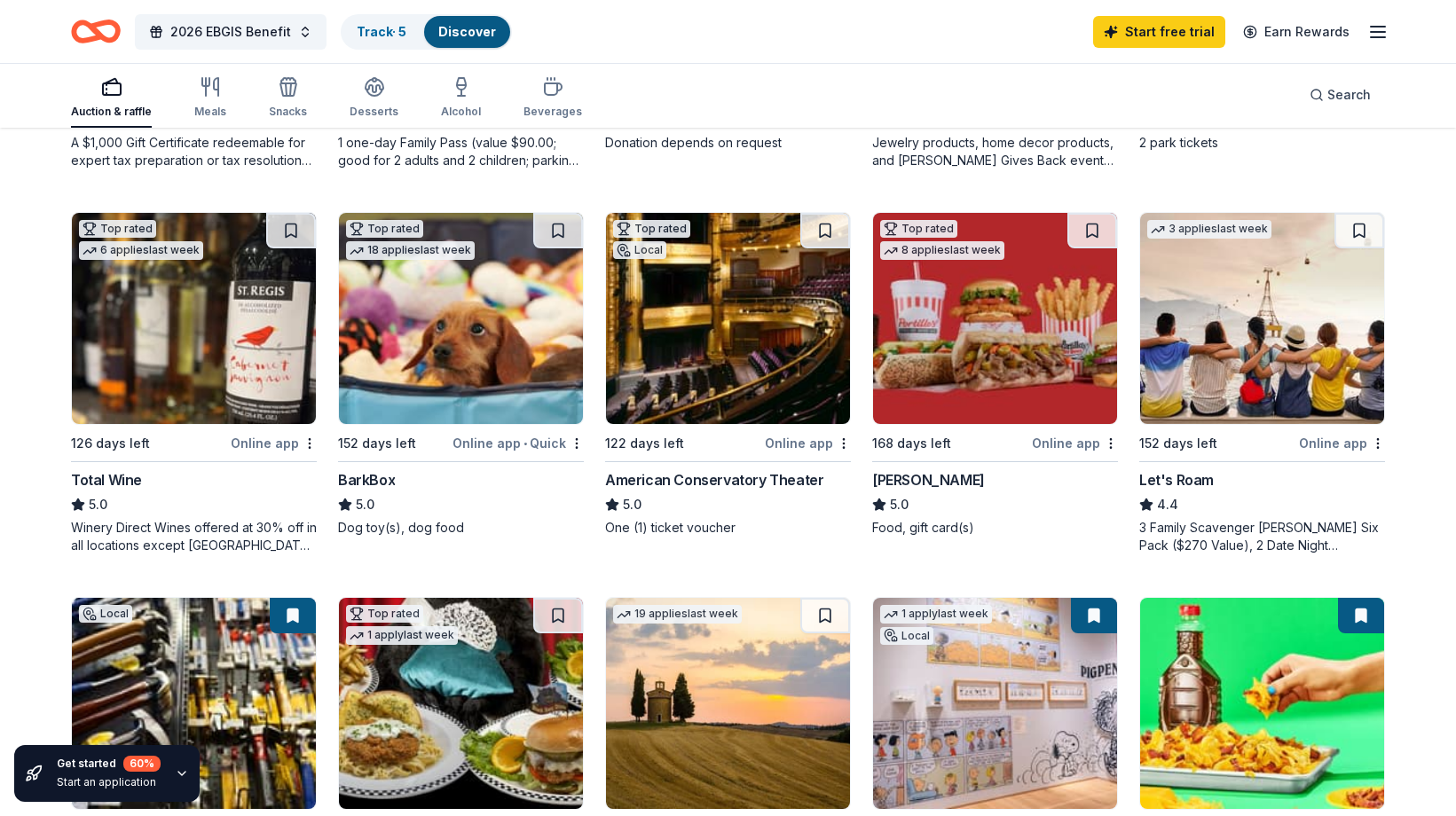
scroll to position [97, 0]
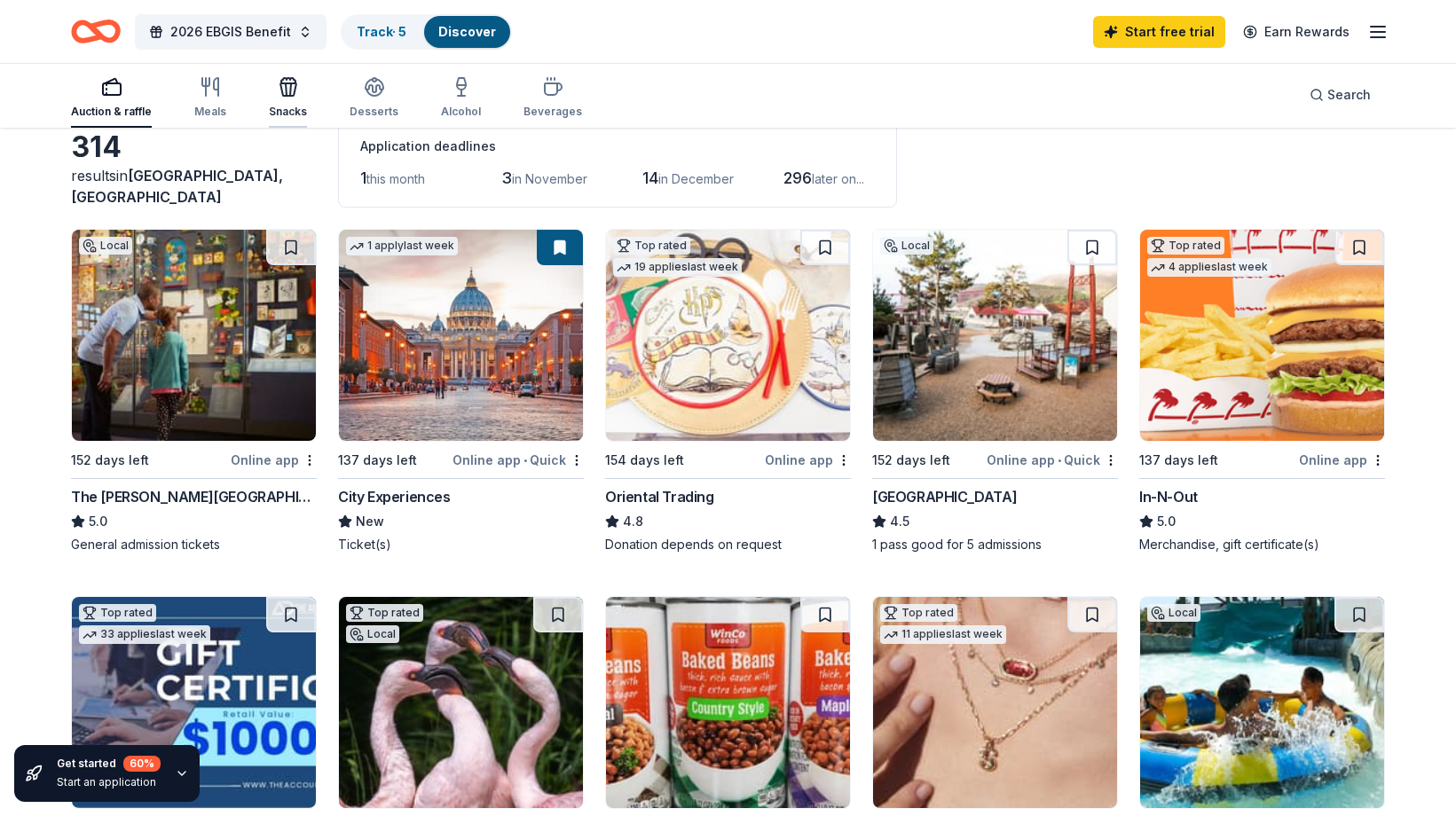
click at [286, 99] on div "Snacks" at bounding box center [287, 97] width 38 height 43
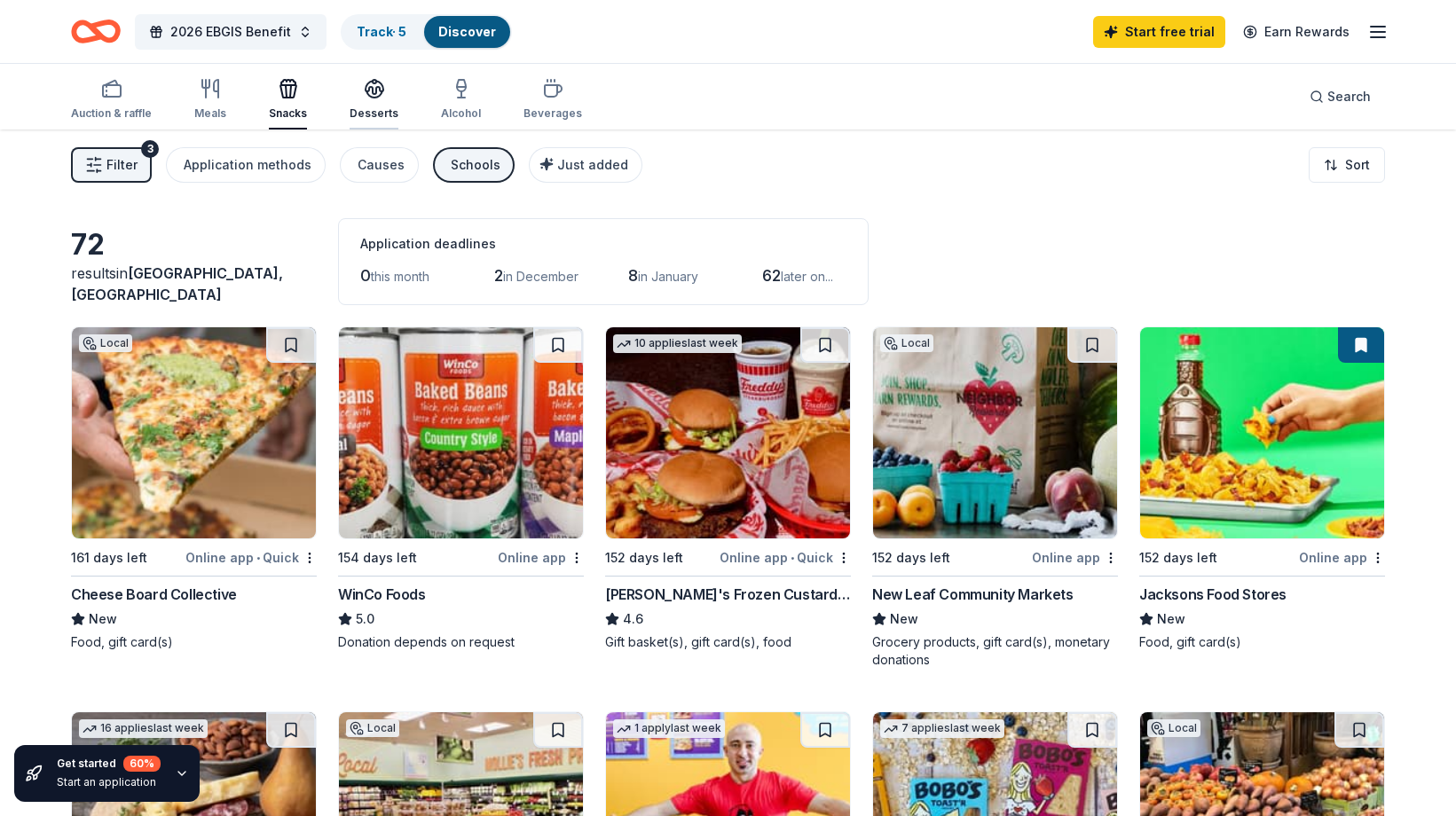
click at [368, 106] on div "Desserts" at bounding box center [374, 113] width 49 height 15
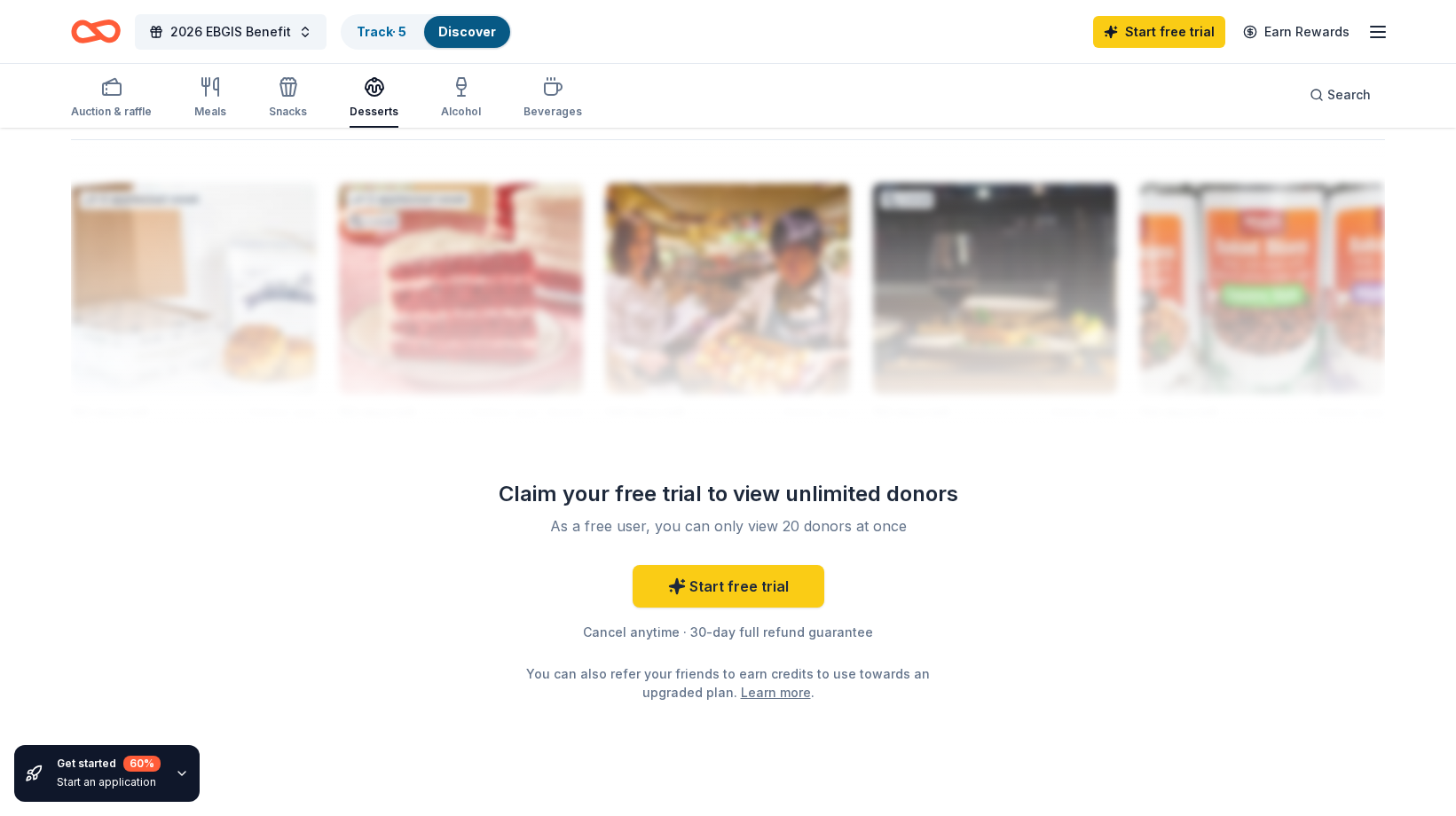
scroll to position [1711, 0]
click at [451, 106] on div "Alcohol" at bounding box center [460, 111] width 40 height 15
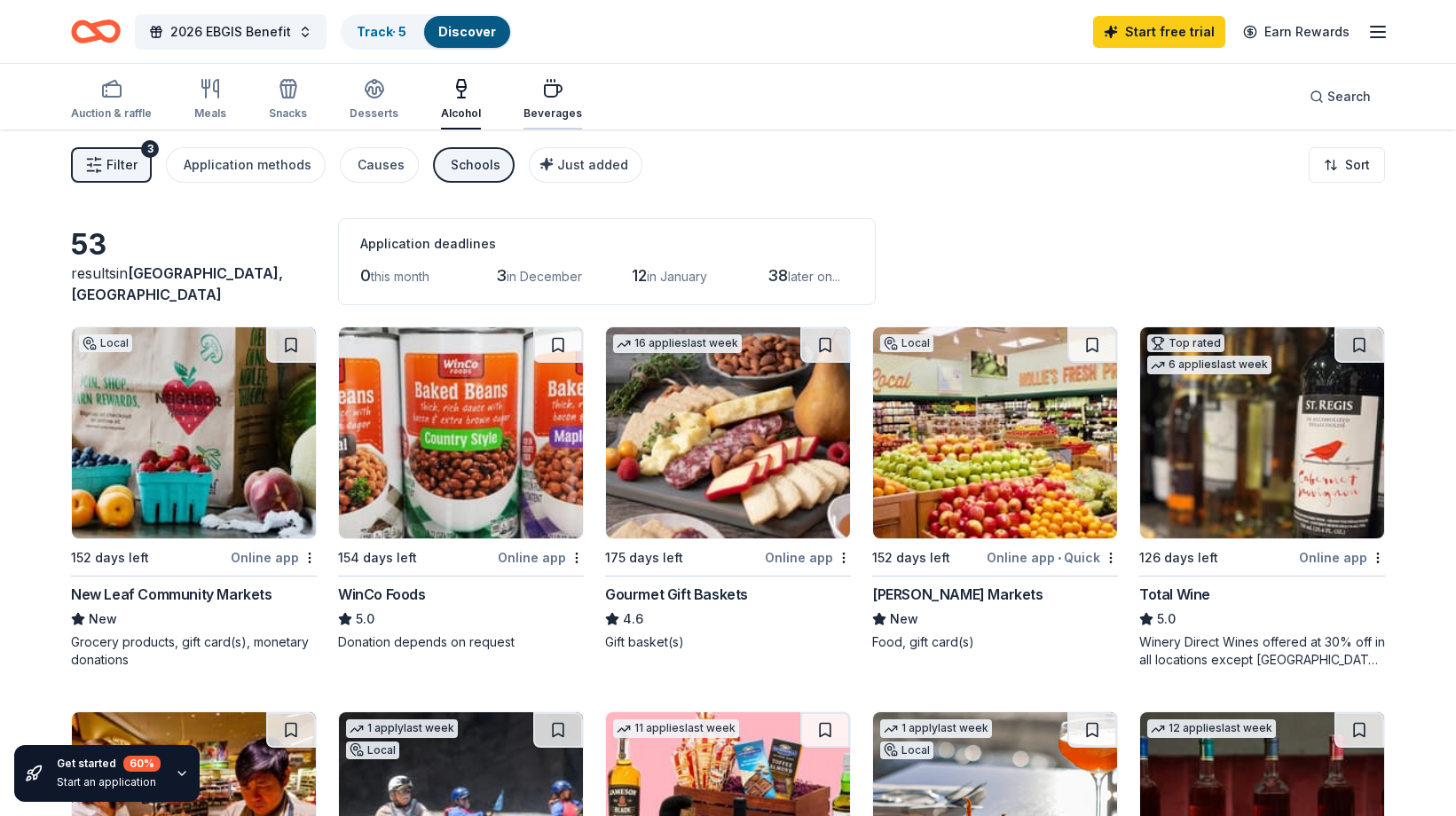
click at [547, 78] on icon "button" at bounding box center [553, 89] width 21 height 21
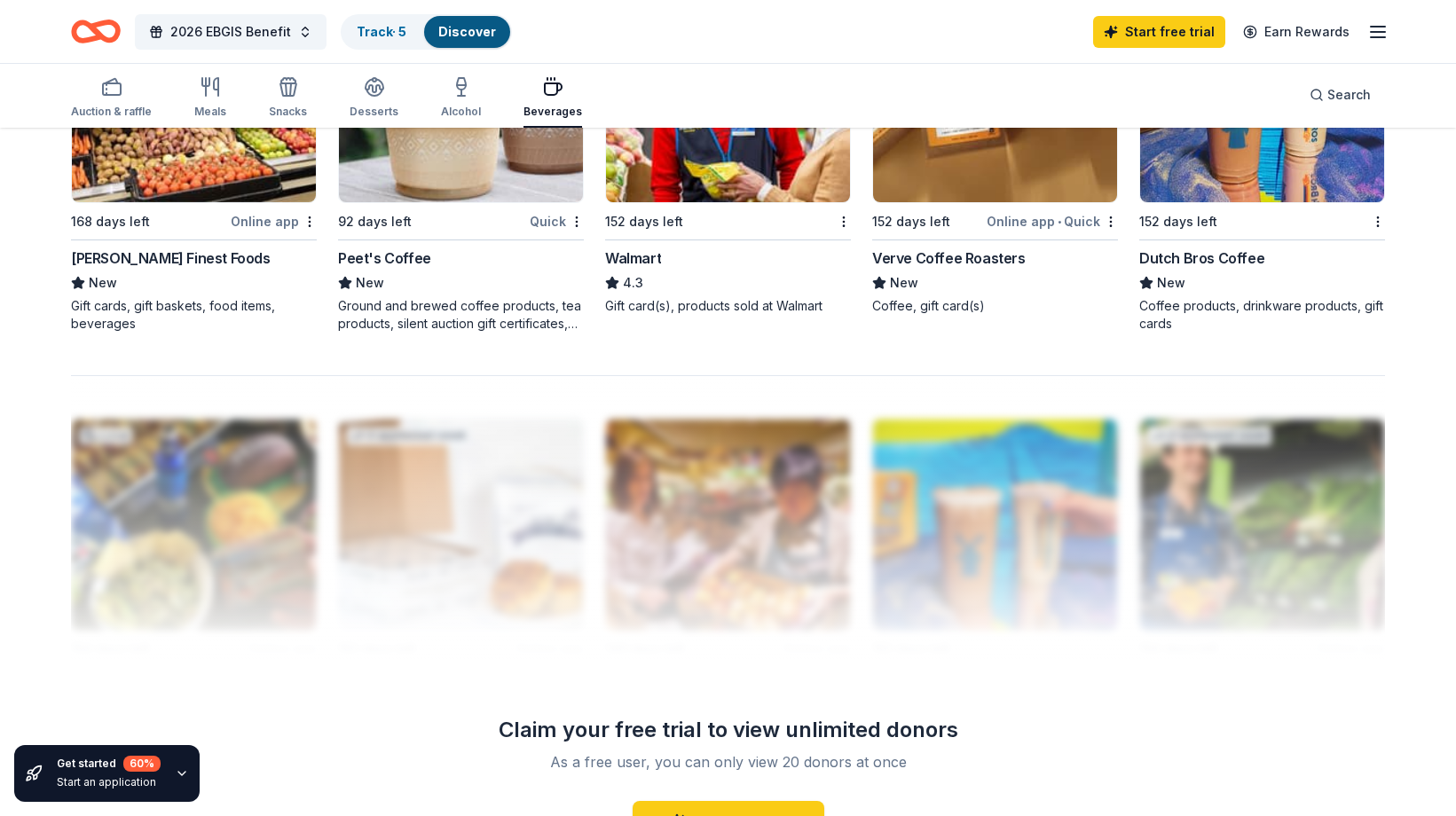
scroll to position [1493, 0]
click at [382, 224] on div "92 days left" at bounding box center [375, 221] width 74 height 21
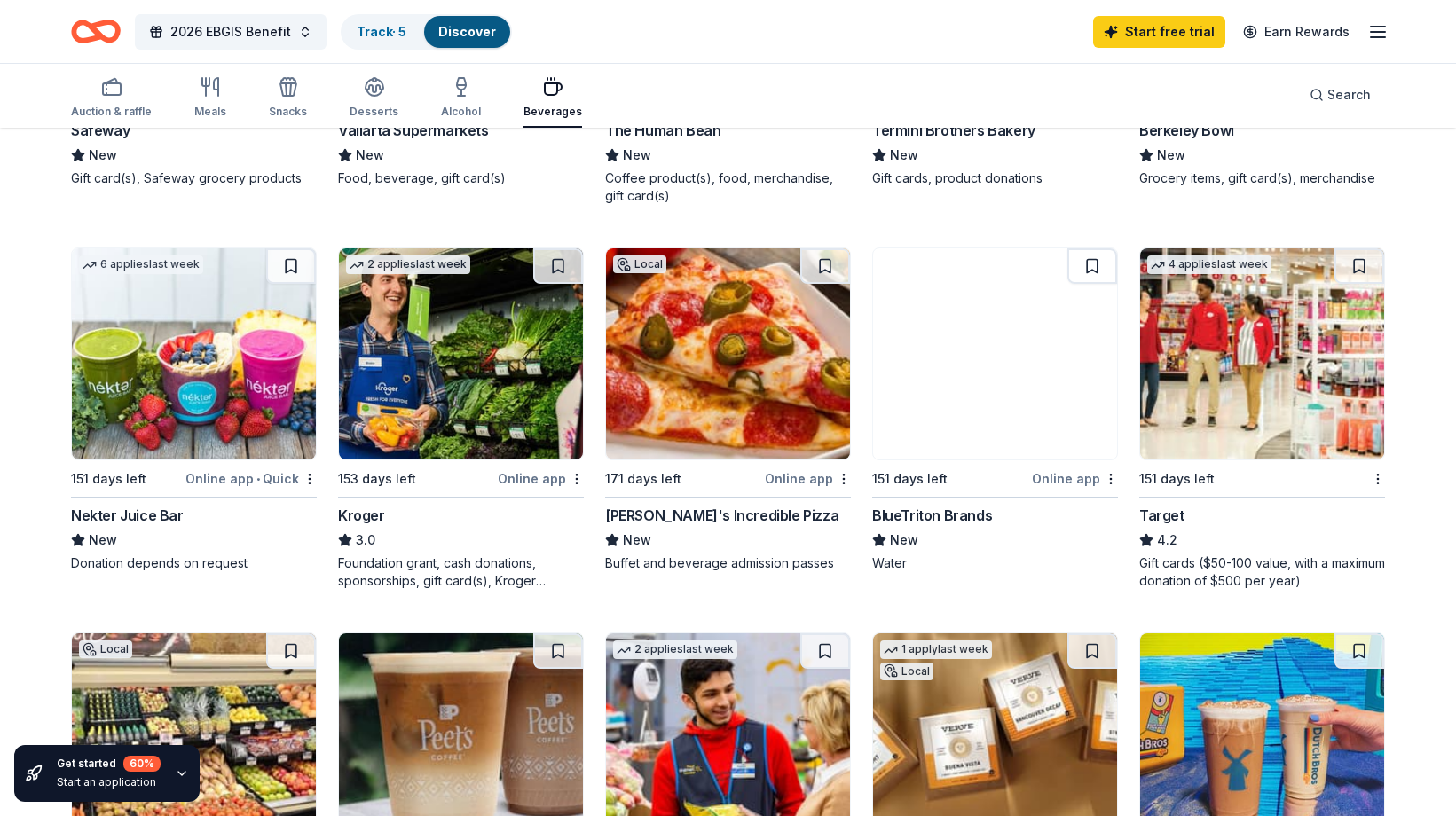
scroll to position [853, 0]
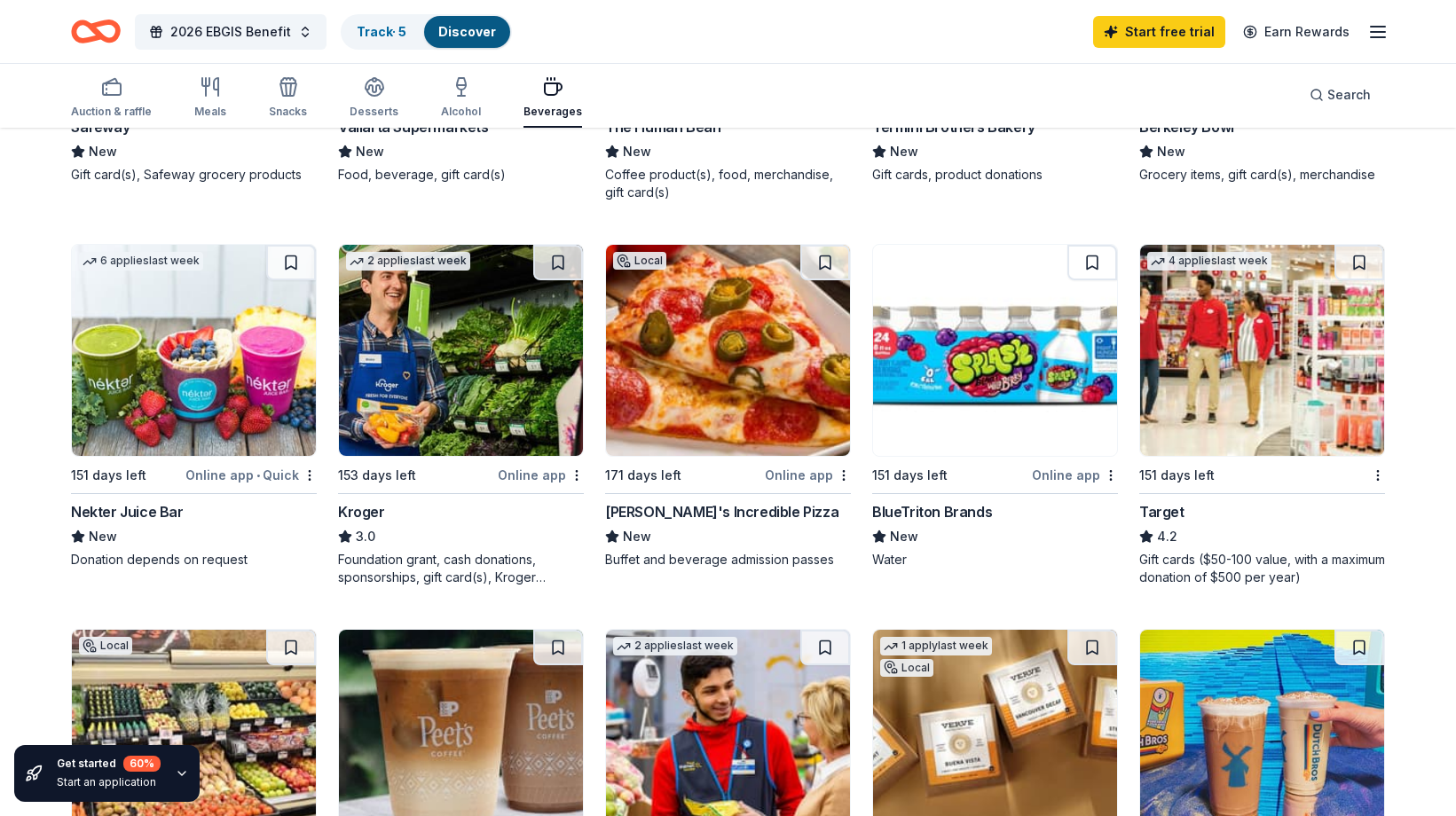
click at [235, 345] on img at bounding box center [194, 350] width 244 height 212
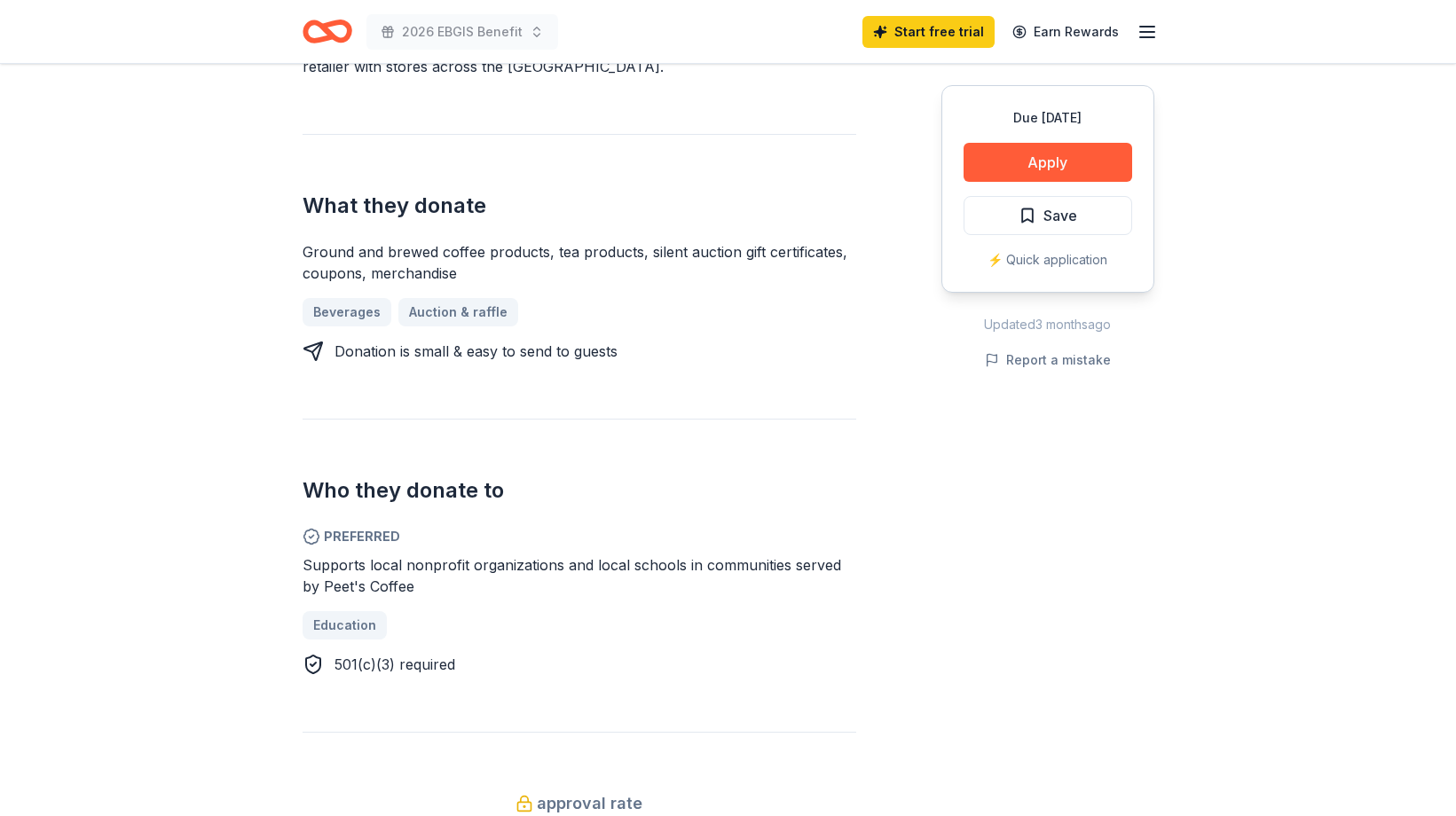
scroll to position [647, 0]
click at [1079, 161] on button "Apply" at bounding box center [1047, 163] width 169 height 39
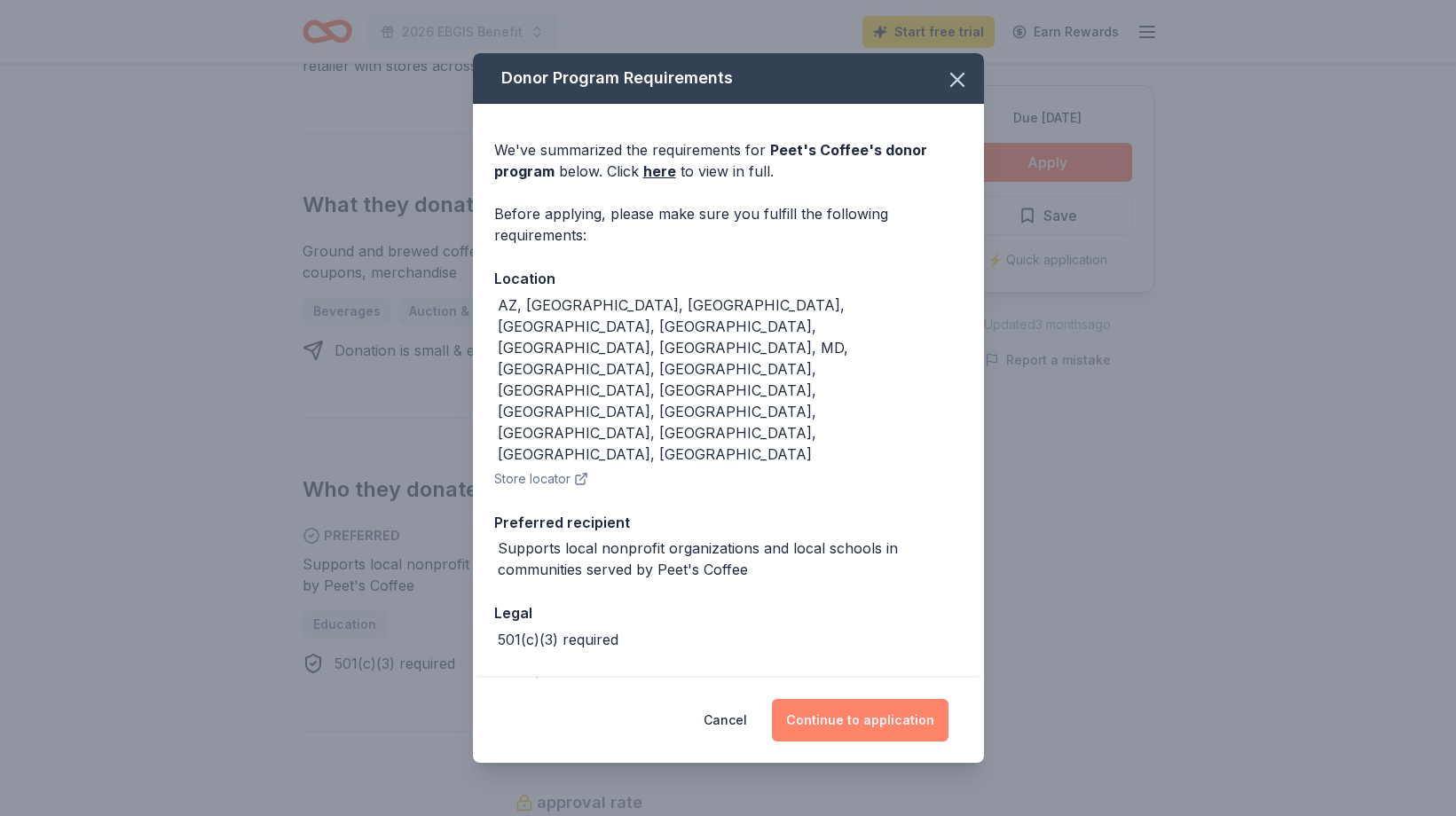
click at [874, 699] on button "Continue to application" at bounding box center [860, 720] width 176 height 43
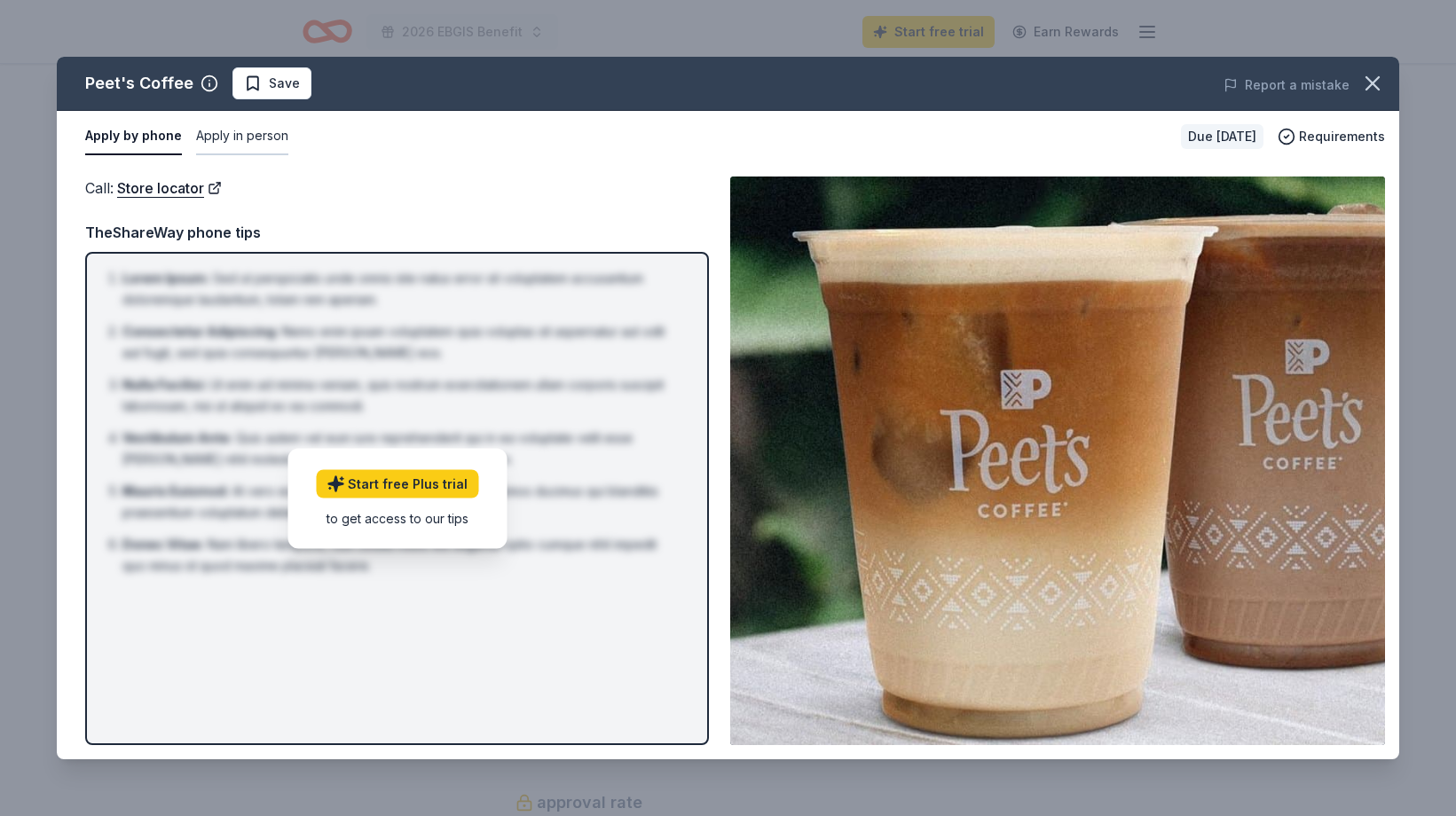
click at [274, 132] on button "Apply in person" at bounding box center [242, 136] width 93 height 37
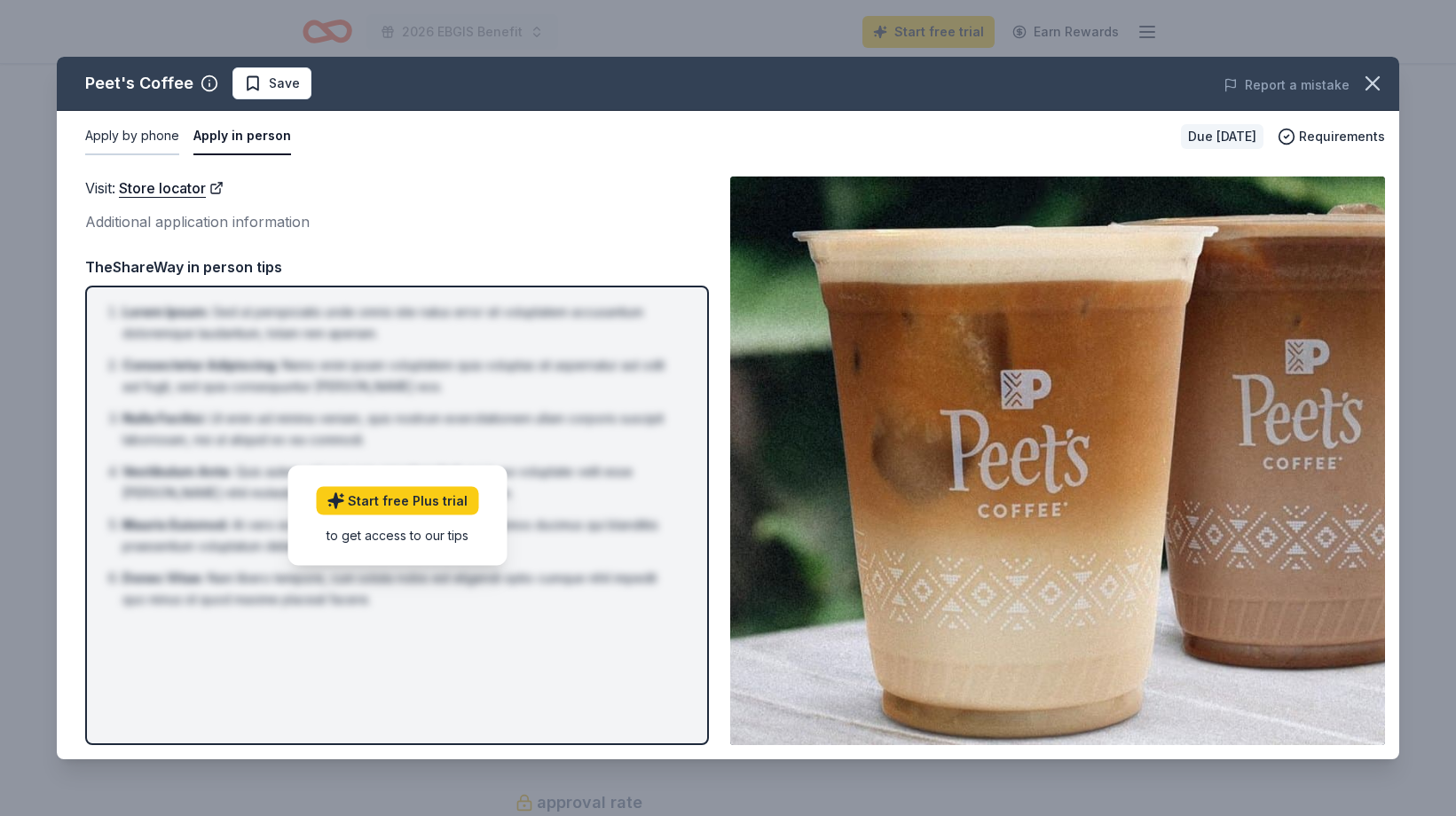
click at [152, 136] on button "Apply by phone" at bounding box center [132, 136] width 94 height 37
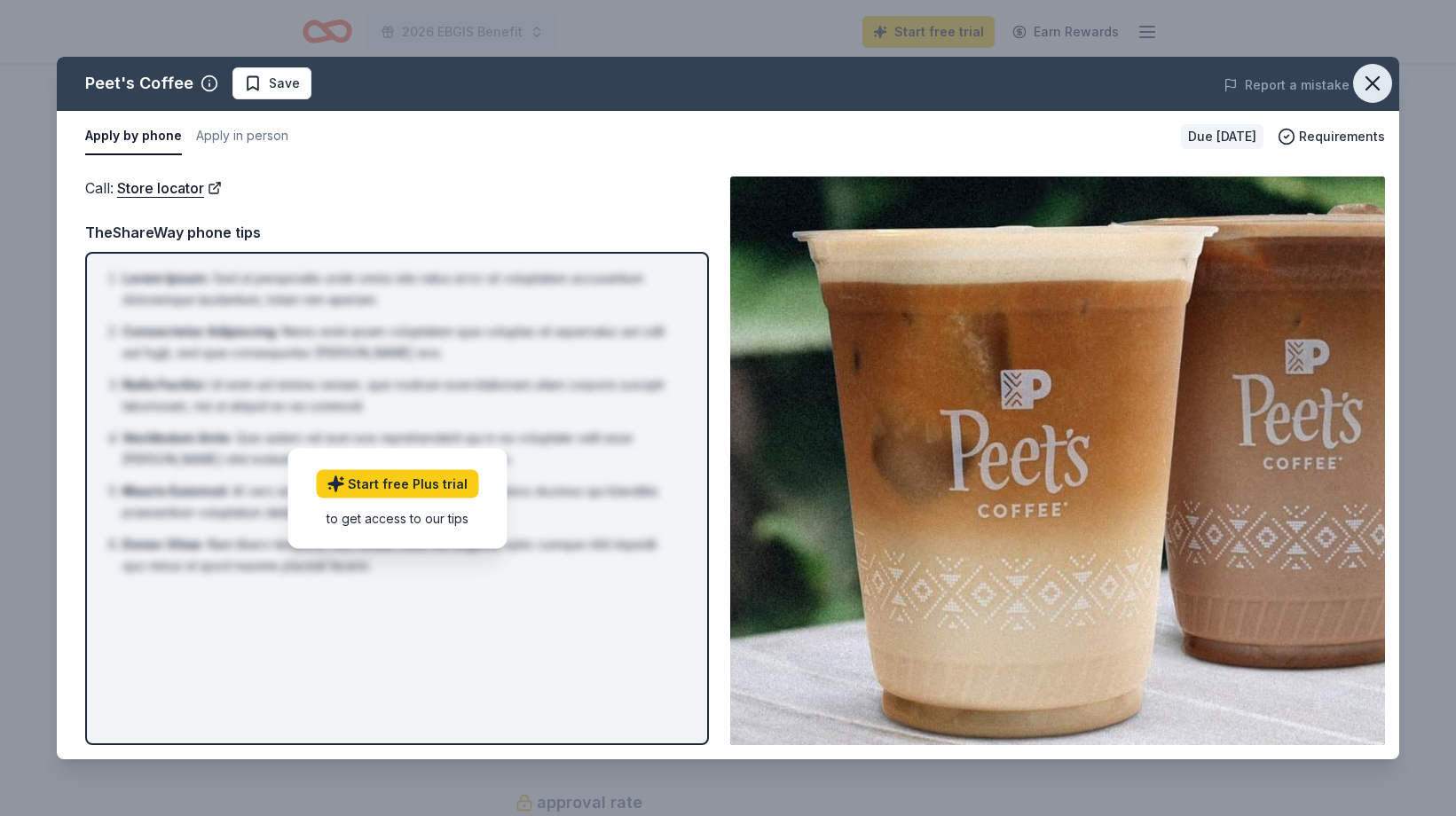
click at [1382, 86] on icon "button" at bounding box center [1371, 83] width 24 height 24
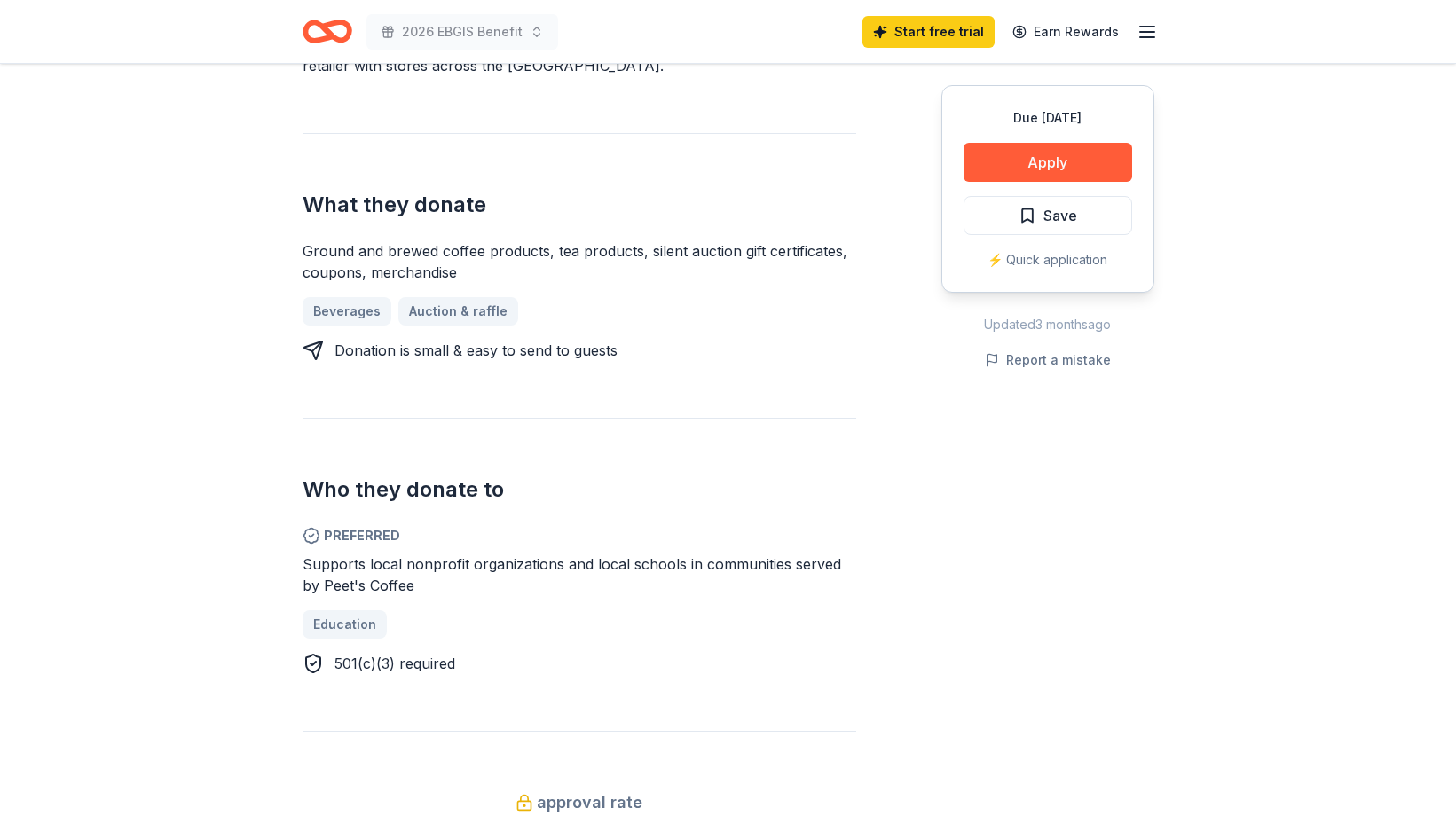
scroll to position [651, 0]
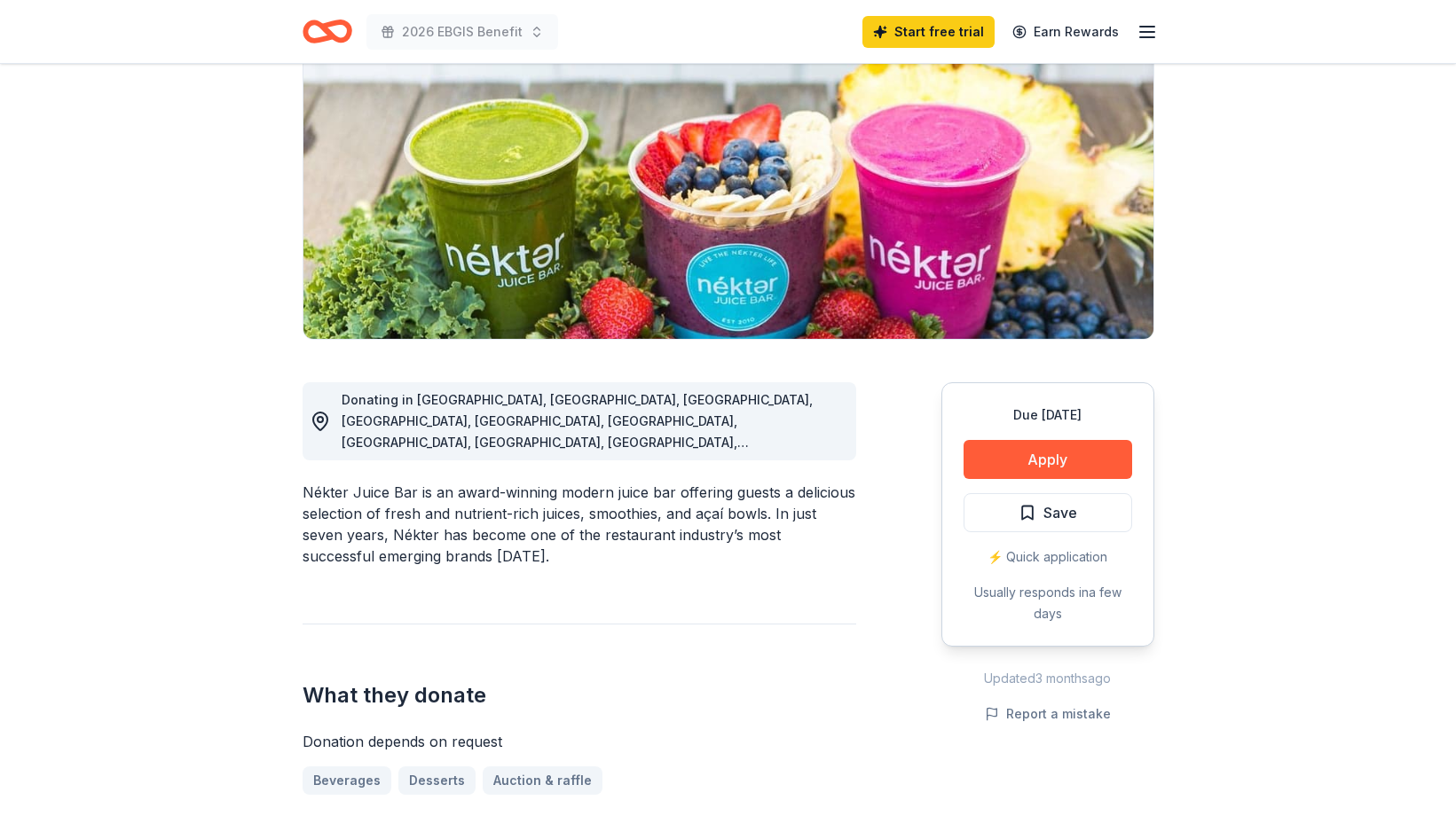
scroll to position [202, 0]
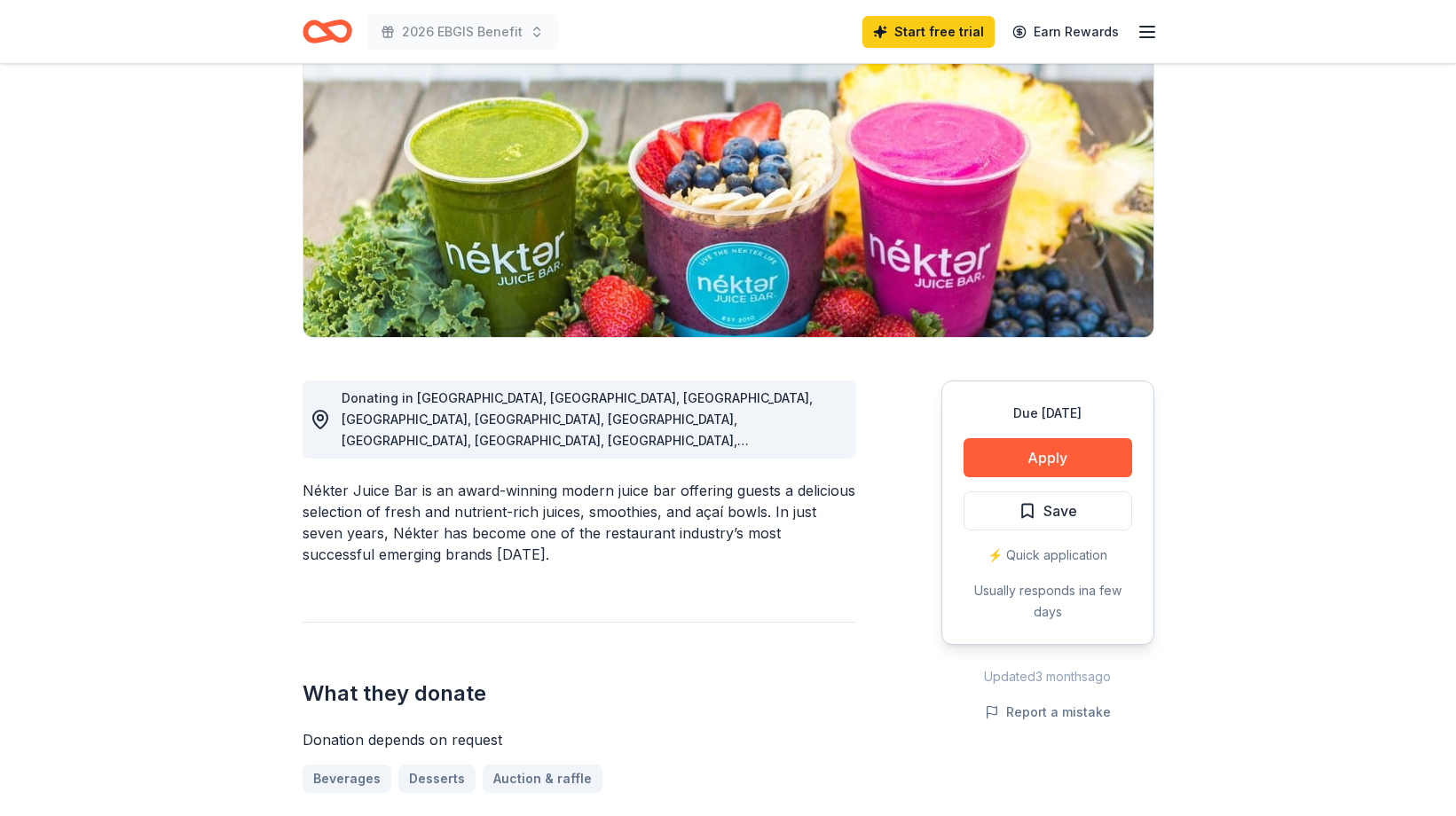
drag, startPoint x: 414, startPoint y: 470, endPoint x: 301, endPoint y: 469, distance: 113.0
click at [302, 480] on div "Nékter Juice Bar is an award-winning modern juice bar offering guests a delicio…" at bounding box center [579, 522] width 554 height 85
drag, startPoint x: 301, startPoint y: 469, endPoint x: 420, endPoint y: 460, distance: 119.3
click at [420, 480] on div "Nékter Juice Bar is an award-winning modern juice bar offering guests a delicio…" at bounding box center [579, 522] width 554 height 85
drag, startPoint x: 417, startPoint y: 470, endPoint x: 336, endPoint y: 473, distance: 81.1
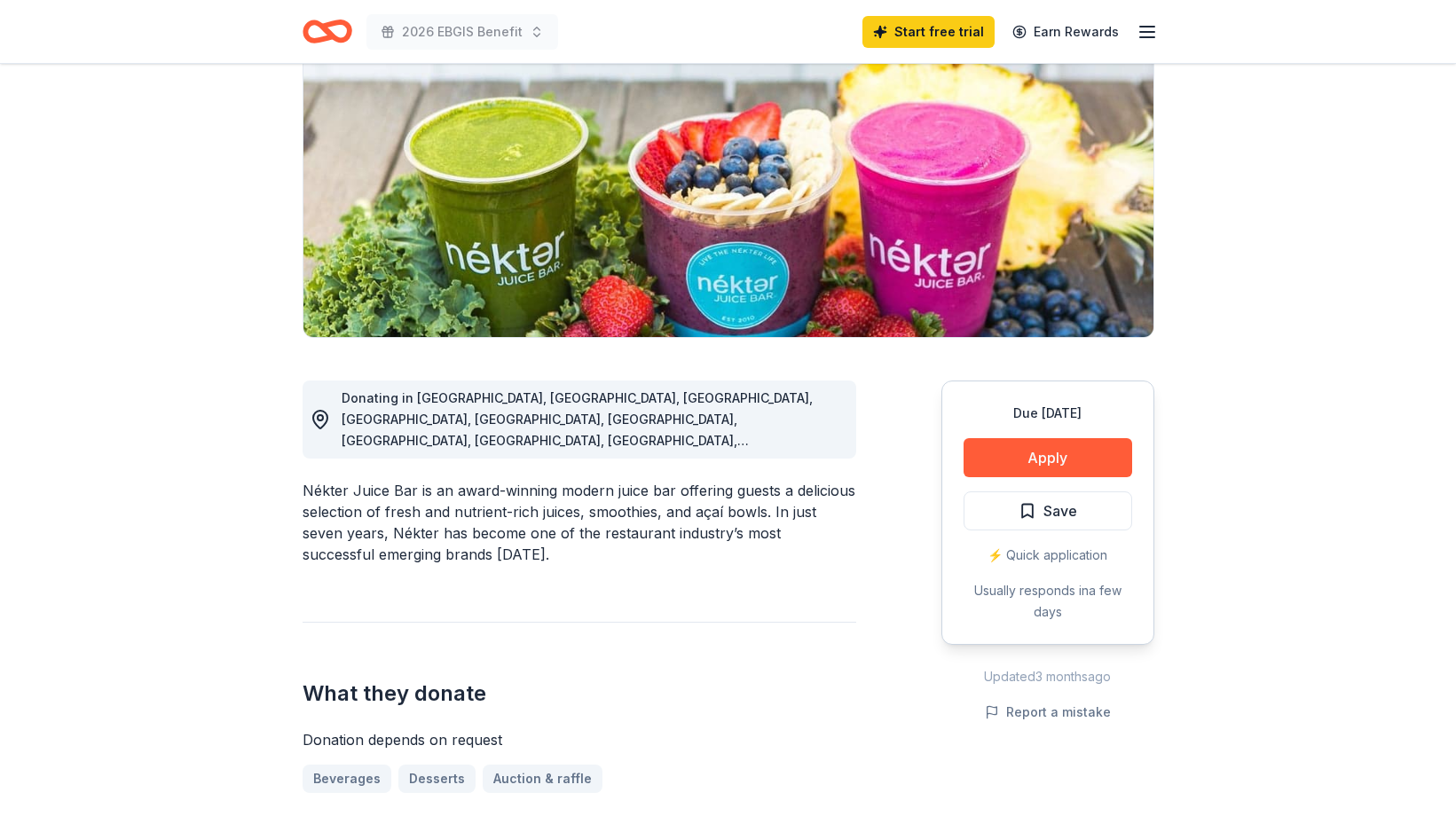
click at [335, 480] on div "Nékter Juice Bar is an award-winning modern juice bar offering guests a delicio…" at bounding box center [579, 522] width 554 height 85
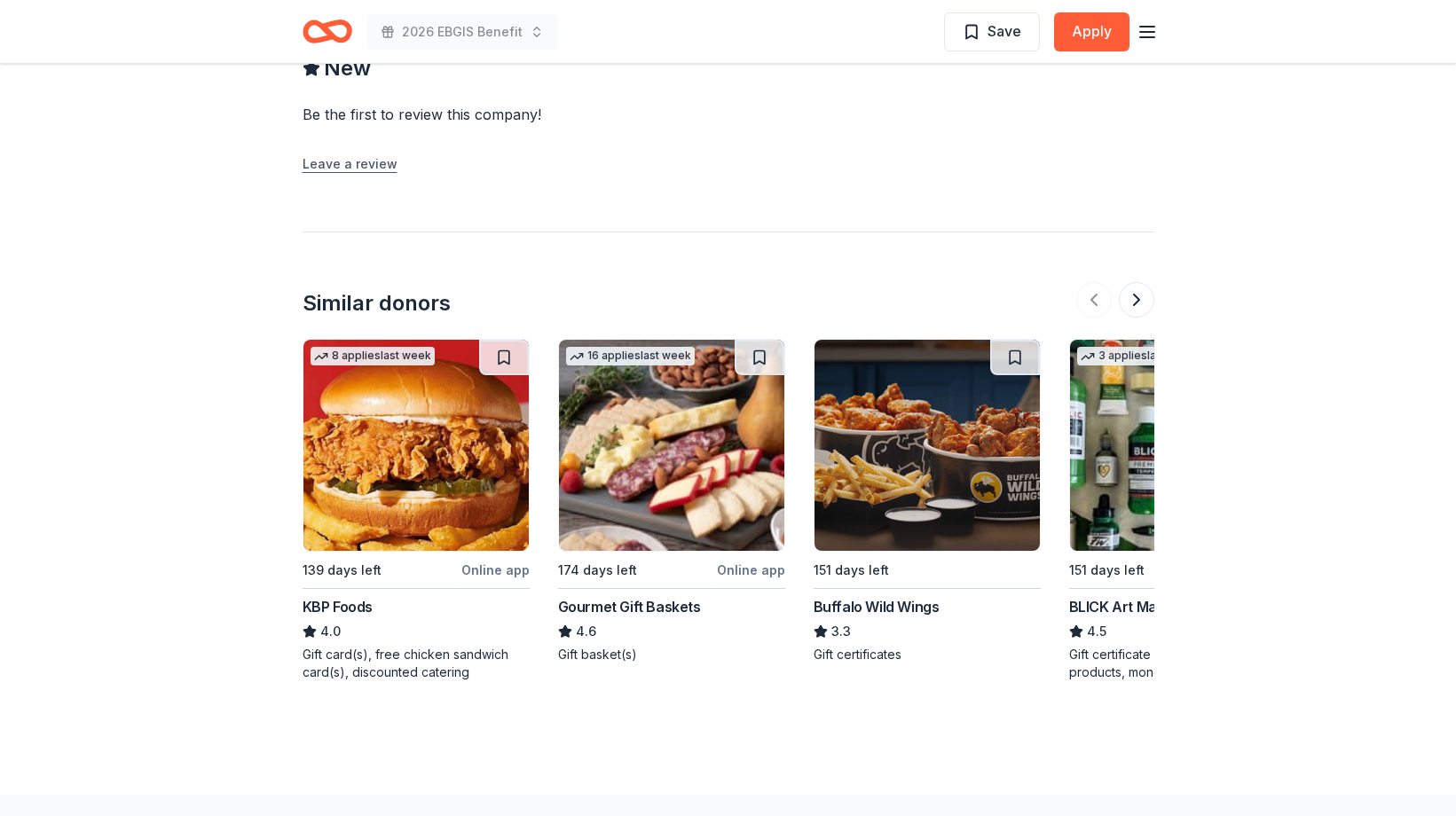
scroll to position [1644, 0]
